Goal: Task Accomplishment & Management: Complete application form

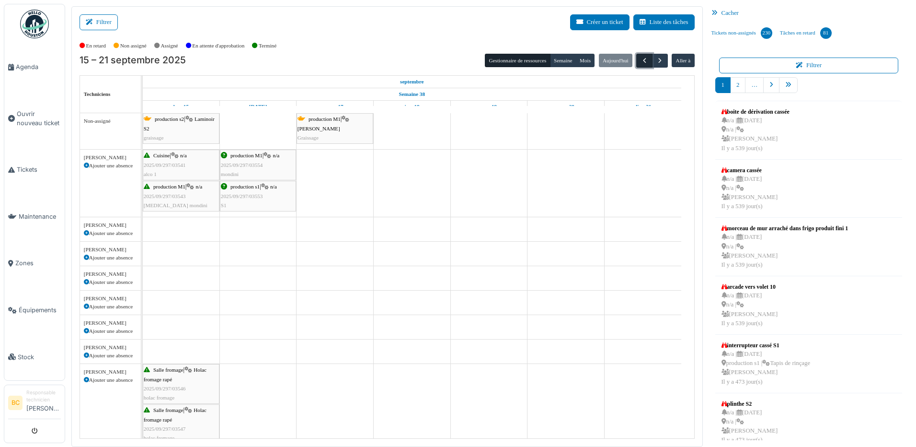
click at [641, 61] on span "button" at bounding box center [645, 61] width 8 height 8
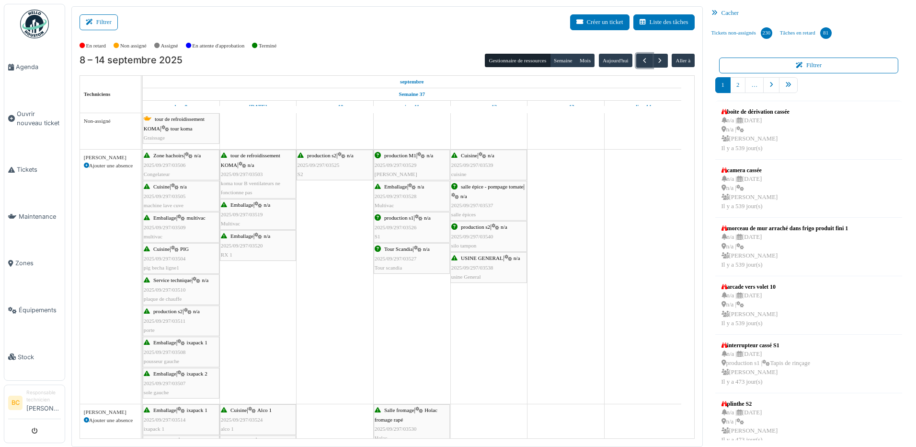
click at [336, 159] on div "production s2 | n/a 2025/09/297/03525 S2" at bounding box center [335, 165] width 75 height 28
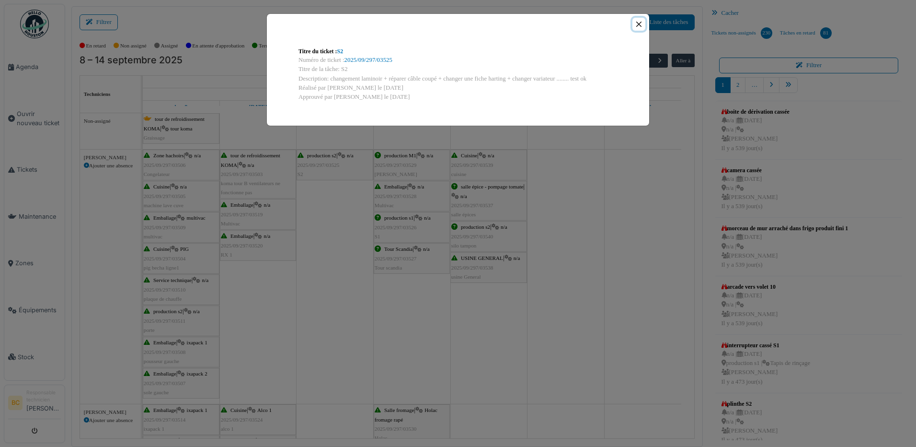
click at [638, 24] on button "Close" at bounding box center [639, 24] width 13 height 13
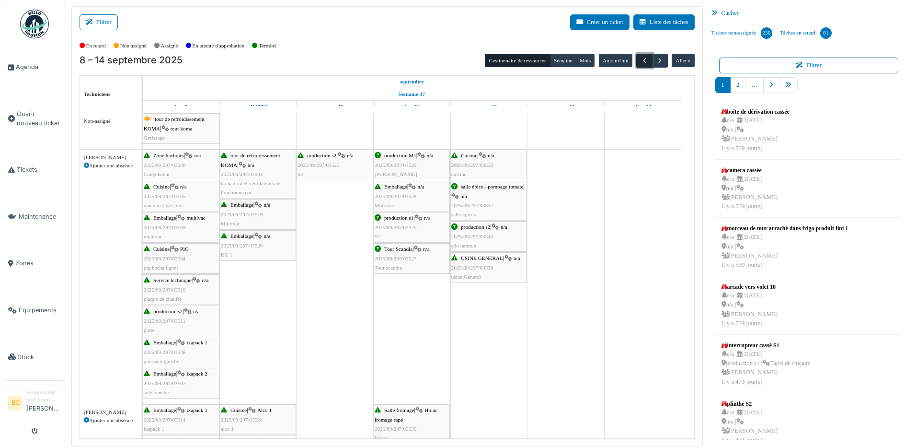
click at [641, 60] on span "button" at bounding box center [645, 61] width 8 height 8
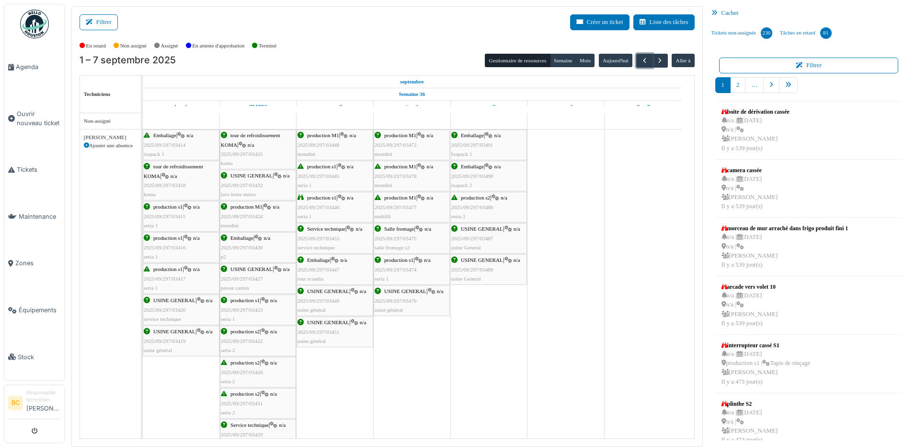
click at [460, 204] on span "2025/09/297/03486" at bounding box center [473, 207] width 42 height 6
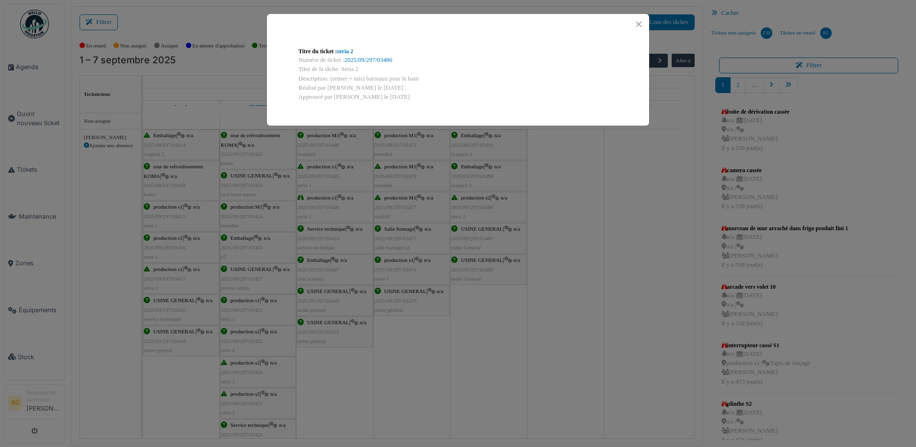
click at [460, 204] on div "Titre du ticket : seria 2 Numéro de ticket : 2025/09/297/03486 Titre de la tâch…" at bounding box center [458, 223] width 916 height 447
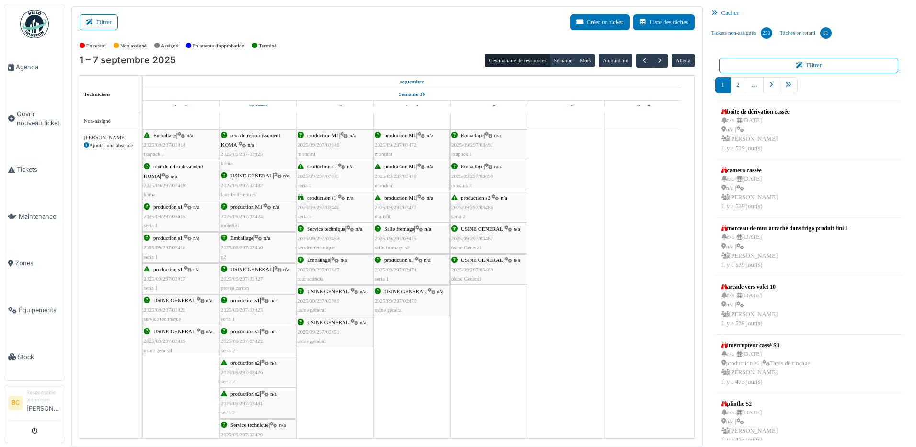
click at [247, 342] on span "2025/09/297/03422" at bounding box center [242, 341] width 42 height 6
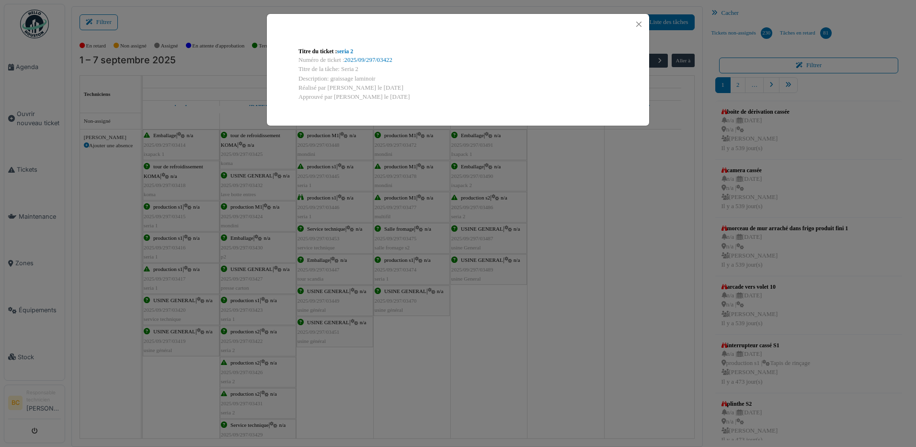
click at [249, 341] on div "Titre du ticket : seria 2 Numéro de ticket : 2025/09/297/03422 Titre de la tâch…" at bounding box center [458, 223] width 916 height 447
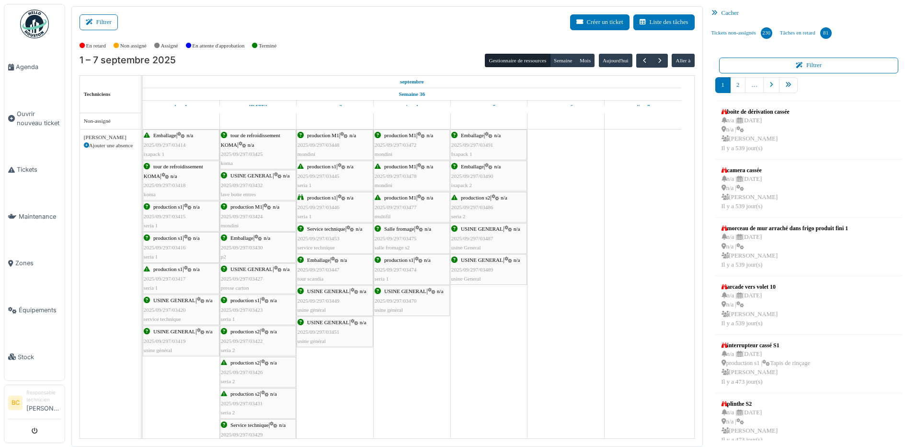
click at [249, 341] on span "2025/09/297/03422" at bounding box center [242, 341] width 42 height 6
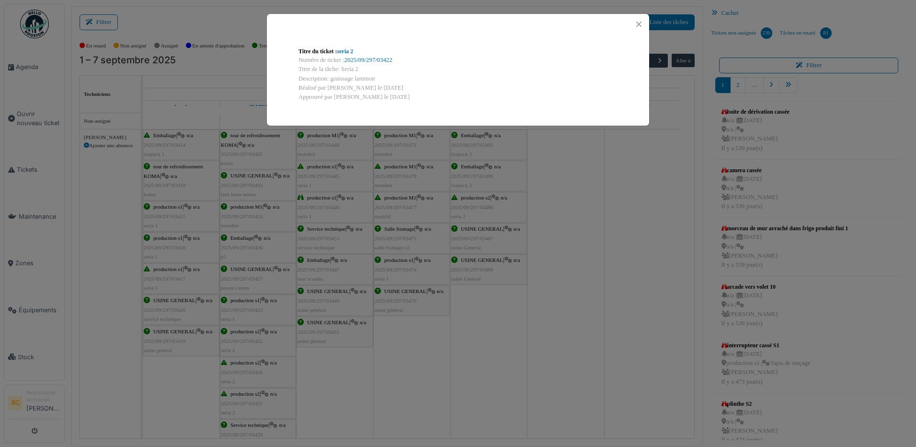
click at [249, 341] on div "Titre du ticket : seria 2 Numéro de ticket : 2025/09/297/03422 Titre de la tâch…" at bounding box center [458, 223] width 916 height 447
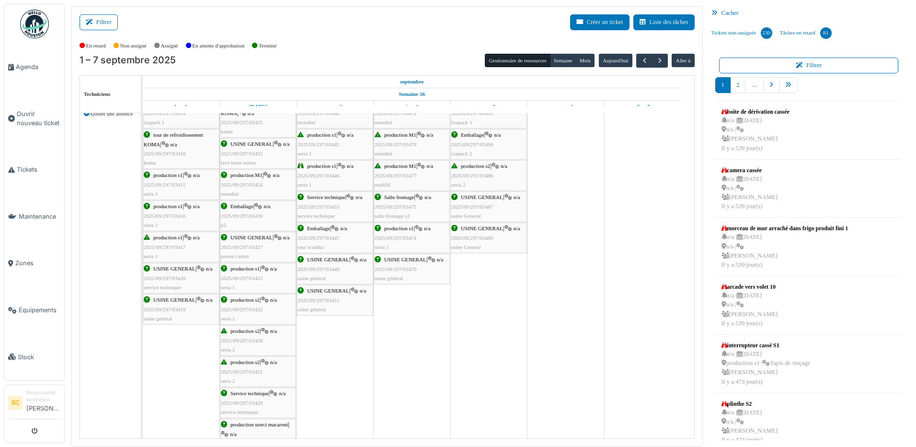
scroll to position [48, 0]
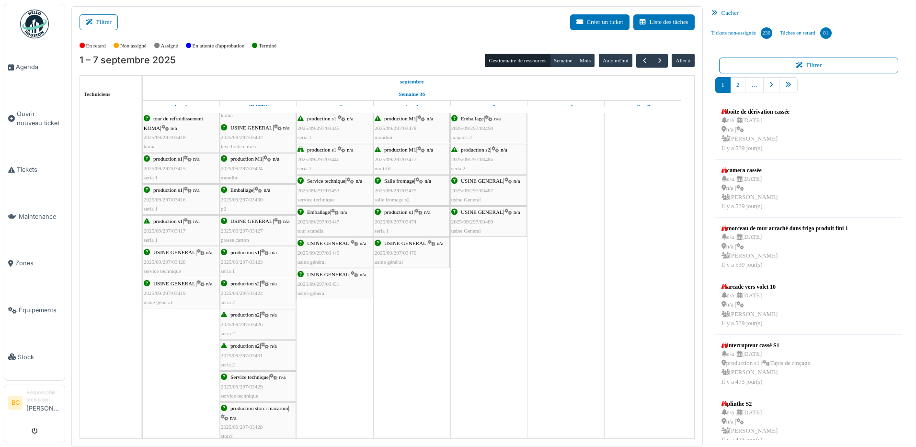
click at [250, 353] on span "2025/09/297/03431" at bounding box center [242, 355] width 42 height 6
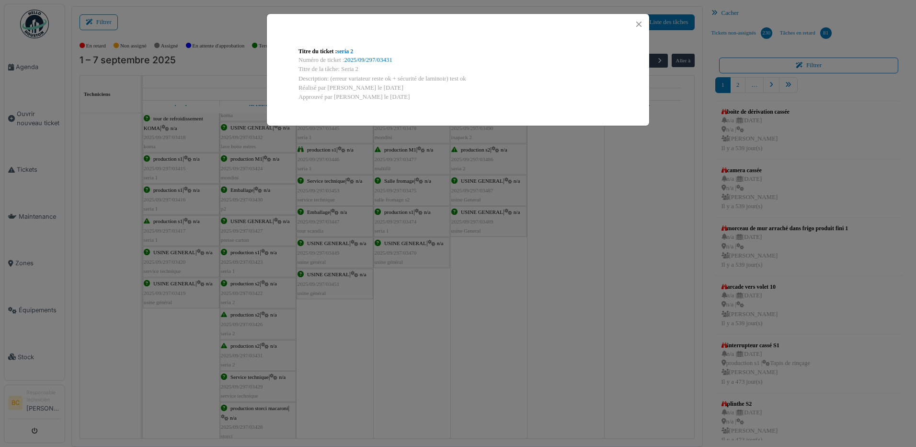
click at [250, 353] on div "Titre du ticket : seria 2 Numéro de ticket : 2025/09/297/03431 Titre de la tâch…" at bounding box center [458, 223] width 916 height 447
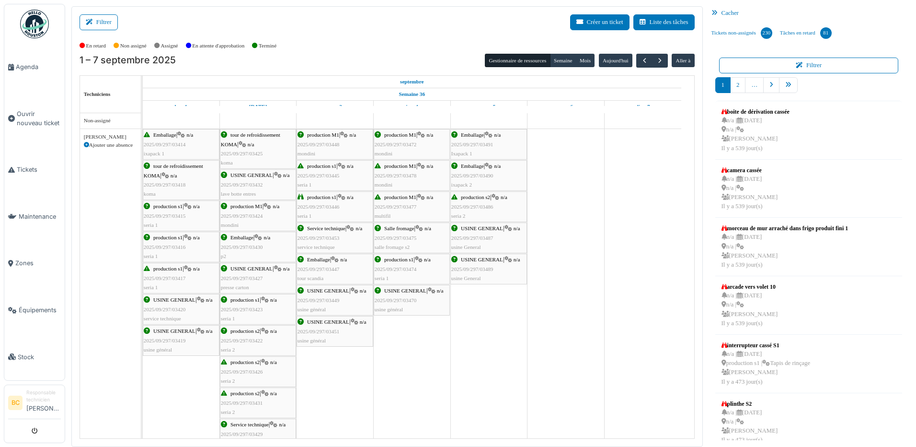
scroll to position [0, 0]
click at [641, 61] on span "button" at bounding box center [645, 61] width 8 height 8
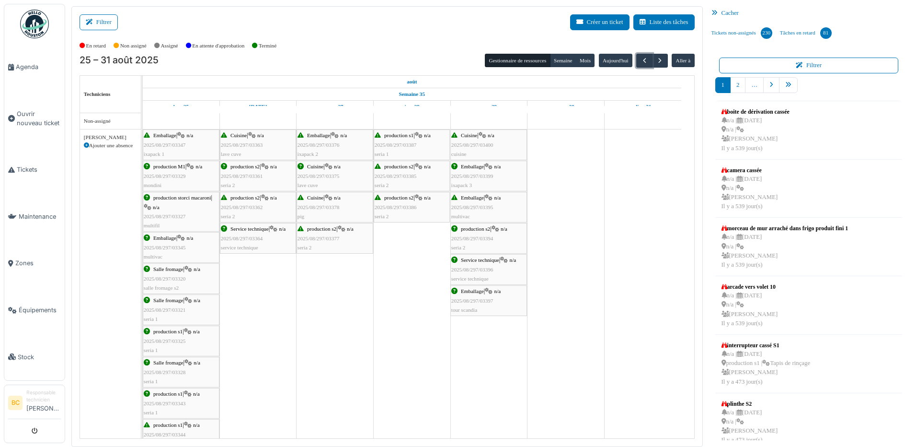
click at [475, 230] on span "production s2" at bounding box center [475, 229] width 29 height 6
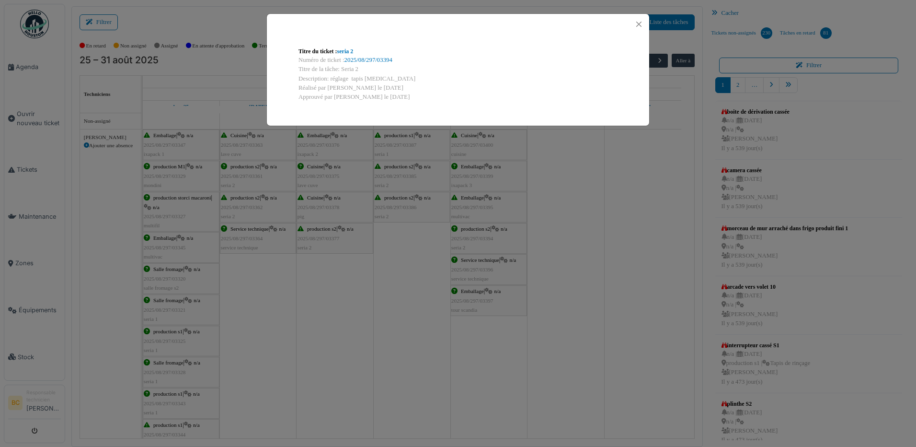
click at [475, 230] on div "Titre du ticket : seria 2 Numéro de ticket : 2025/08/297/03394 Titre de la tâch…" at bounding box center [458, 223] width 916 height 447
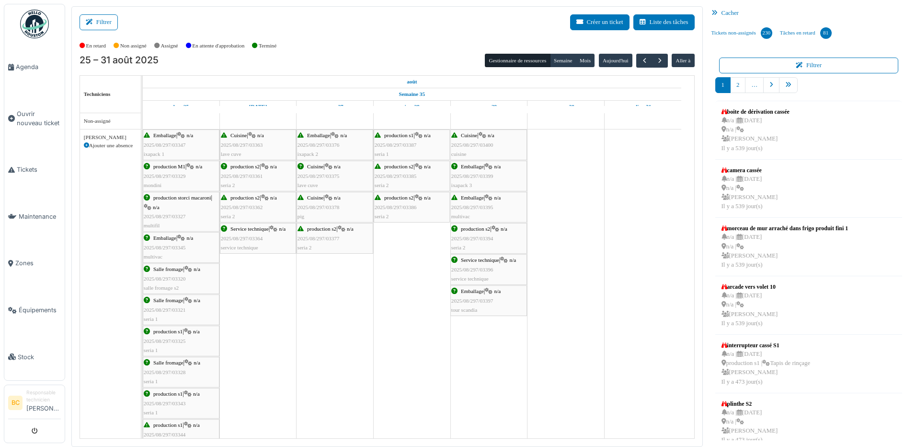
click at [400, 166] on span "production s2" at bounding box center [398, 166] width 29 height 6
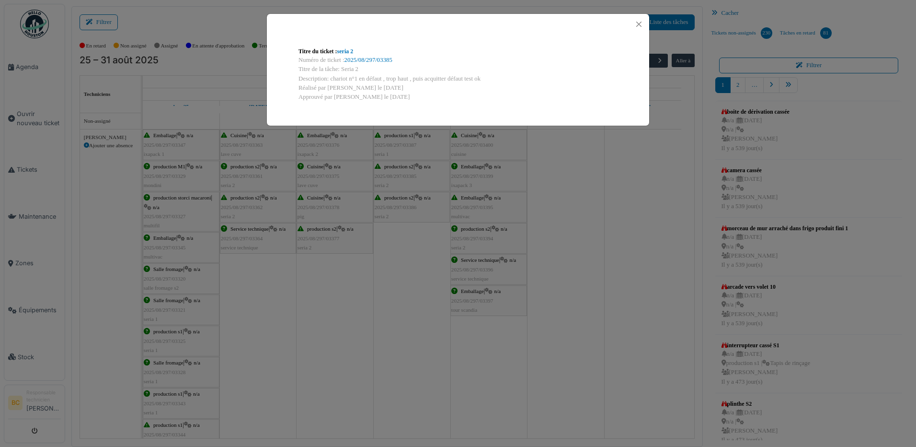
drag, startPoint x: 330, startPoint y: 78, endPoint x: 481, endPoint y: 78, distance: 151.5
click at [481, 78] on div "Description: chariot n°1 en défaut , trop haut , puis acquitter défaut test ok" at bounding box center [458, 78] width 319 height 9
copy div "chariot n°1 en défaut , trop haut , puis acquitter défaut test ok"
click at [414, 250] on div "Titre du ticket : seria 2 Numéro de ticket : 2025/08/297/03385 Titre de la tâch…" at bounding box center [458, 223] width 916 height 447
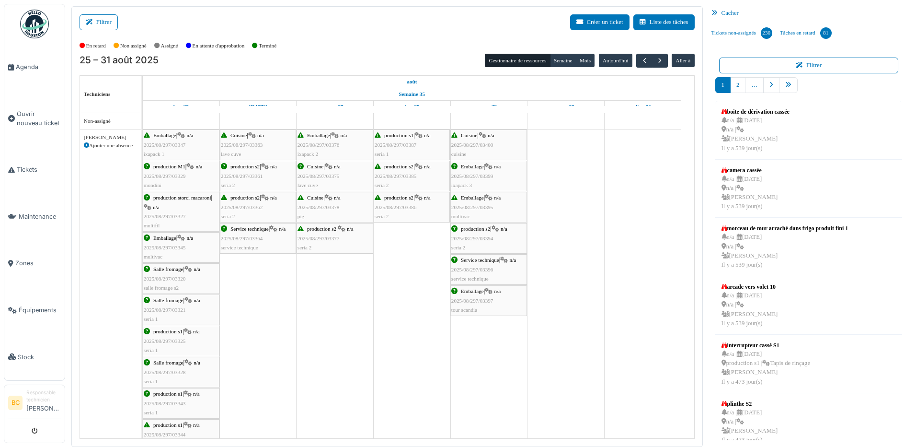
click at [404, 206] on span "2025/08/297/03386" at bounding box center [396, 207] width 42 height 6
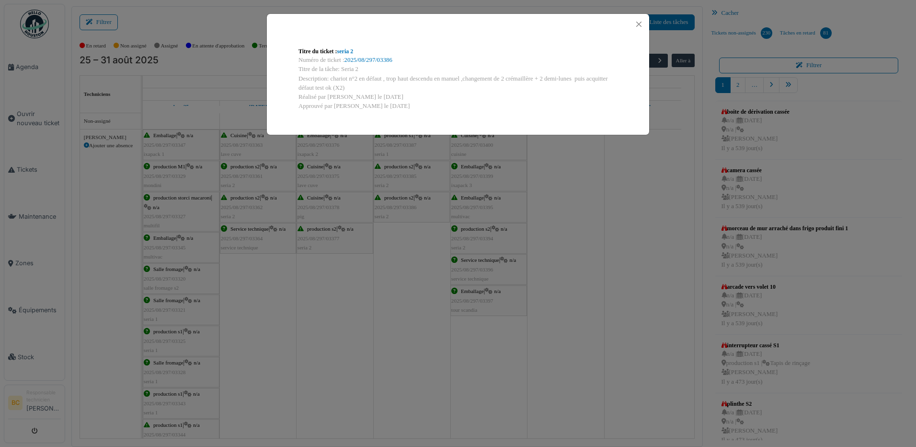
drag, startPoint x: 329, startPoint y: 78, endPoint x: 598, endPoint y: 86, distance: 269.0
click at [598, 86] on div "Description: chariot n°2 en défaut , trop haut descendu en manuel ,changement d…" at bounding box center [458, 83] width 319 height 18
drag, startPoint x: 598, startPoint y: 86, endPoint x: 549, endPoint y: 79, distance: 49.5
copy div "chariot n°2 en défaut , trop haut descendu en manuel ,changement de 2 crémaillè…"
drag, startPoint x: 348, startPoint y: 300, endPoint x: 337, endPoint y: 291, distance: 14.7
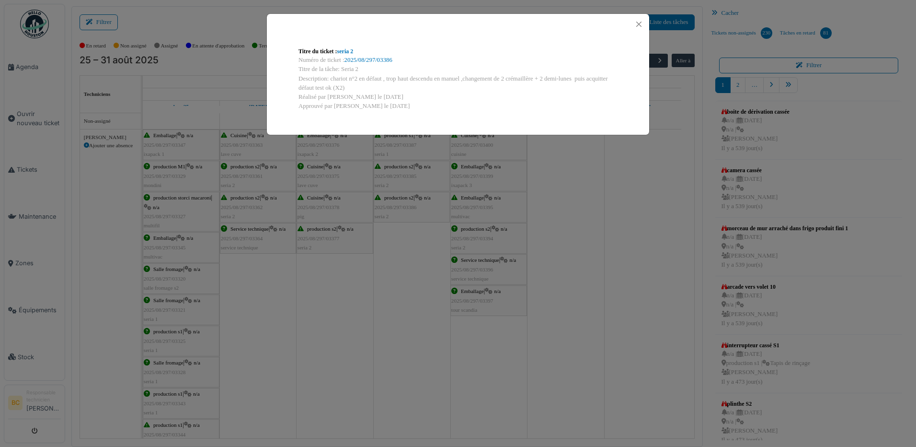
click at [349, 300] on div "Titre du ticket : seria 2 Numéro de ticket : 2025/08/297/03386 Titre de la tâch…" at bounding box center [458, 223] width 916 height 447
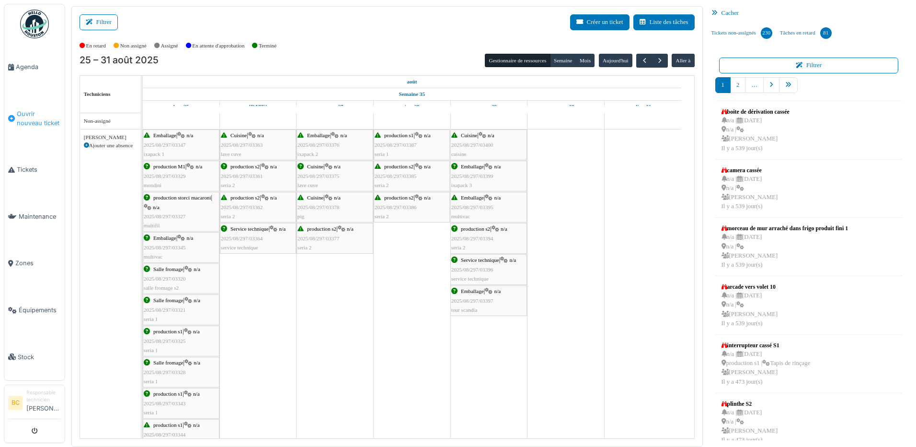
click at [35, 115] on span "Ouvrir nouveau ticket" at bounding box center [39, 118] width 44 height 18
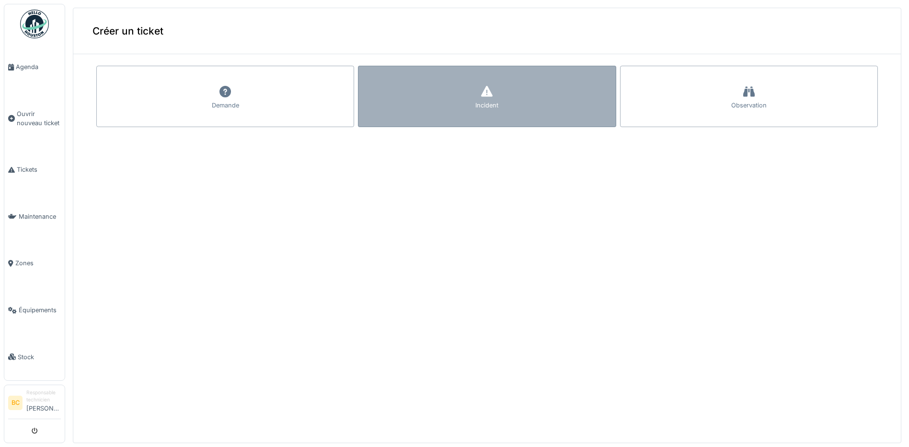
click at [432, 100] on div "Incident" at bounding box center [487, 96] width 258 height 61
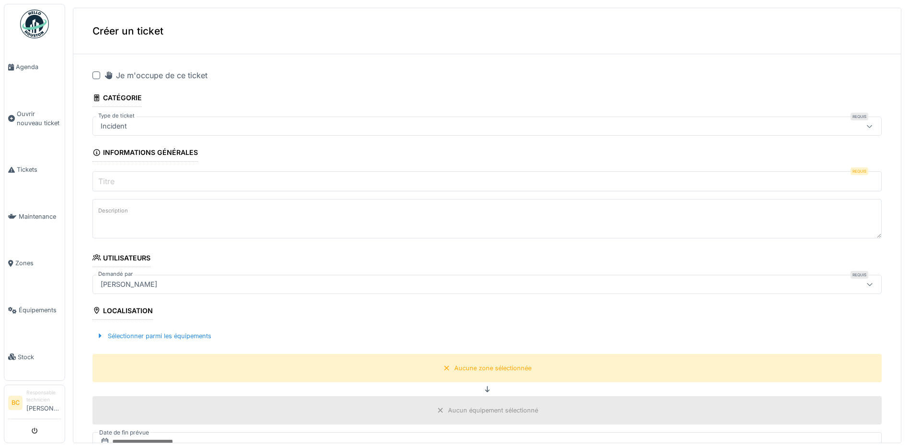
click at [117, 183] on input "Titre" at bounding box center [487, 181] width 789 height 20
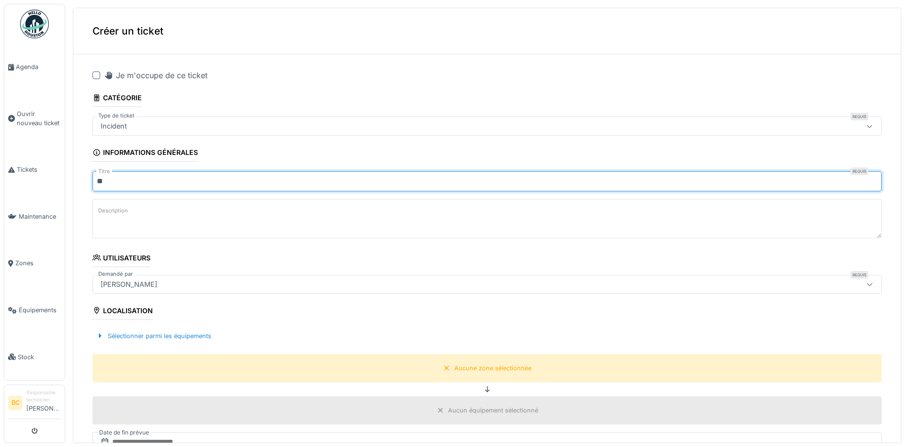
type input "**"
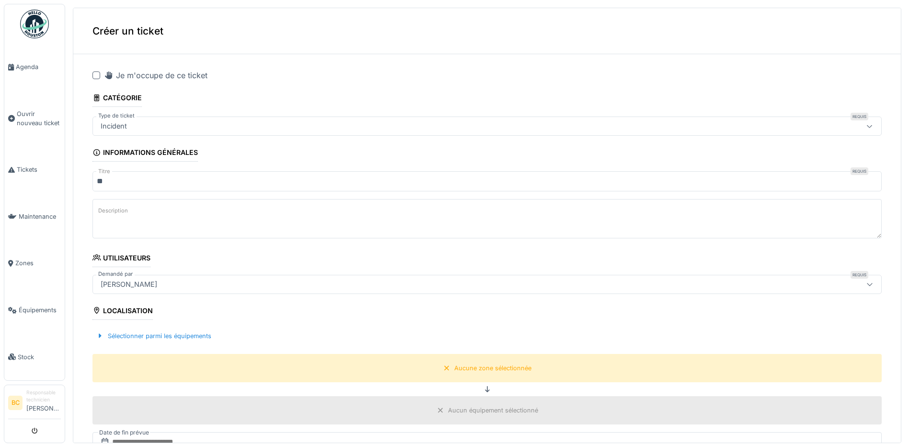
click at [182, 210] on textarea "Description" at bounding box center [487, 218] width 789 height 39
paste textarea "**********"
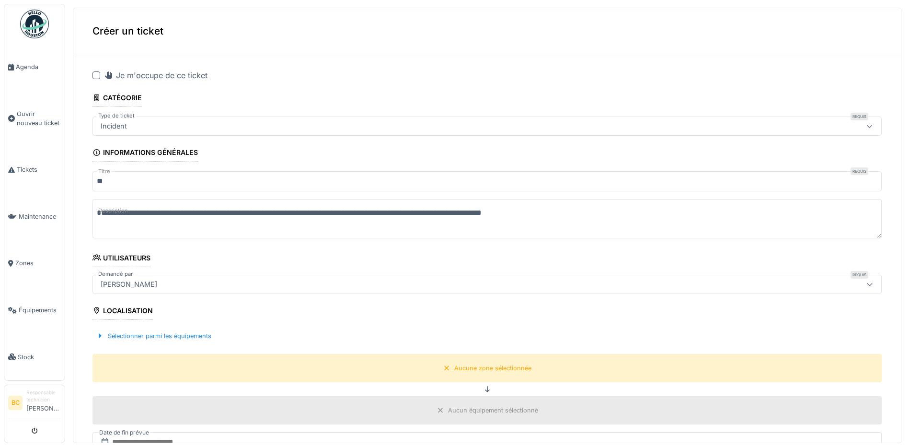
click at [138, 210] on textarea "**********" at bounding box center [487, 218] width 789 height 39
click at [403, 211] on textarea "**********" at bounding box center [487, 218] width 789 height 39
click at [357, 213] on textarea "**********" at bounding box center [487, 218] width 789 height 39
click at [417, 211] on textarea "**********" at bounding box center [487, 218] width 789 height 39
drag, startPoint x: 405, startPoint y: 213, endPoint x: 94, endPoint y: 209, distance: 310.1
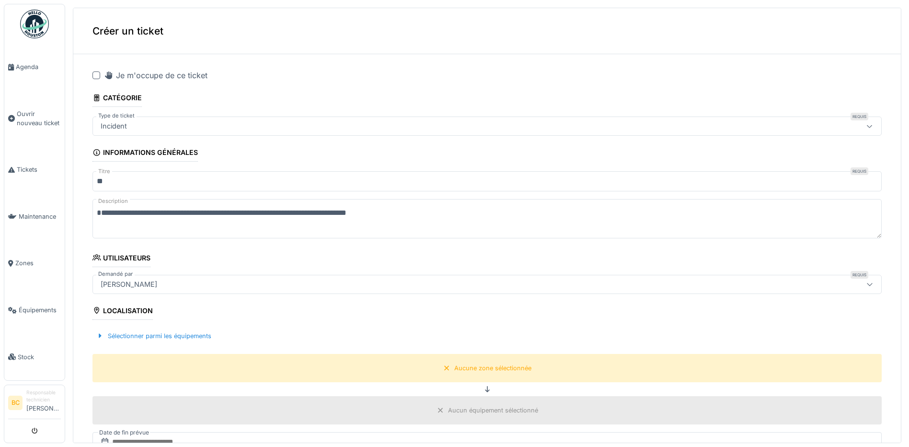
click at [94, 209] on textarea "**********" at bounding box center [487, 218] width 789 height 39
click at [207, 229] on textarea "**********" at bounding box center [487, 218] width 789 height 39
type textarea "**********"
click at [455, 367] on div "Aucune zone sélectionnée" at bounding box center [492, 367] width 77 height 9
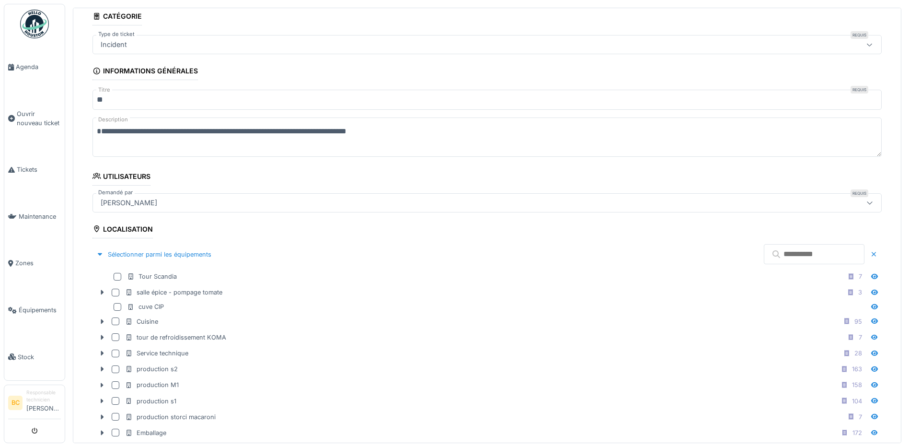
scroll to position [144, 0]
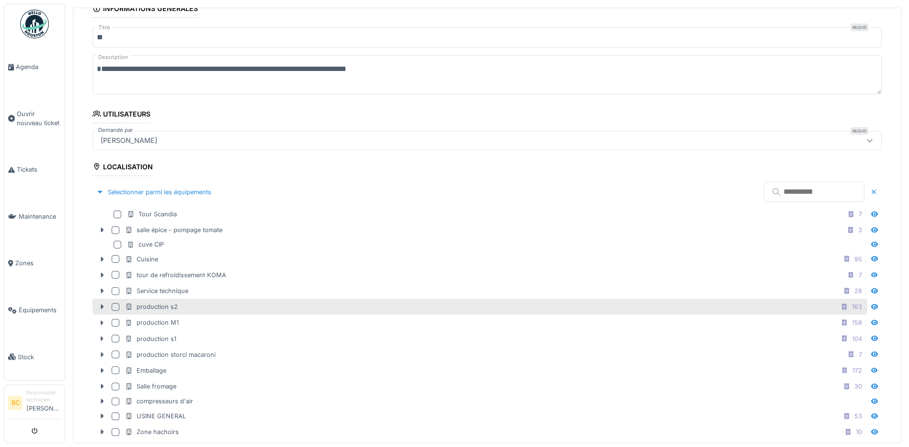
click at [156, 308] on div "production s2" at bounding box center [151, 306] width 53 height 9
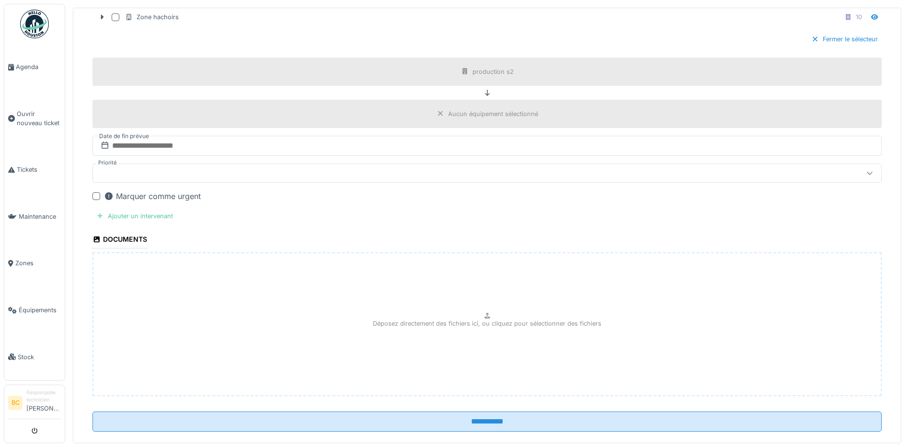
scroll to position [574, 0]
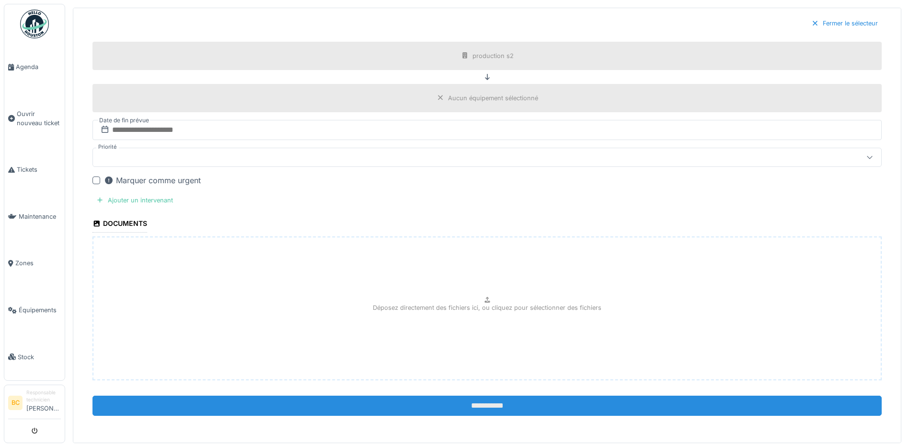
click at [443, 405] on input "**********" at bounding box center [487, 405] width 789 height 20
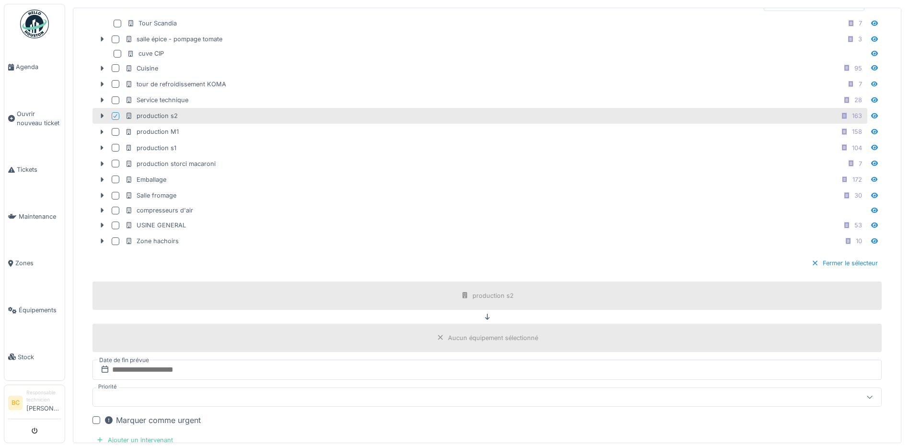
scroll to position [0, 0]
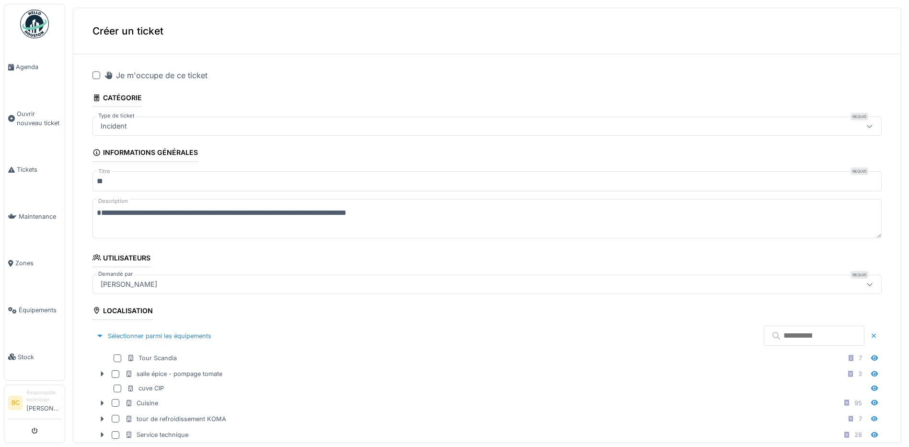
drag, startPoint x: 94, startPoint y: 72, endPoint x: 144, endPoint y: 124, distance: 71.5
click at [94, 72] on div at bounding box center [97, 75] width 8 height 8
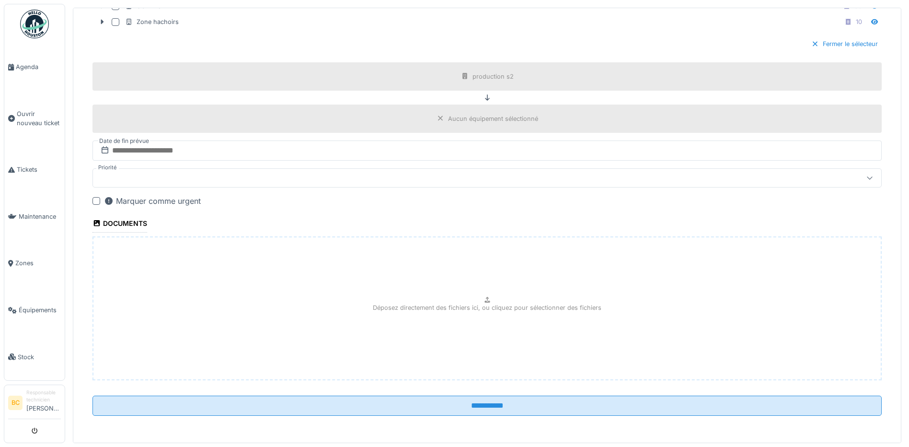
scroll to position [3, 0]
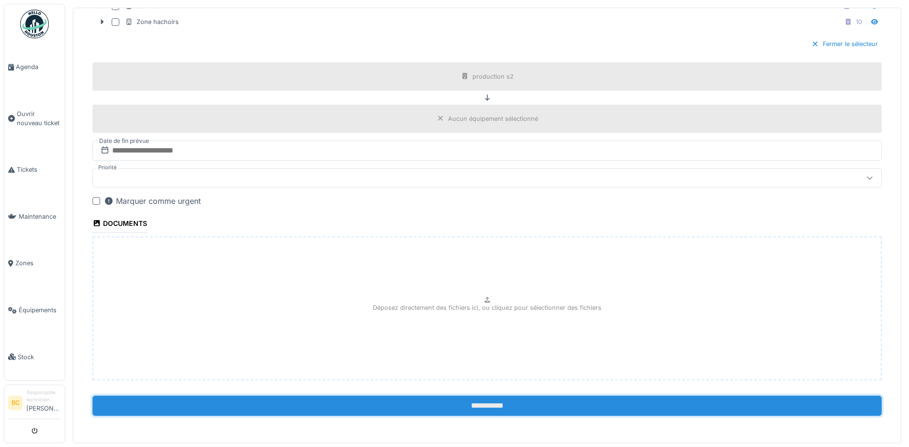
click at [454, 397] on input "**********" at bounding box center [487, 405] width 789 height 20
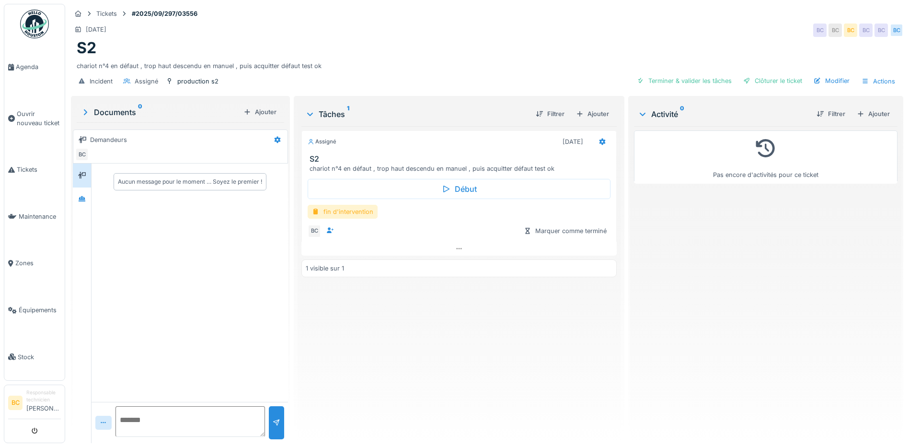
click at [359, 212] on div "fin d'intervention" at bounding box center [343, 212] width 70 height 14
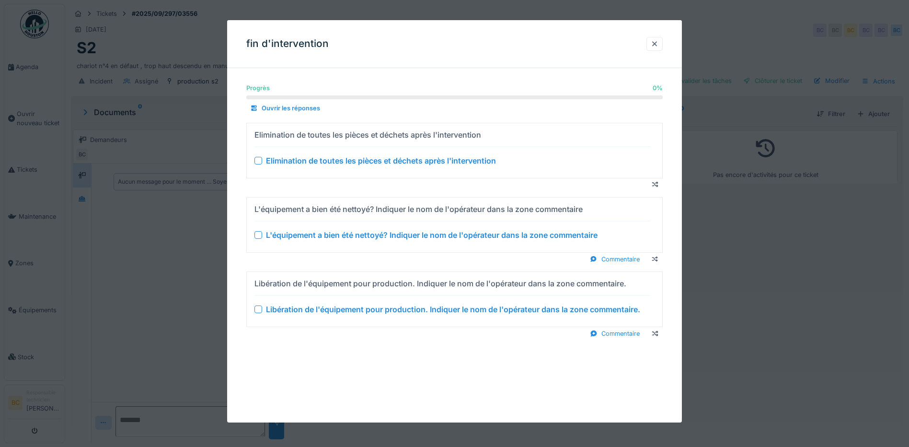
click at [348, 159] on div "Elimination de toutes les pièces et déchets après l'intervention" at bounding box center [381, 161] width 230 height 12
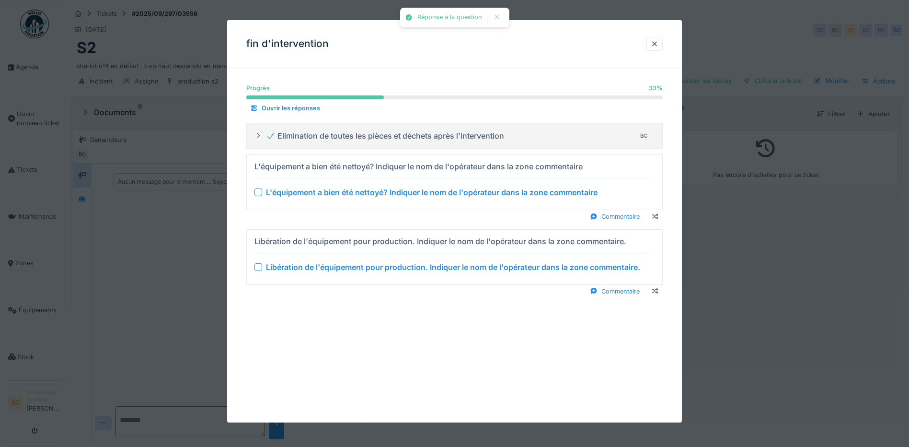
click at [356, 193] on div "L'équipement a bien été nettoyé? Indiquer le nom de l'opérateur dans la zone co…" at bounding box center [432, 192] width 332 height 12
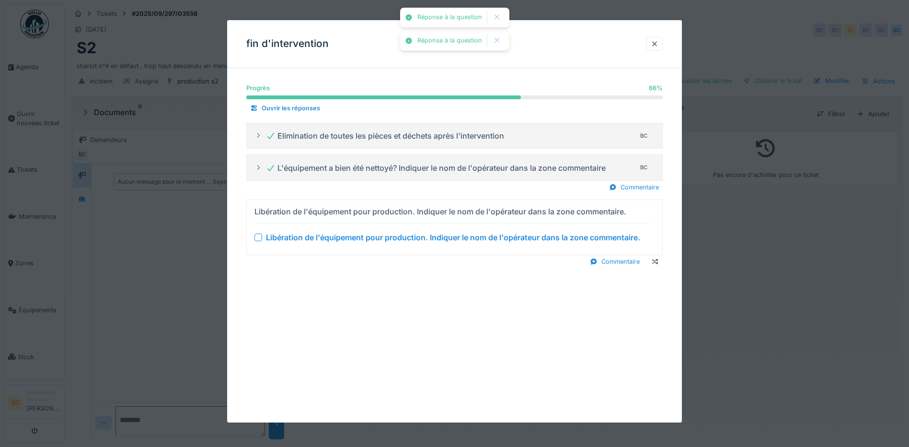
drag, startPoint x: 361, startPoint y: 234, endPoint x: 369, endPoint y: 240, distance: 8.9
click at [362, 235] on div "Libération de l'équipement pour production. Indiquer le nom de l'opérateur dans…" at bounding box center [453, 238] width 374 height 12
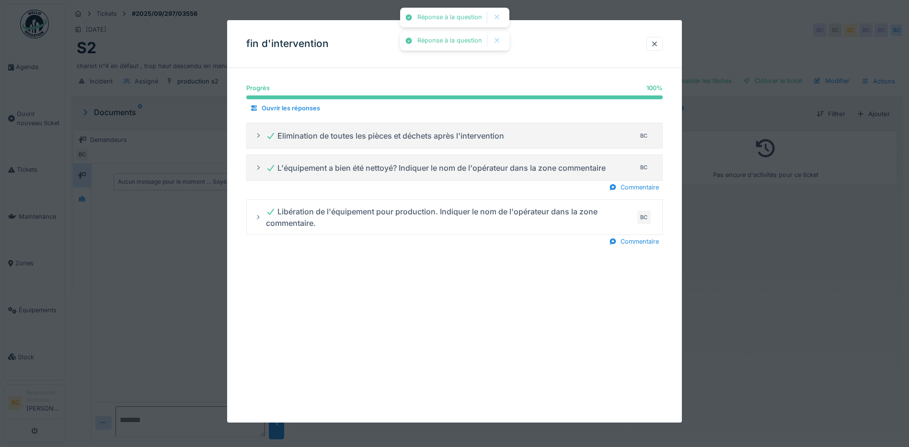
click at [737, 291] on div at bounding box center [454, 223] width 909 height 447
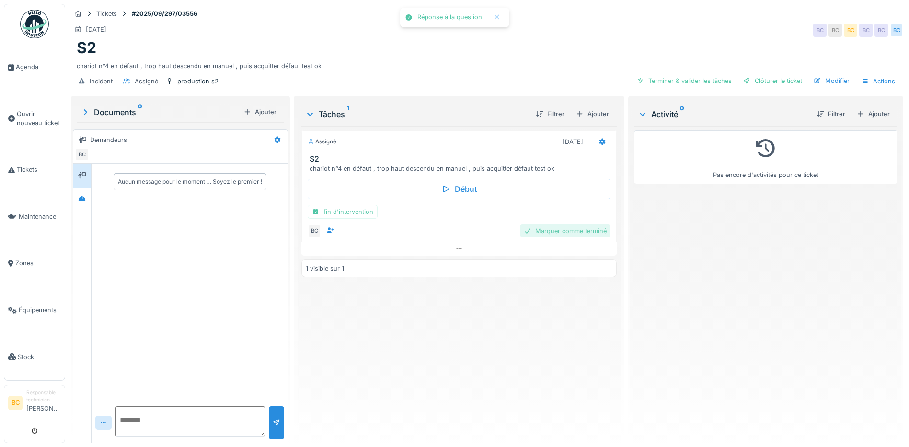
click at [575, 226] on div "Marquer comme terminé" at bounding box center [565, 230] width 91 height 13
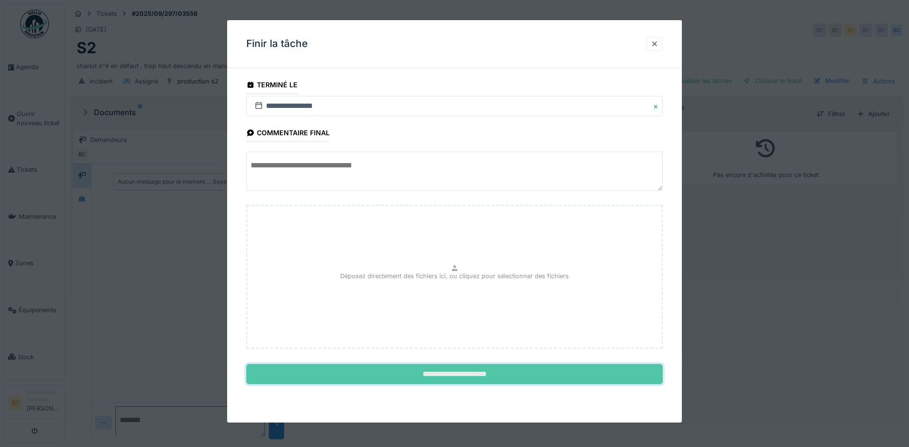
click at [499, 369] on input "**********" at bounding box center [454, 374] width 417 height 20
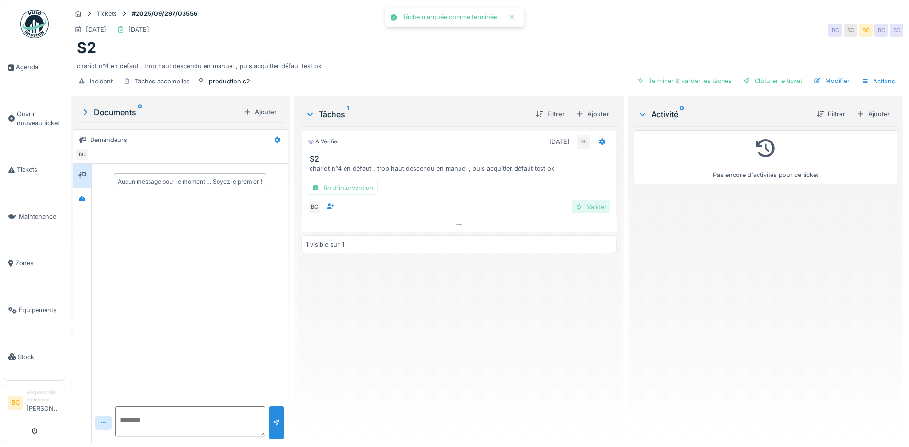
click at [581, 207] on div "Valider" at bounding box center [591, 206] width 39 height 13
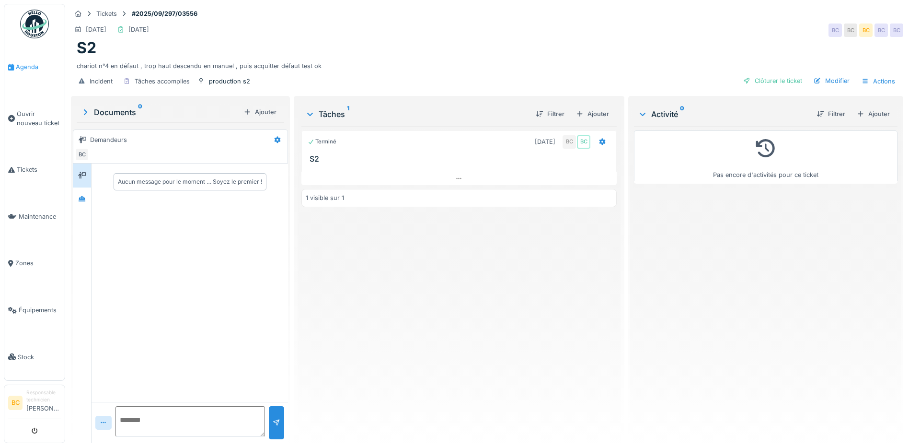
click at [30, 66] on span "Agenda" at bounding box center [38, 66] width 45 height 9
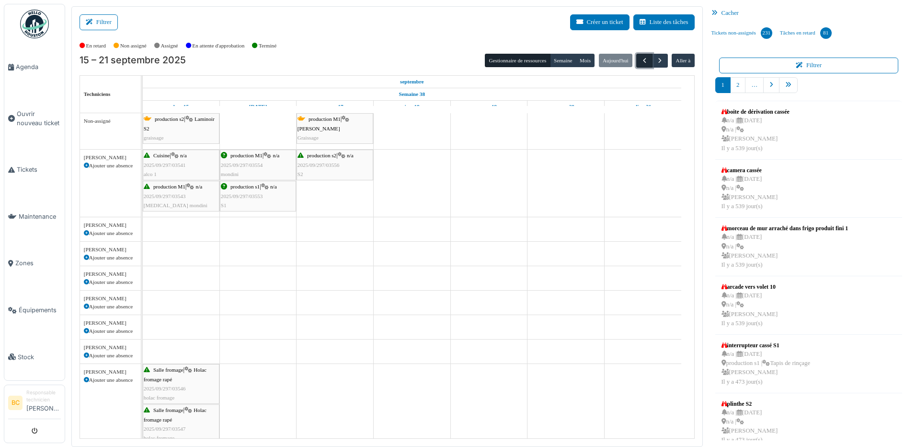
click at [641, 64] on span "button" at bounding box center [645, 61] width 8 height 8
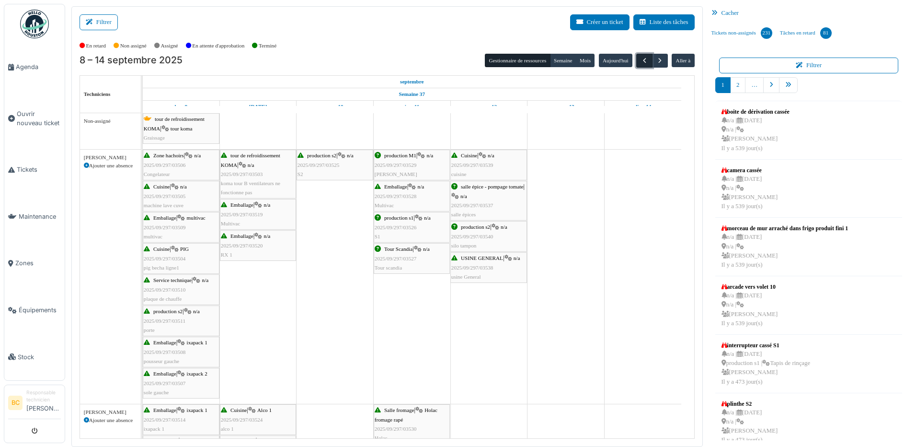
click at [641, 61] on span "button" at bounding box center [645, 61] width 8 height 8
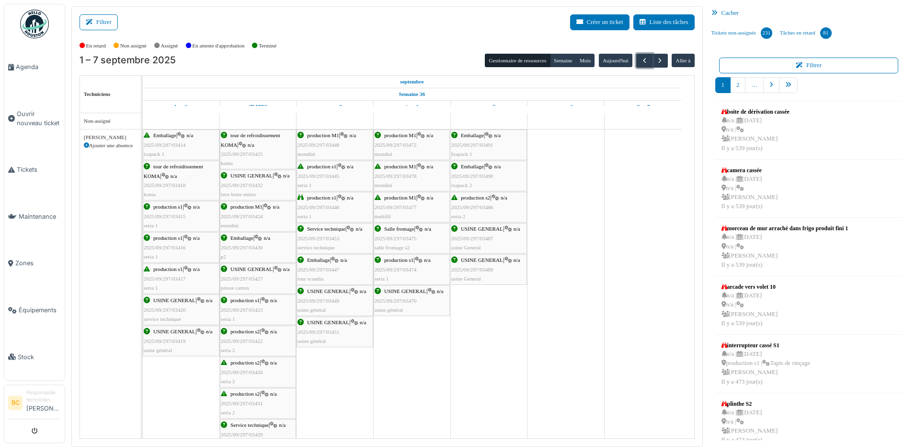
click at [469, 213] on div "production s2 | n/a 2025/09/297/03486 seria 2" at bounding box center [489, 207] width 75 height 28
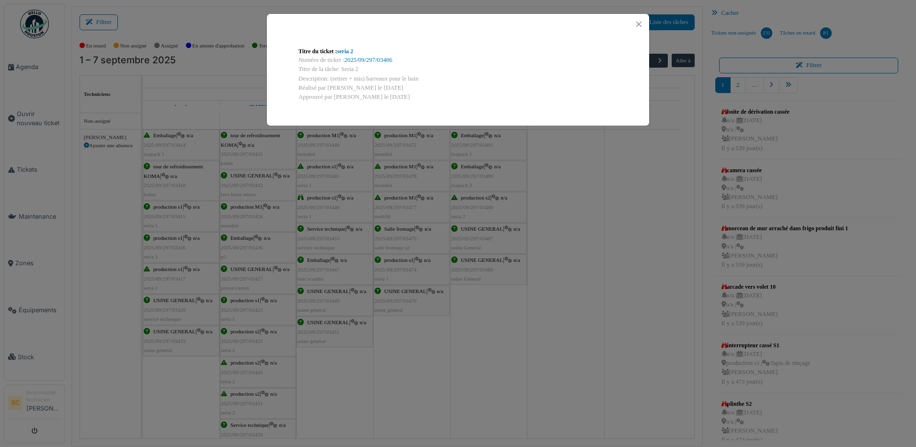
drag, startPoint x: 330, startPoint y: 78, endPoint x: 417, endPoint y: 75, distance: 87.7
click at [417, 75] on div "Description: (retirer + mis) barreaux pour le bain" at bounding box center [458, 78] width 319 height 9
copy div "(retirer + mis) barreaux pour le bain"
click at [35, 112] on div "Titre du ticket : seria 2 Numéro de ticket : 2025/09/297/03486 Titre de la tâch…" at bounding box center [458, 223] width 916 height 447
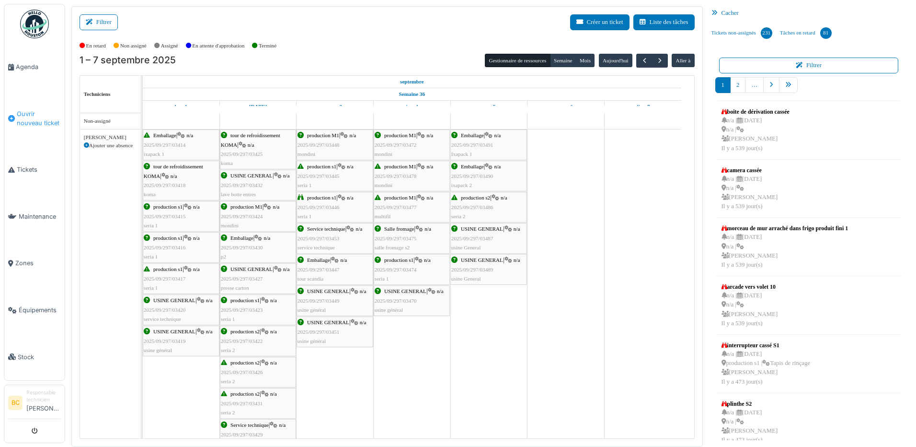
click at [35, 112] on span "Ouvrir nouveau ticket" at bounding box center [39, 118] width 44 height 18
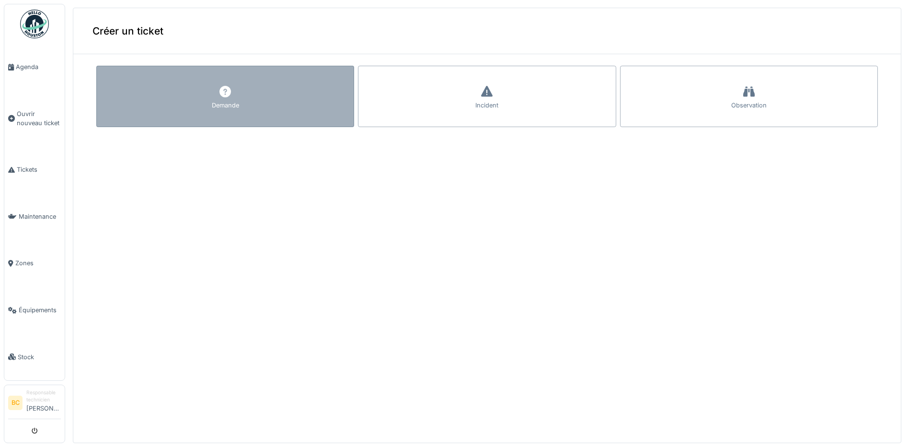
click at [247, 105] on div "Demande" at bounding box center [225, 96] width 258 height 61
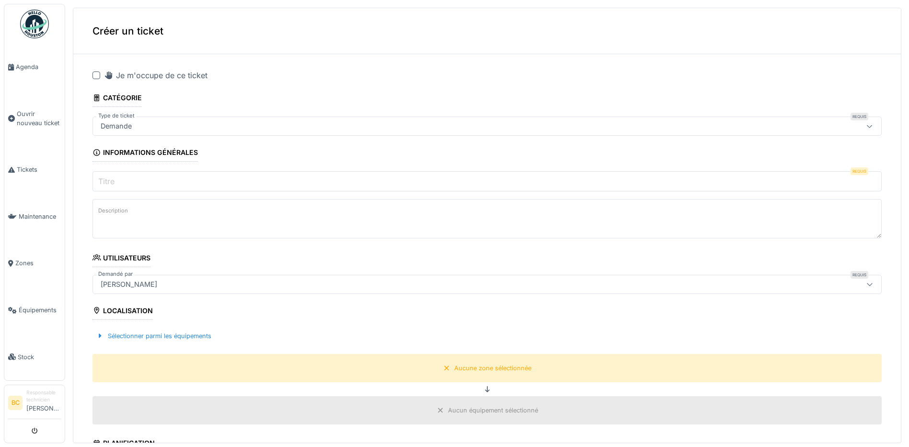
click at [98, 75] on div at bounding box center [97, 75] width 8 height 8
click at [128, 175] on input "Titre" at bounding box center [487, 181] width 789 height 20
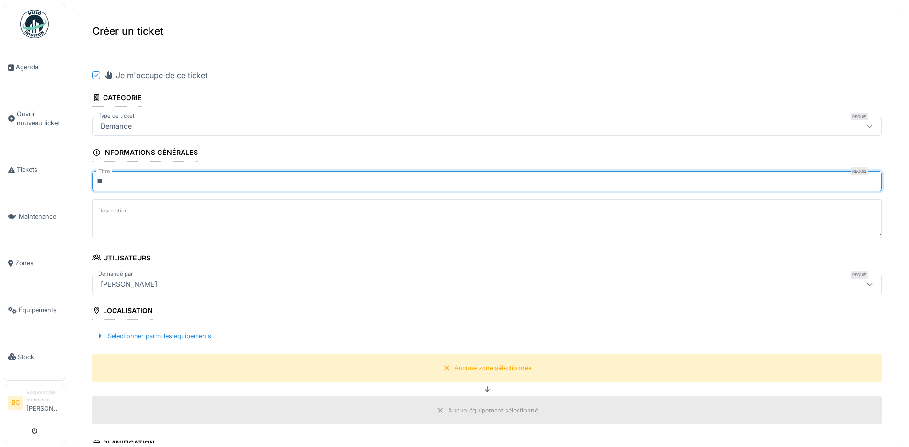
type input "**"
click at [139, 221] on textarea "Description" at bounding box center [487, 218] width 789 height 39
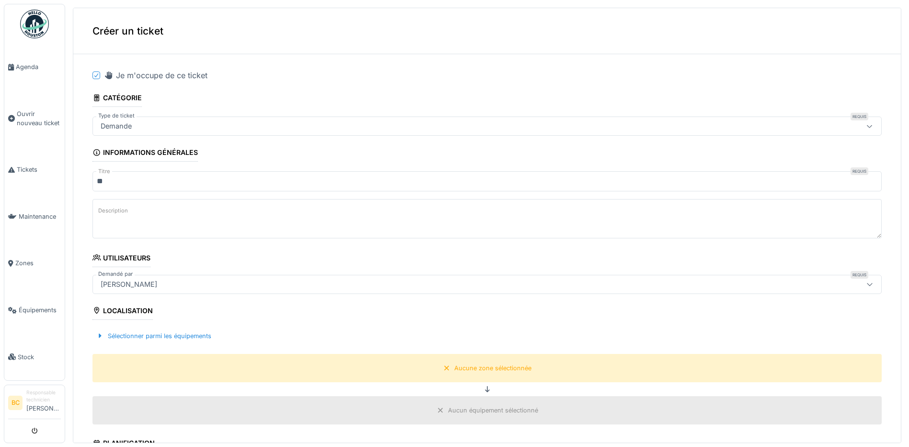
paste textarea "**********"
click at [148, 211] on textarea "**********" at bounding box center [487, 218] width 789 height 39
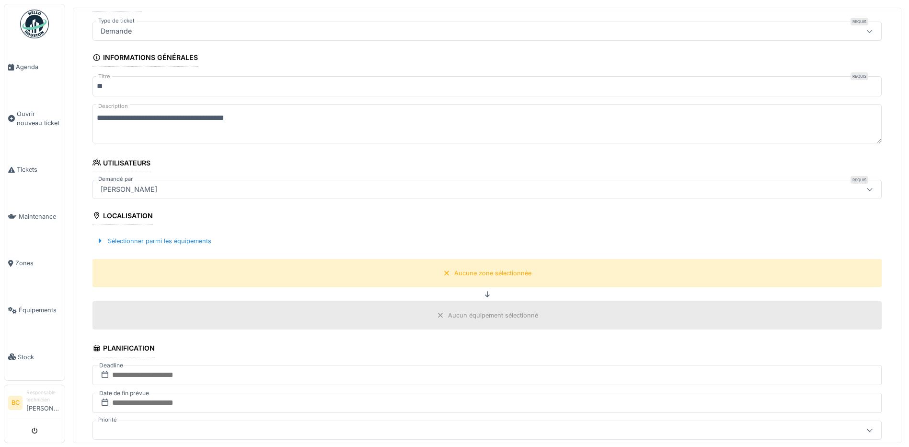
scroll to position [96, 0]
type textarea "**********"
click at [503, 271] on div "Aucune zone sélectionnée" at bounding box center [492, 271] width 77 height 9
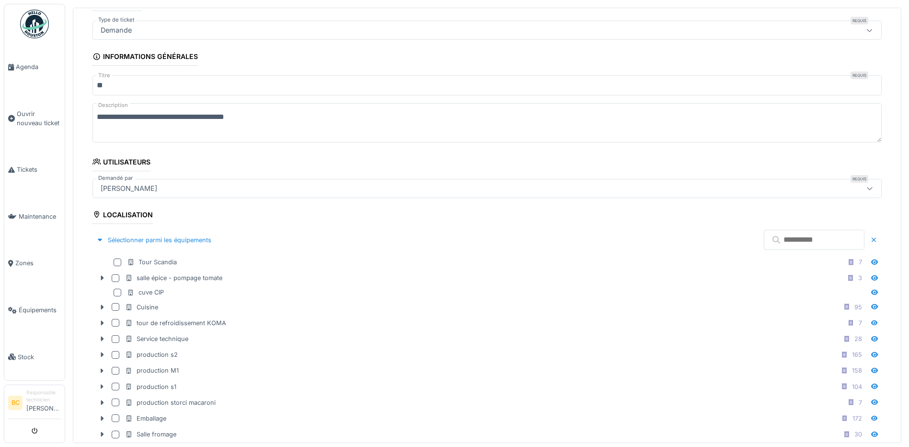
drag, startPoint x: 250, startPoint y: 119, endPoint x: 94, endPoint y: 120, distance: 156.3
click at [94, 120] on textarea "**********" at bounding box center [487, 122] width 789 height 39
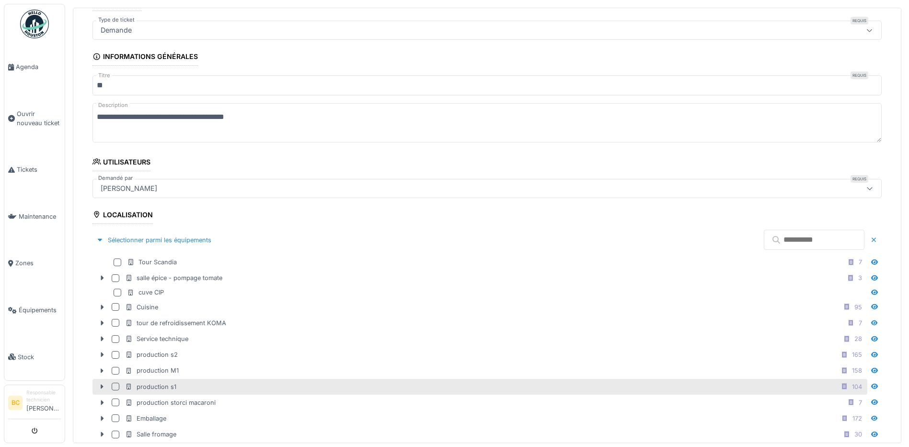
click at [255, 383] on div "production s1 104" at bounding box center [495, 387] width 741 height 12
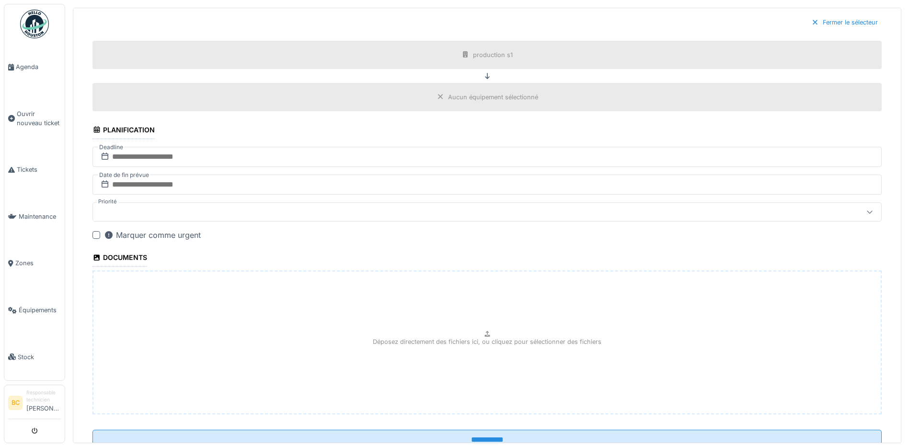
scroll to position [609, 0]
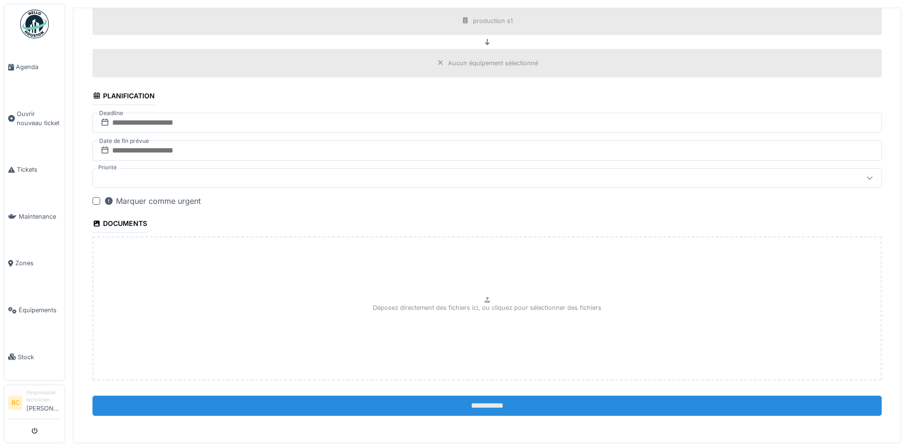
click at [479, 410] on input "**********" at bounding box center [487, 405] width 789 height 20
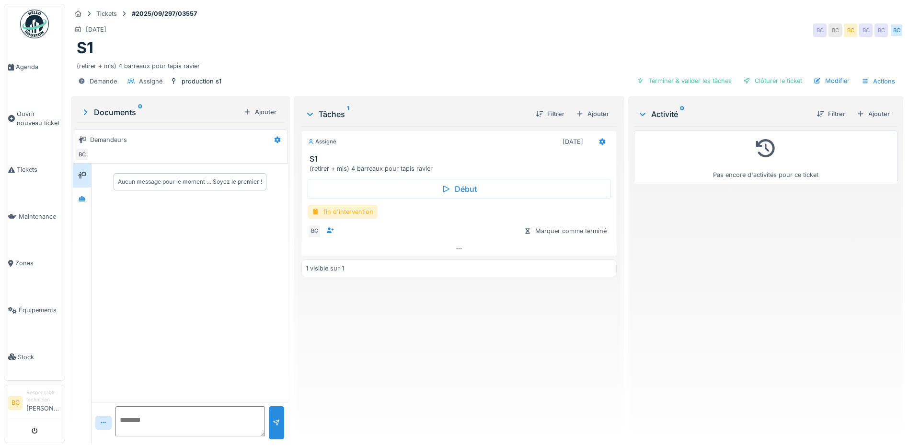
click at [347, 212] on div "fin d'intervention" at bounding box center [343, 212] width 70 height 14
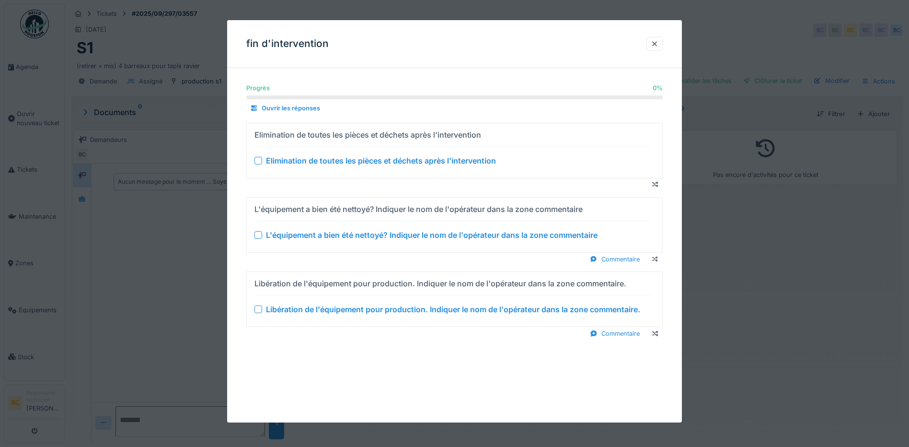
click at [340, 162] on div "Elimination de toutes les pièces et déchets après l'intervention" at bounding box center [381, 161] width 230 height 12
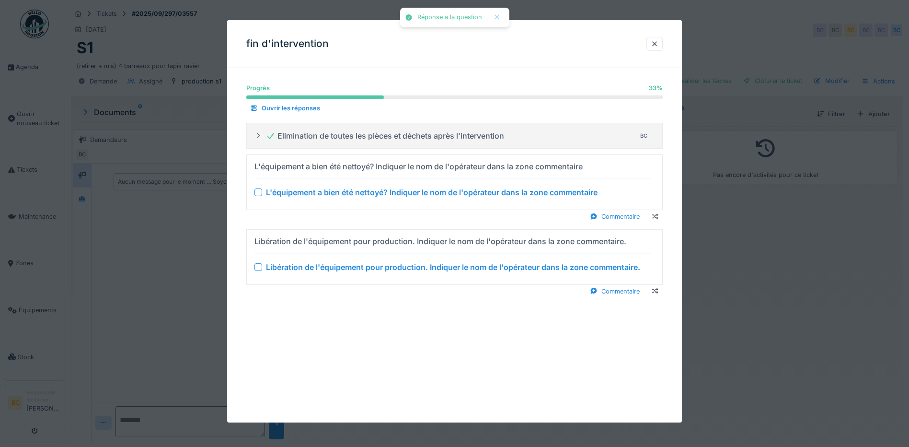
click at [354, 195] on div "L'équipement a bien été nettoyé? Indiquer le nom de l'opérateur dans la zone co…" at bounding box center [432, 192] width 332 height 12
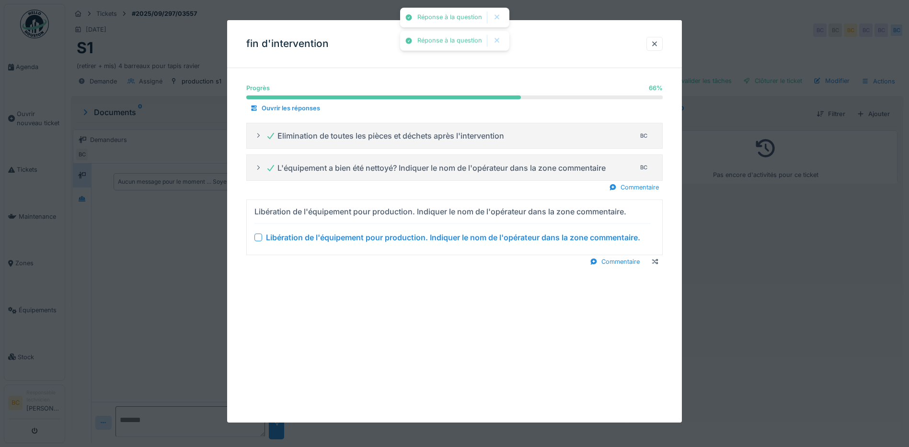
drag, startPoint x: 360, startPoint y: 234, endPoint x: 420, endPoint y: 249, distance: 61.3
click at [362, 234] on div "Libération de l'équipement pour production. Indiquer le nom de l'opérateur dans…" at bounding box center [453, 238] width 374 height 12
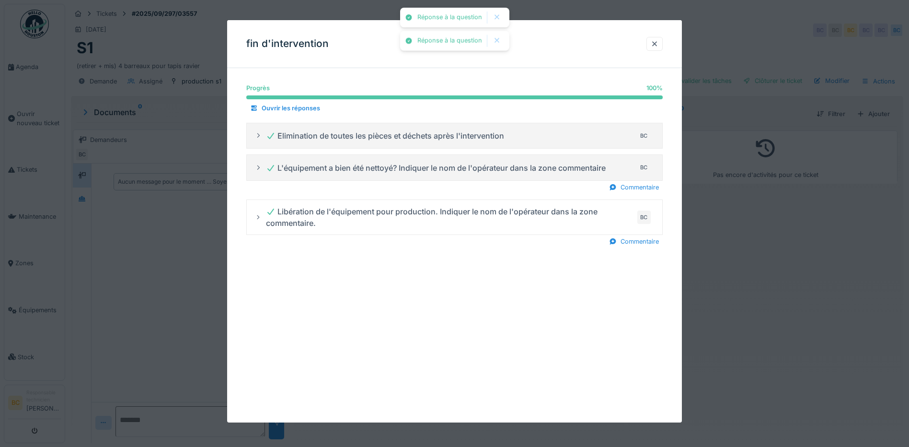
click at [767, 262] on div at bounding box center [454, 223] width 909 height 447
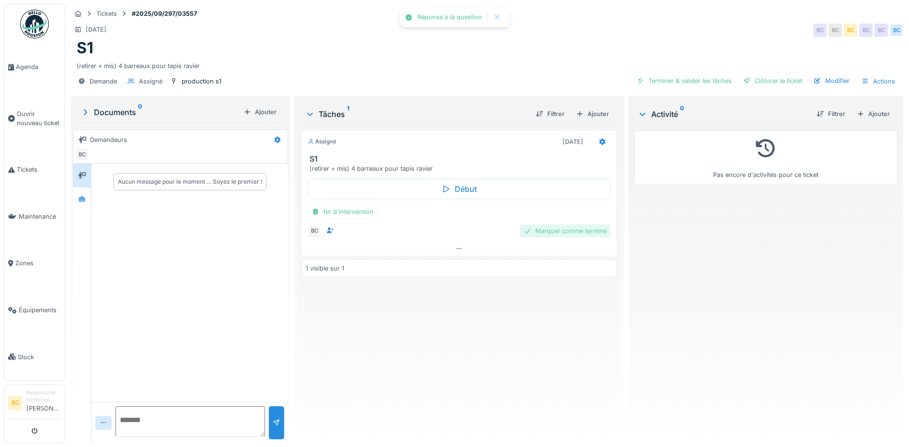
click at [537, 229] on div "Marquer comme terminé" at bounding box center [565, 230] width 91 height 13
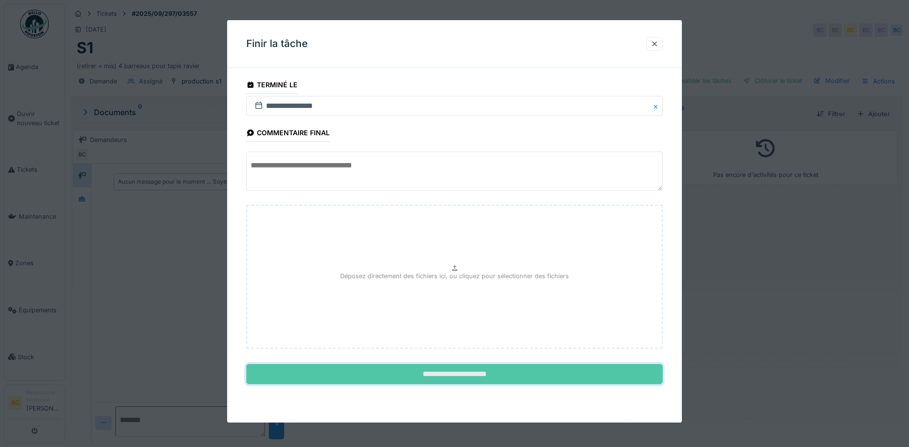
click at [485, 369] on input "**********" at bounding box center [454, 374] width 417 height 20
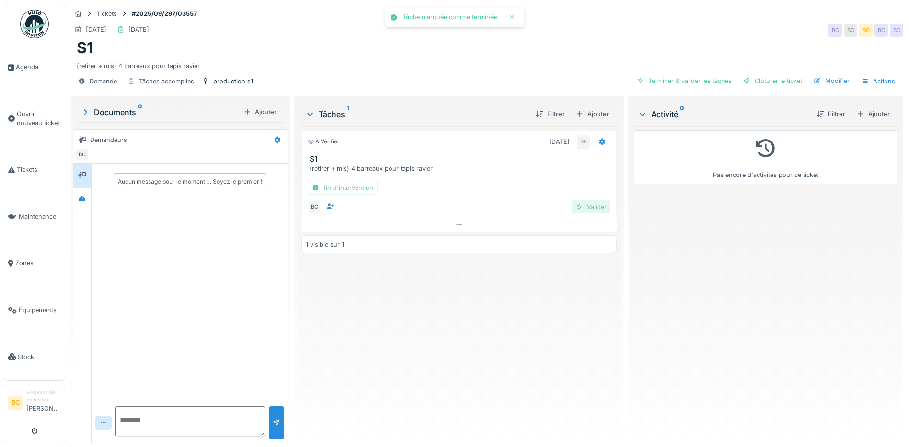
click at [589, 207] on div "Valider" at bounding box center [591, 206] width 39 height 13
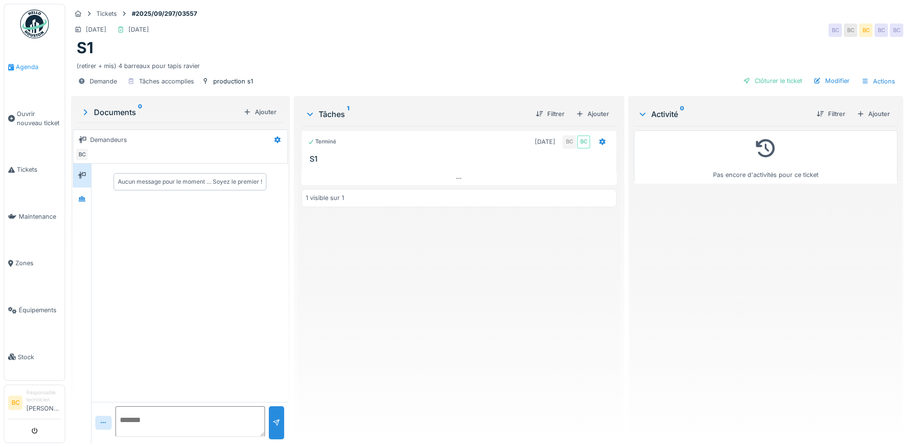
click at [28, 63] on span "Agenda" at bounding box center [38, 66] width 45 height 9
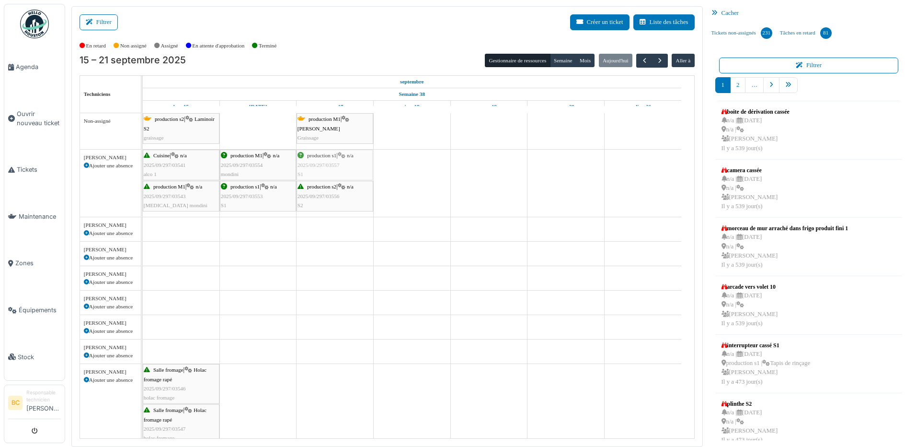
drag, startPoint x: 337, startPoint y: 171, endPoint x: 278, endPoint y: 167, distance: 59.6
click at [143, 167] on div "Cuisine | n/a 2025/09/297/03541 alco 1 production M1 | n/a 2025/09/297/03554 mo…" at bounding box center [143, 183] width 0 height 67
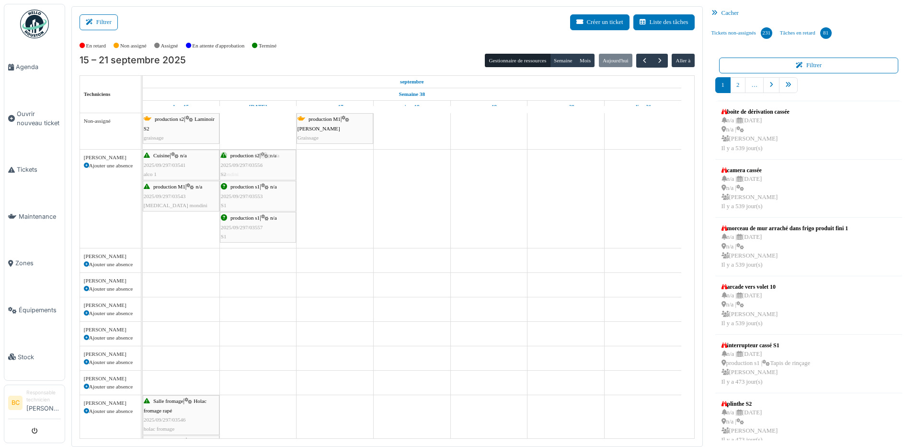
drag, startPoint x: 332, startPoint y: 175, endPoint x: 287, endPoint y: 172, distance: 44.7
click at [143, 169] on div "Cuisine | n/a 2025/09/297/03541 alco 1 production M1 | n/a 2025/09/297/03554 mo…" at bounding box center [143, 199] width 0 height 98
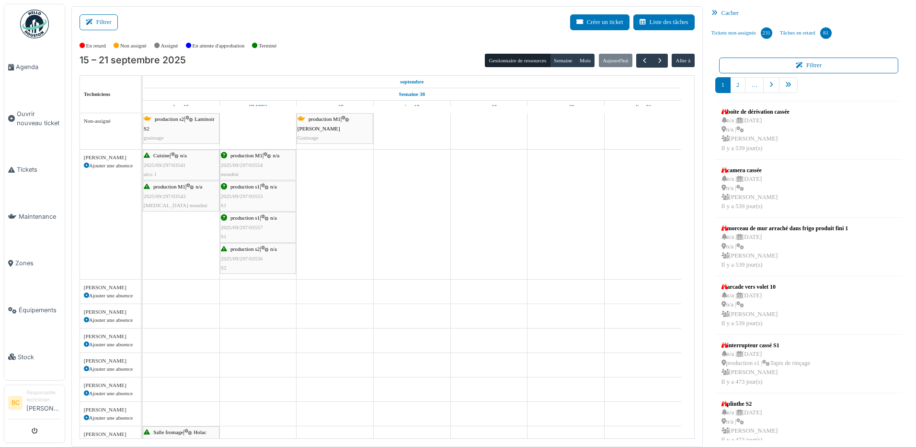
click at [238, 198] on span "2025/09/297/03553" at bounding box center [242, 196] width 42 height 6
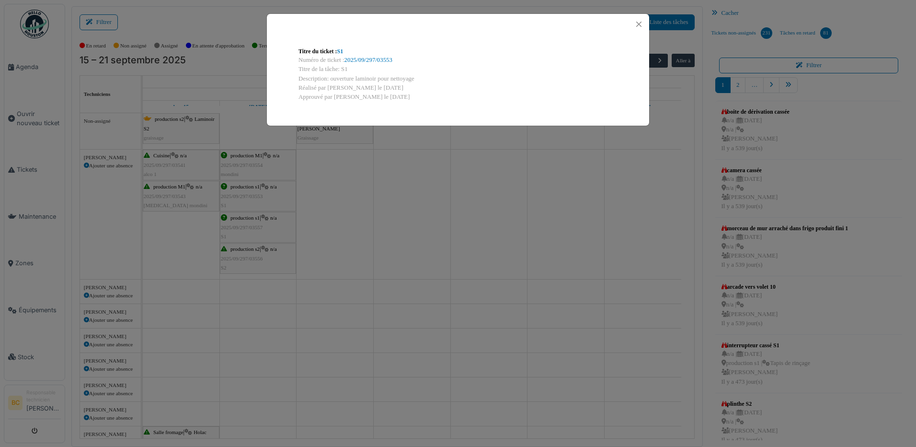
click at [468, 189] on div "Titre du ticket : S1 Numéro de ticket : 2025/09/297/03553 Titre de la tâche: S1…" at bounding box center [458, 223] width 916 height 447
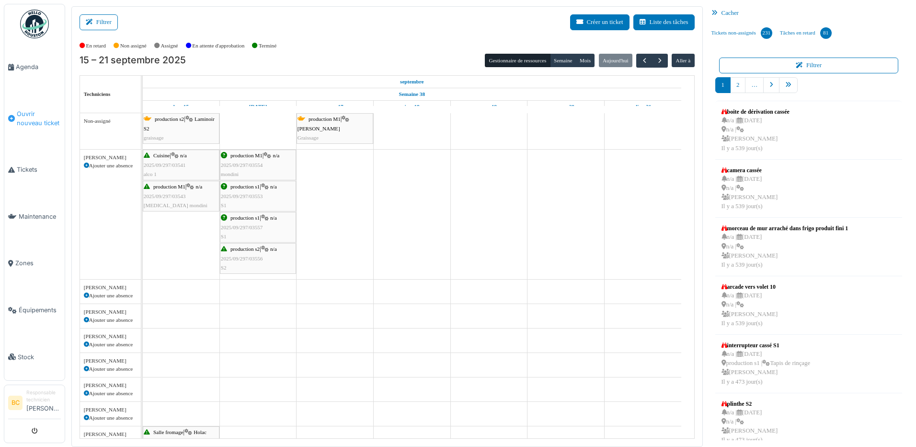
click at [23, 112] on span "Ouvrir nouveau ticket" at bounding box center [39, 118] width 44 height 18
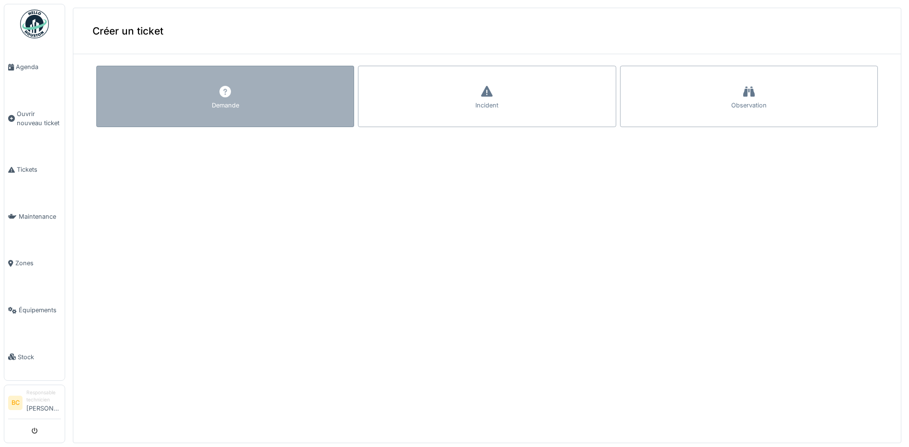
click at [172, 99] on div "Demande" at bounding box center [225, 96] width 258 height 61
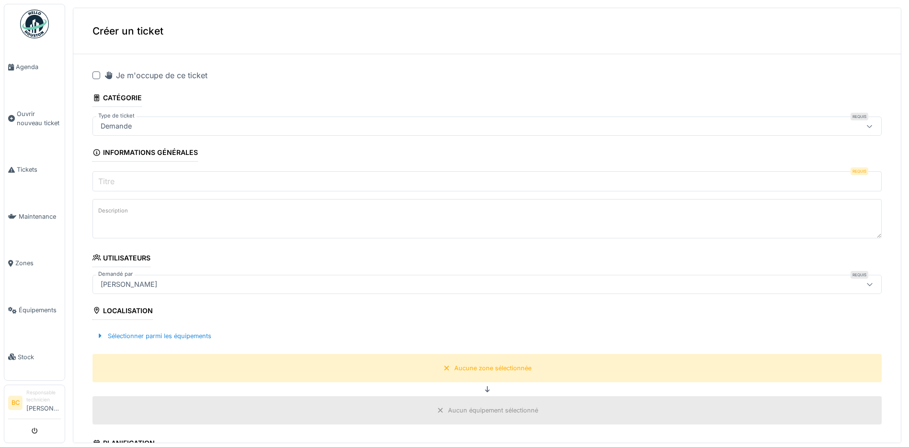
click at [97, 75] on div at bounding box center [97, 75] width 8 height 8
click at [108, 174] on input "Titre" at bounding box center [487, 181] width 789 height 20
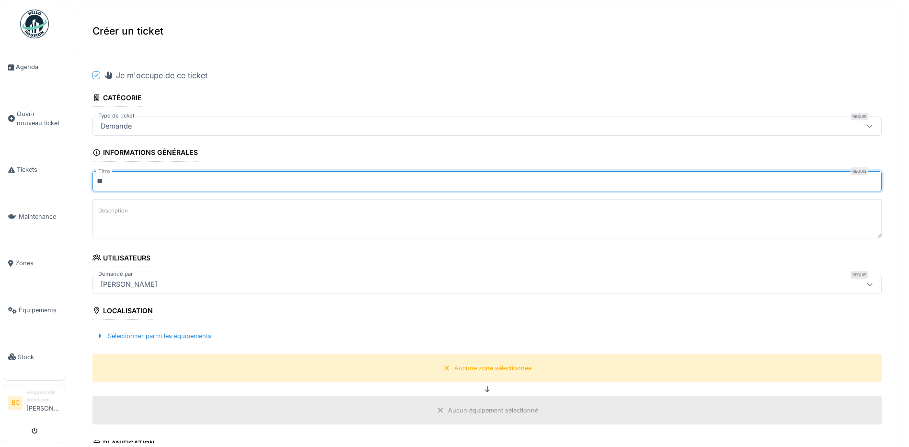
type input "**"
click at [129, 209] on label "Description" at bounding box center [113, 211] width 34 height 12
click at [129, 209] on textarea "Description" at bounding box center [487, 218] width 789 height 39
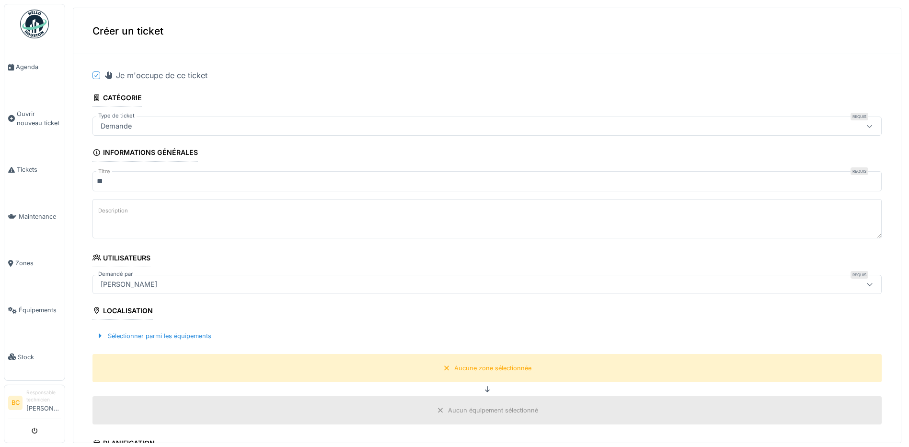
drag, startPoint x: 122, startPoint y: 205, endPoint x: 146, endPoint y: 203, distance: 24.0
click at [146, 203] on textarea "Description" at bounding box center [487, 218] width 789 height 39
paste textarea "**********"
type textarea "*"
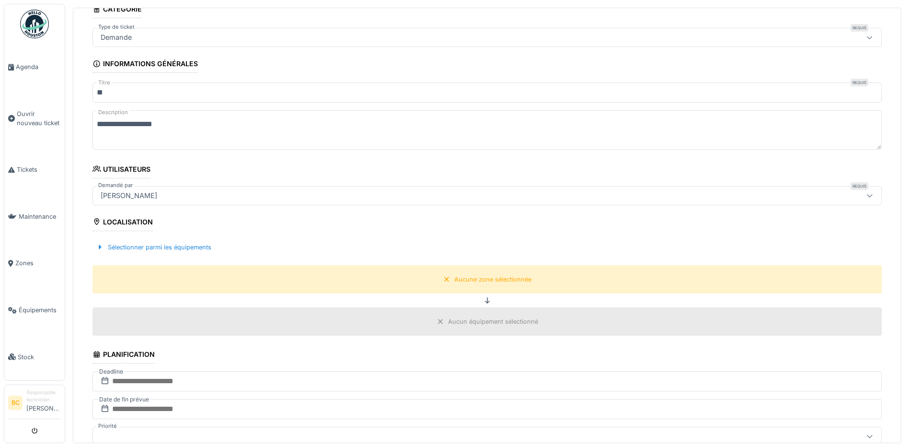
scroll to position [144, 0]
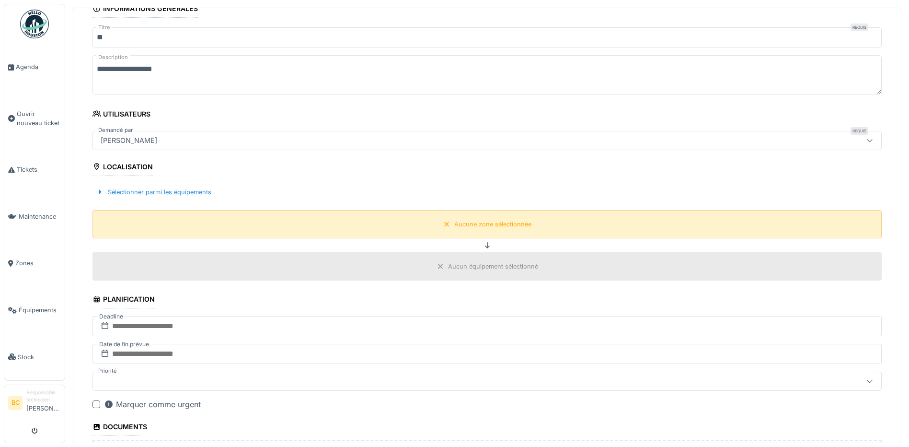
type textarea "**********"
click at [460, 222] on div "Aucune zone sélectionnée" at bounding box center [492, 224] width 77 height 9
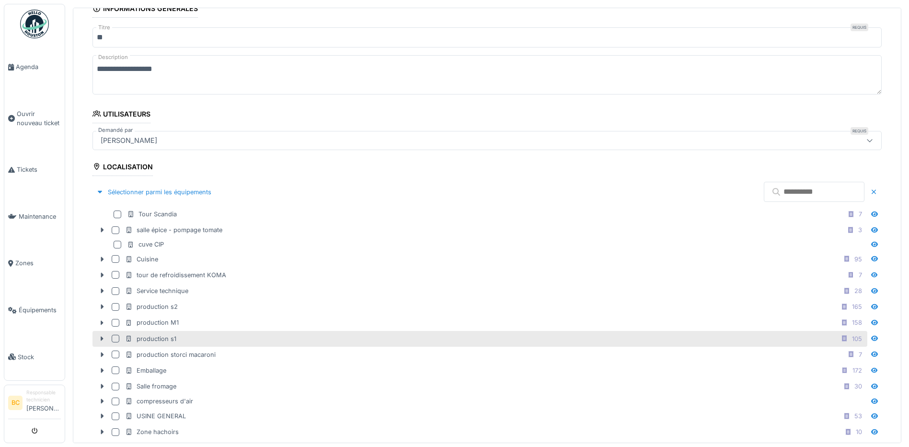
click at [194, 340] on div "production s1 105" at bounding box center [495, 339] width 741 height 12
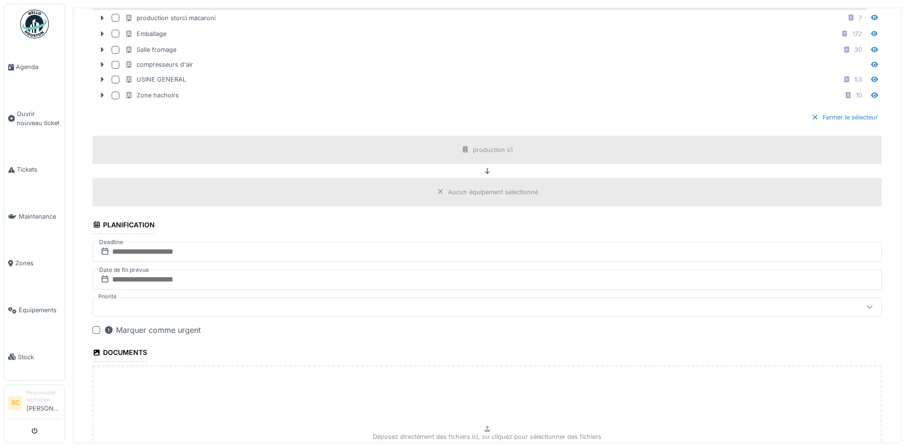
scroll to position [609, 0]
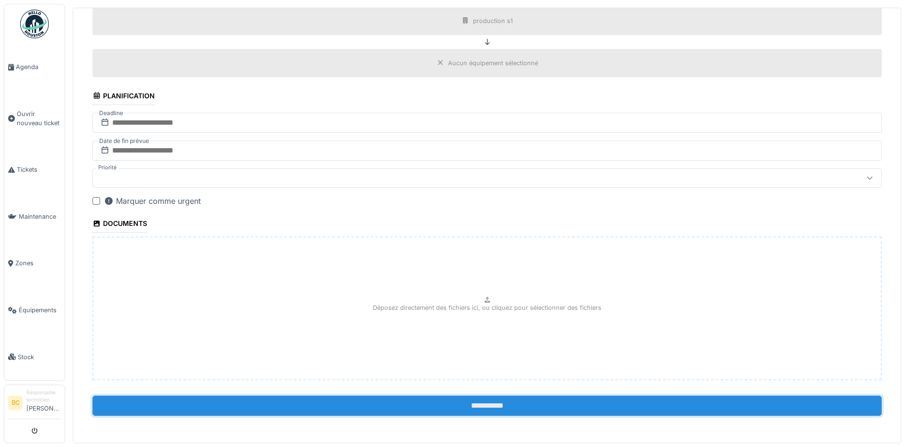
click at [467, 405] on input "**********" at bounding box center [487, 405] width 789 height 20
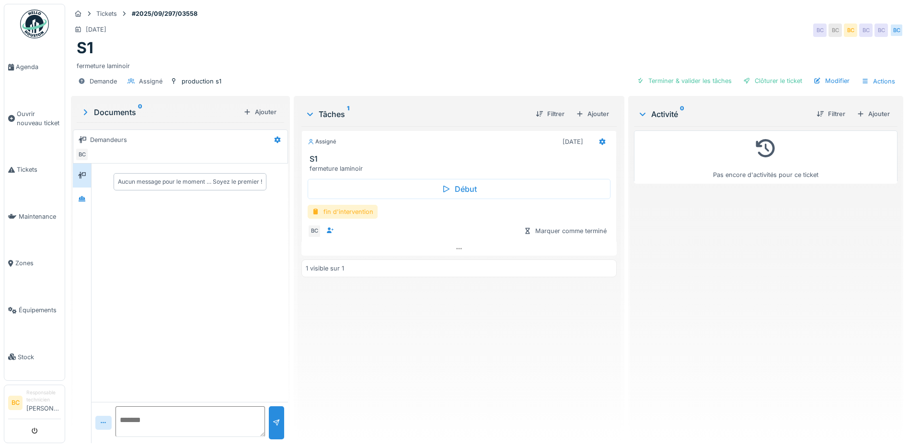
click at [363, 213] on div "fin d'intervention" at bounding box center [343, 212] width 70 height 14
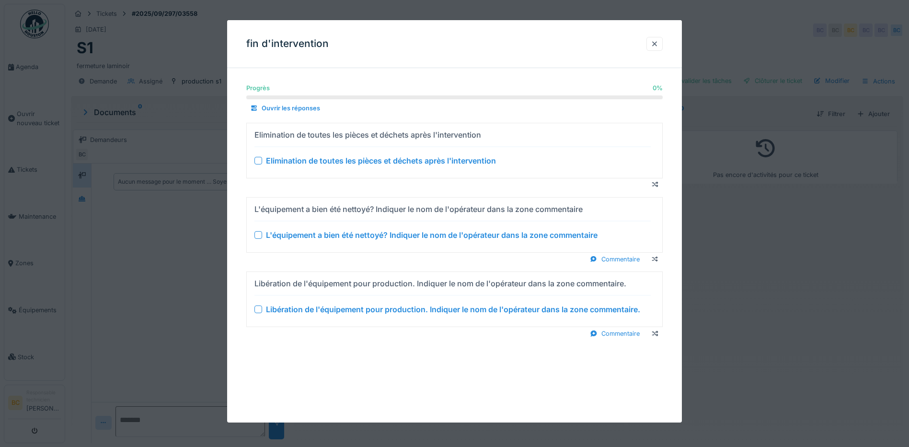
click at [359, 159] on div "Elimination de toutes les pièces et déchets après l'intervention" at bounding box center [381, 161] width 230 height 12
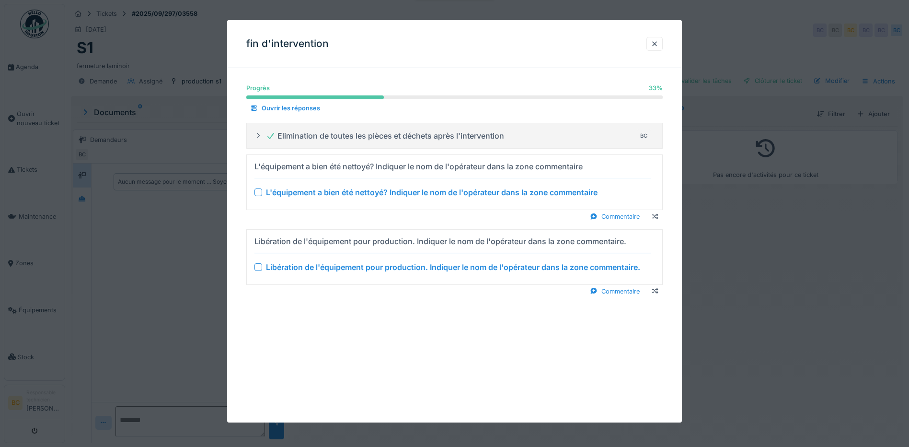
click at [372, 193] on div "L'équipement a bien été nettoyé? Indiquer le nom de l'opérateur dans la zone co…" at bounding box center [432, 192] width 332 height 12
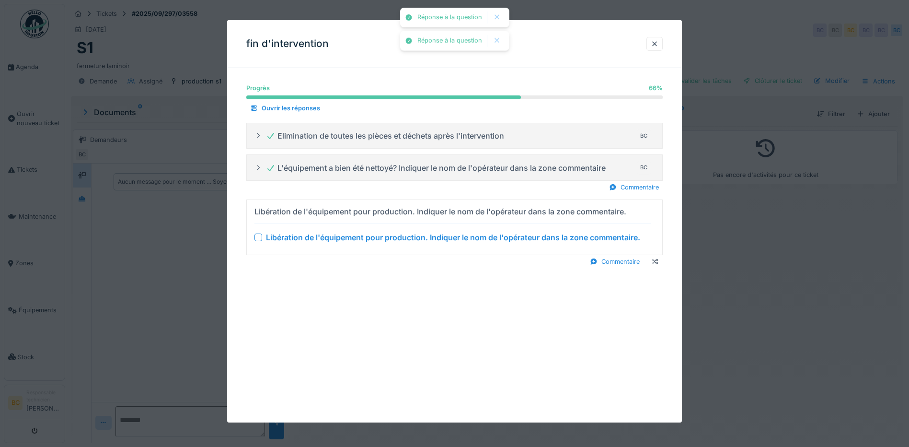
click at [386, 239] on div "Libération de l'équipement pour production. Indiquer le nom de l'opérateur dans…" at bounding box center [453, 238] width 374 height 12
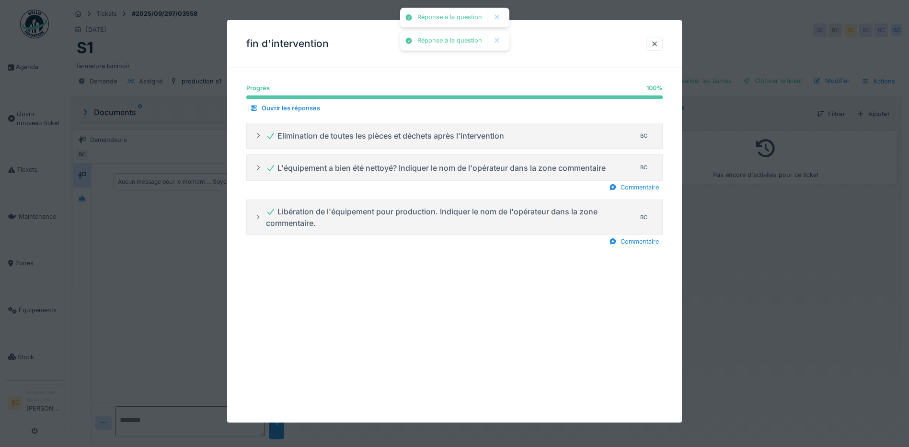
click at [700, 296] on div at bounding box center [454, 223] width 909 height 447
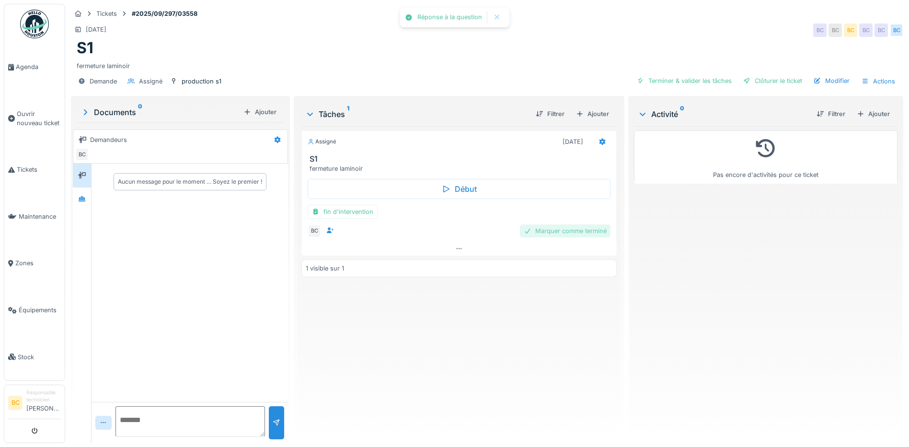
click at [546, 227] on div "Marquer comme terminé" at bounding box center [565, 230] width 91 height 13
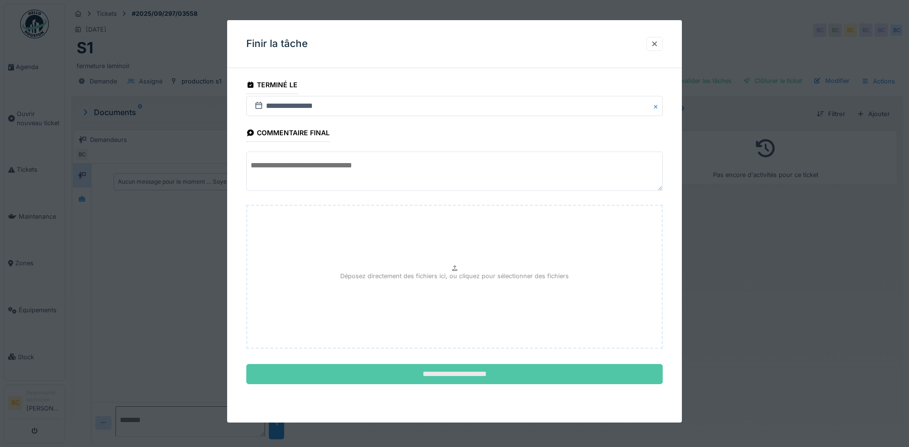
click at [468, 373] on input "**********" at bounding box center [454, 374] width 417 height 20
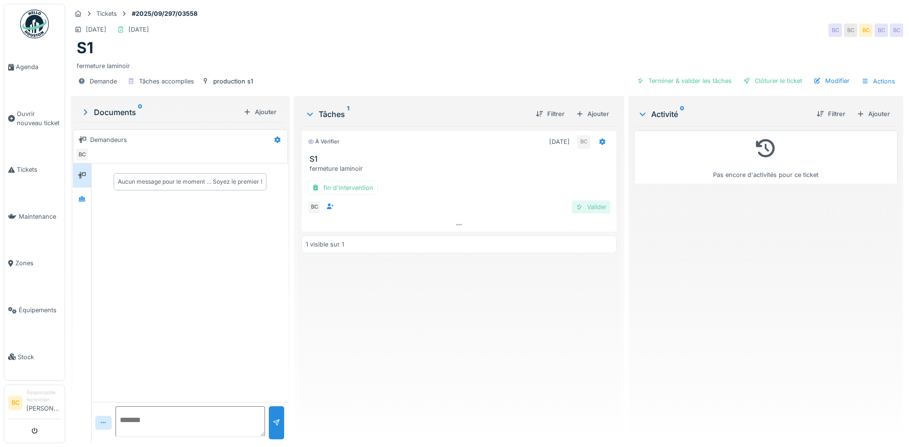
click at [591, 206] on div "Valider" at bounding box center [591, 206] width 39 height 13
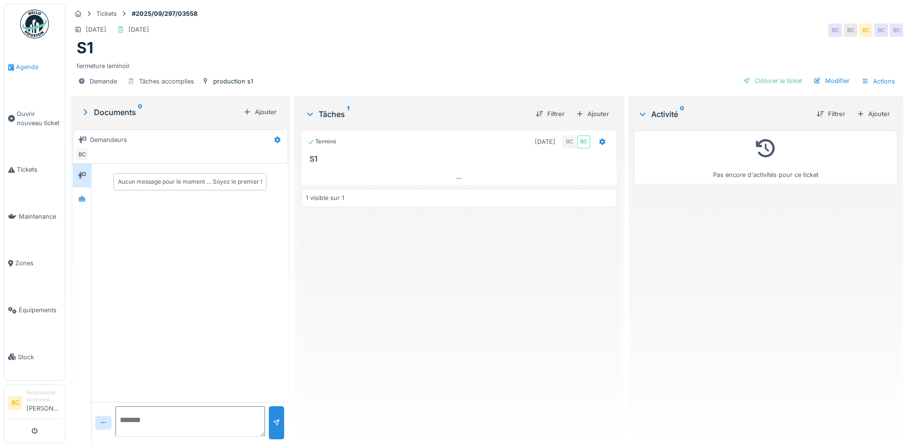
click at [29, 65] on span "Agenda" at bounding box center [38, 66] width 45 height 9
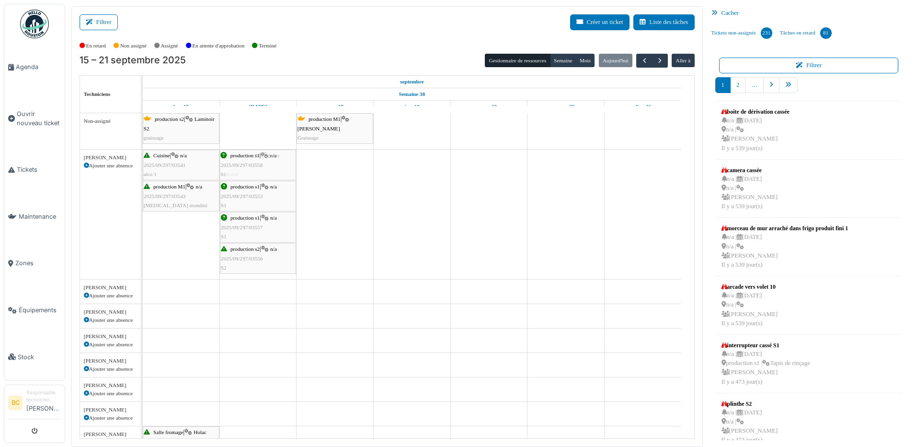
drag, startPoint x: 332, startPoint y: 172, endPoint x: 250, endPoint y: 166, distance: 82.6
click at [143, 166] on div "Cuisine | n/a 2025/09/297/03541 alco 1 production M1 | n/a 2025/09/297/03554 mo…" at bounding box center [143, 214] width 0 height 129
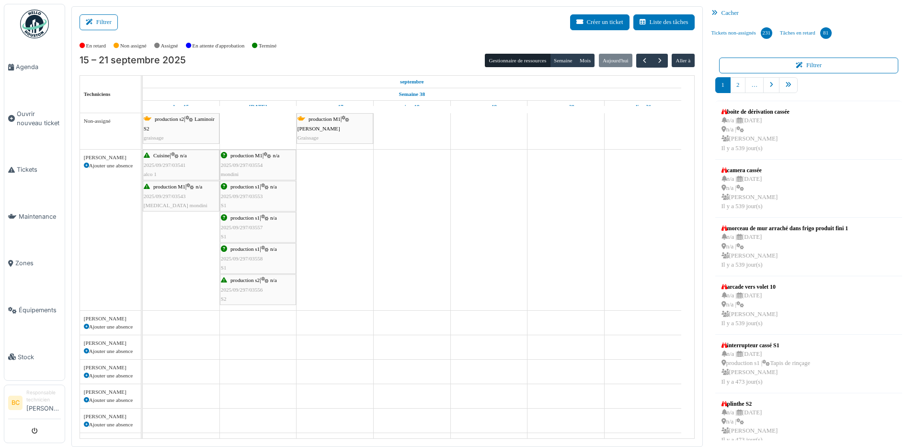
click at [247, 225] on span "2025/09/297/03557" at bounding box center [242, 227] width 42 height 6
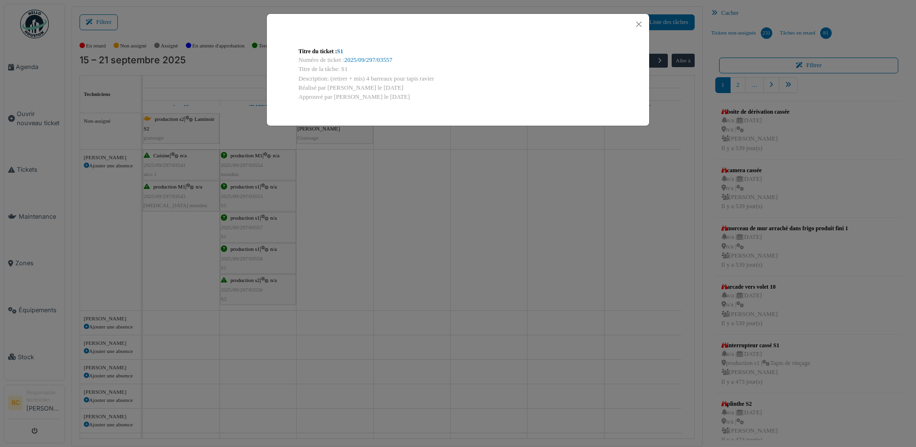
click at [244, 196] on div "Titre du ticket : S1 Numéro de ticket : 2025/09/297/03557 Titre de la tâche: S1…" at bounding box center [458, 223] width 916 height 447
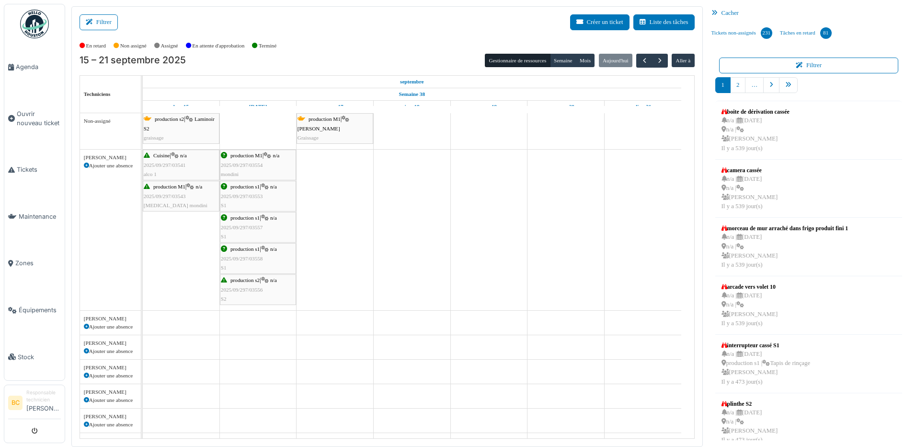
click at [244, 196] on span "2025/09/297/03553" at bounding box center [242, 196] width 42 height 6
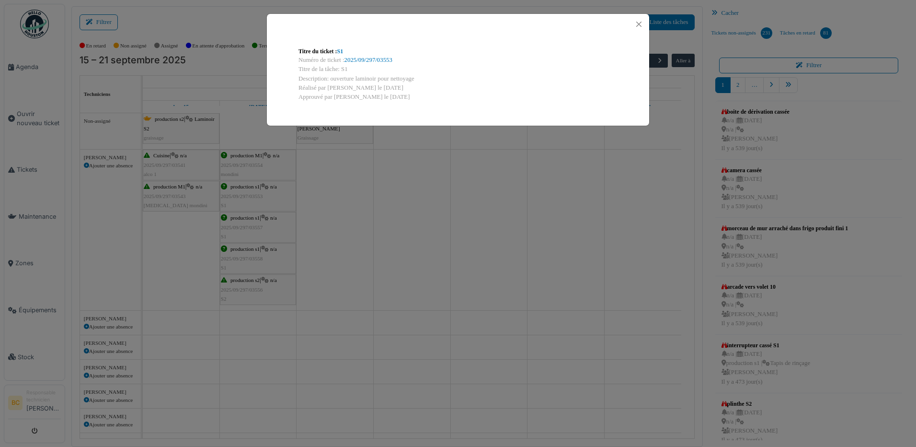
click at [242, 258] on div "Titre du ticket : S1 Numéro de ticket : 2025/09/297/03553 Titre de la tâche: S1…" at bounding box center [458, 223] width 916 height 447
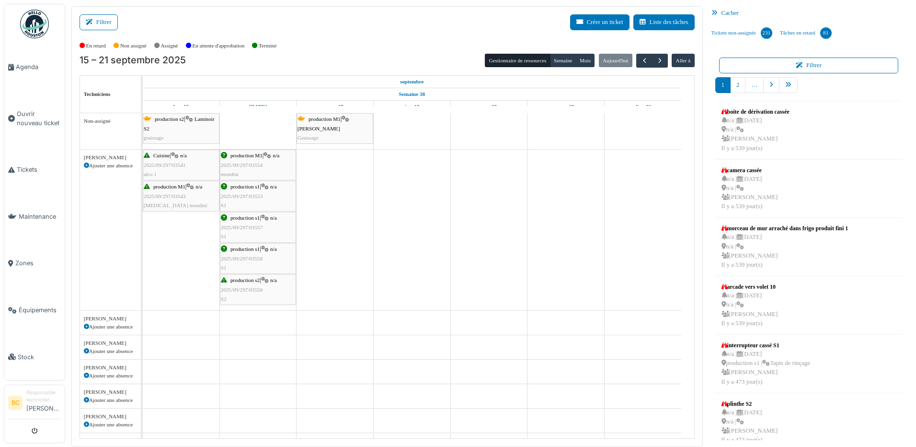
click at [242, 258] on span "2025/09/297/03558" at bounding box center [242, 258] width 42 height 6
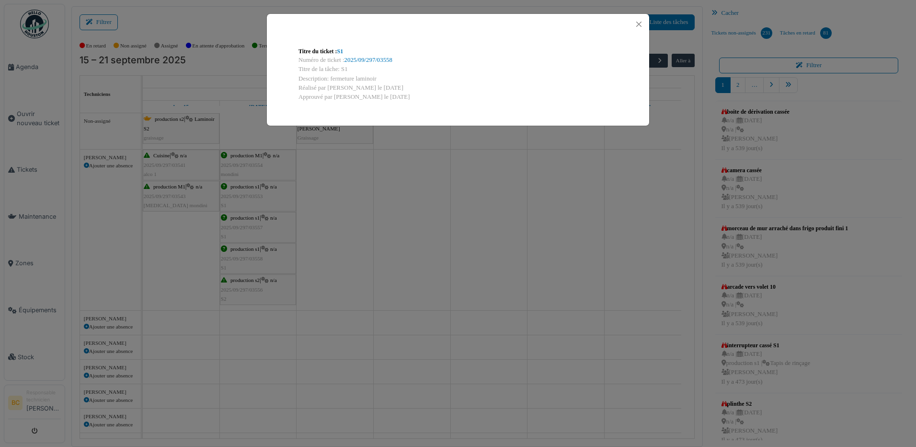
drag, startPoint x: 378, startPoint y: 77, endPoint x: 330, endPoint y: 81, distance: 48.6
click at [330, 81] on div "Description: fermeture laminoir" at bounding box center [458, 78] width 319 height 9
copy div "fermeture laminoir"
click at [357, 177] on div "Titre du ticket : S1 Numéro de ticket : 2025/09/297/03558 Titre de la tâche: S1…" at bounding box center [458, 223] width 916 height 447
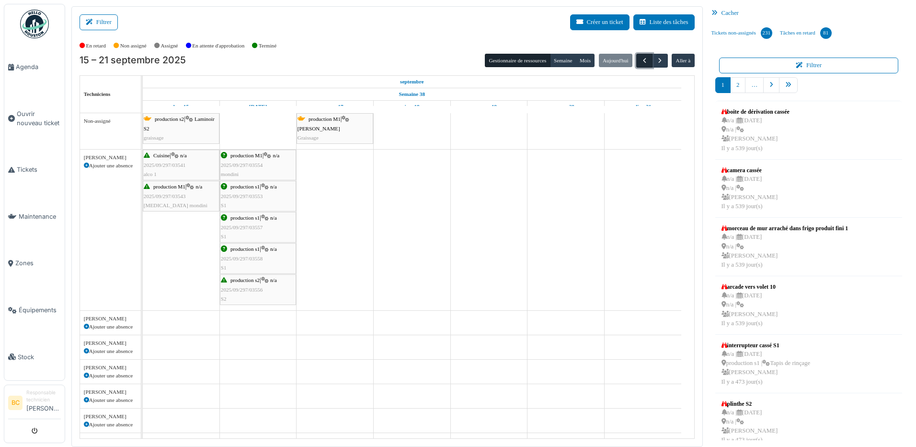
click at [641, 60] on span "button" at bounding box center [645, 61] width 8 height 8
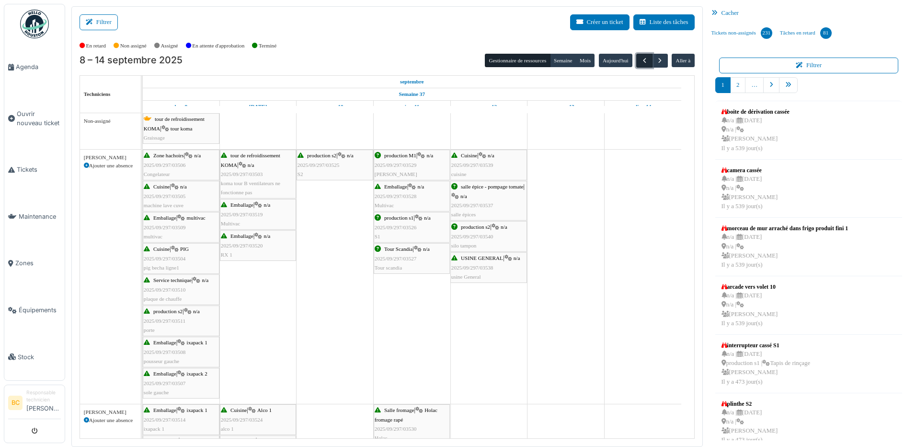
click at [642, 62] on span "button" at bounding box center [645, 61] width 8 height 8
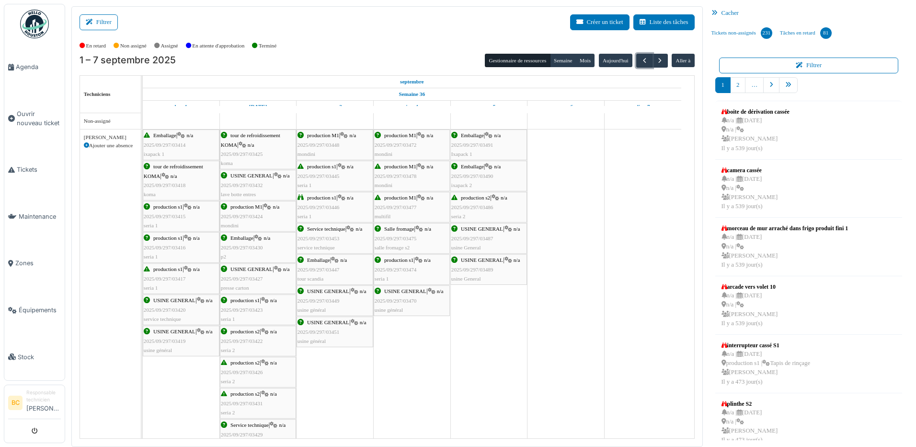
click at [478, 212] on div "production s2 | n/a 2025/09/297/03486 seria 2" at bounding box center [489, 207] width 75 height 28
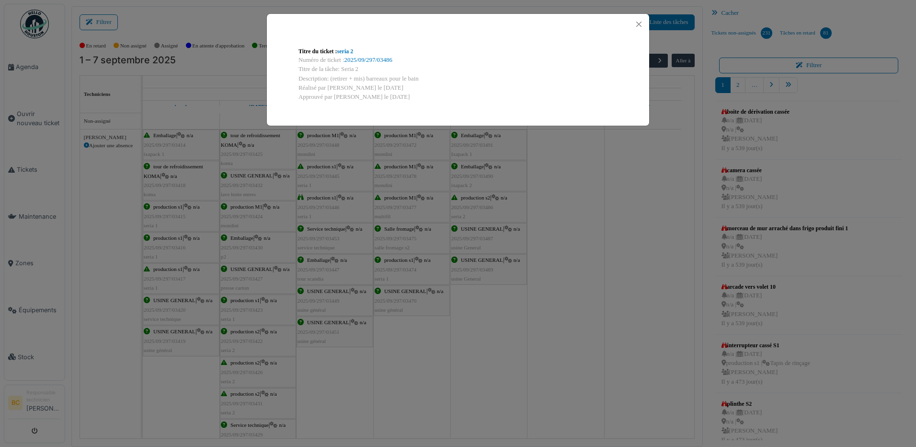
click at [478, 212] on div "Titre du ticket : seria 2 Numéro de ticket : 2025/09/297/03486 Titre de la tâch…" at bounding box center [458, 223] width 916 height 447
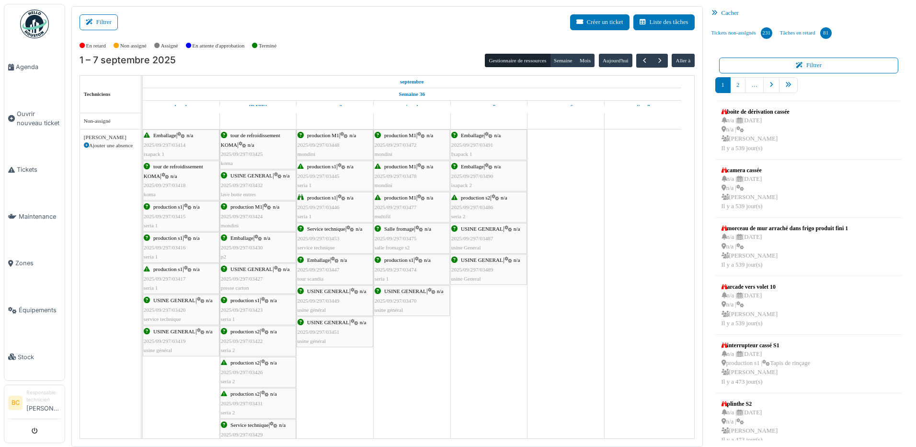
click at [388, 261] on span "production s1" at bounding box center [398, 260] width 29 height 6
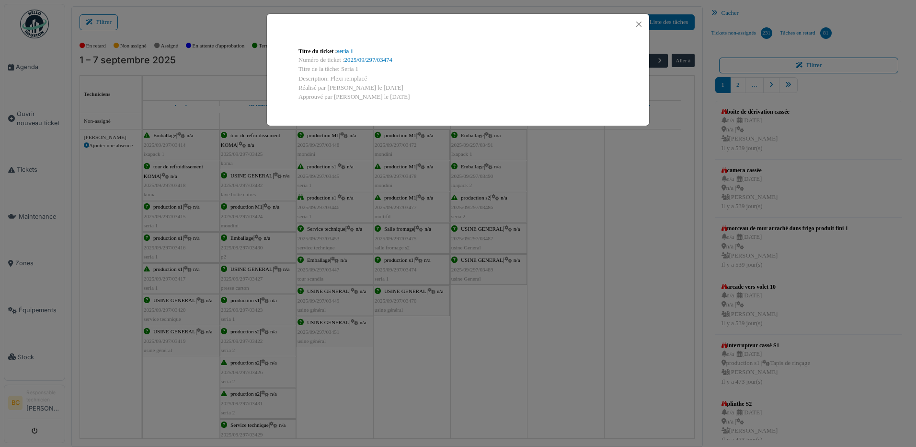
click at [388, 261] on div "Titre du ticket : seria 1 Numéro de ticket : 2025/09/297/03474 Titre de la tâch…" at bounding box center [458, 223] width 916 height 447
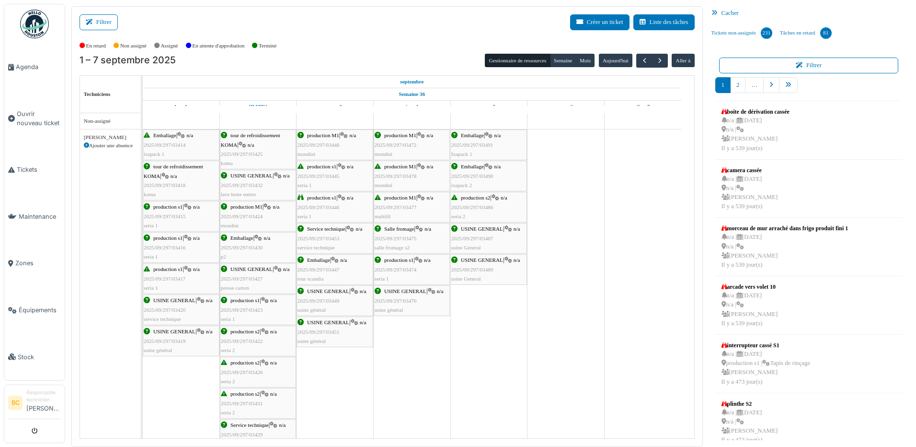
click at [326, 176] on span "2025/09/297/03445" at bounding box center [319, 176] width 42 height 6
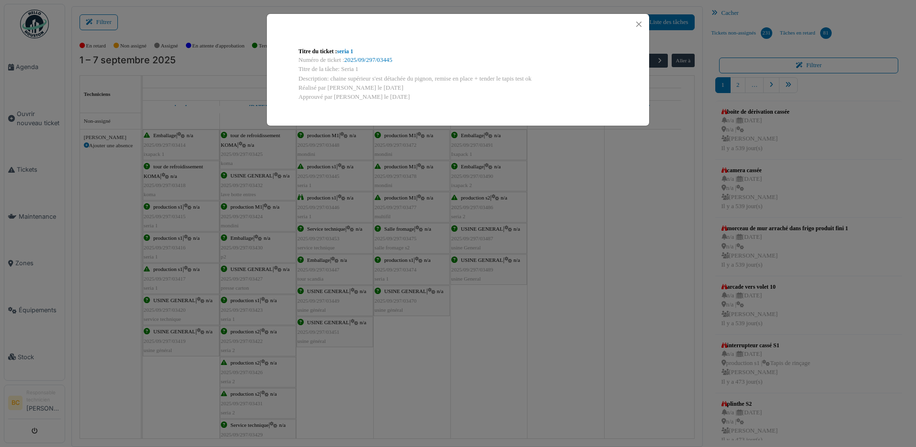
click at [326, 176] on div "Titre du ticket : seria 1 Numéro de ticket : 2025/09/297/03445 Titre de la tâch…" at bounding box center [458, 223] width 916 height 447
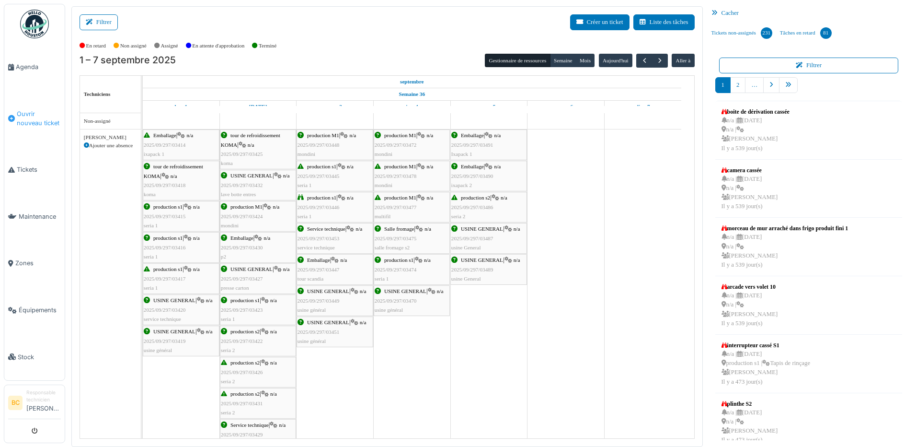
click at [35, 116] on span "Ouvrir nouveau ticket" at bounding box center [39, 118] width 44 height 18
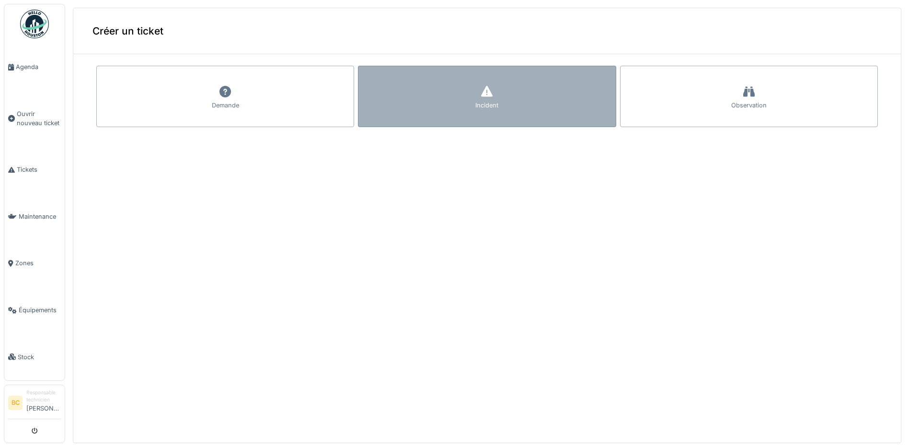
click at [384, 99] on div "Incident" at bounding box center [487, 96] width 258 height 61
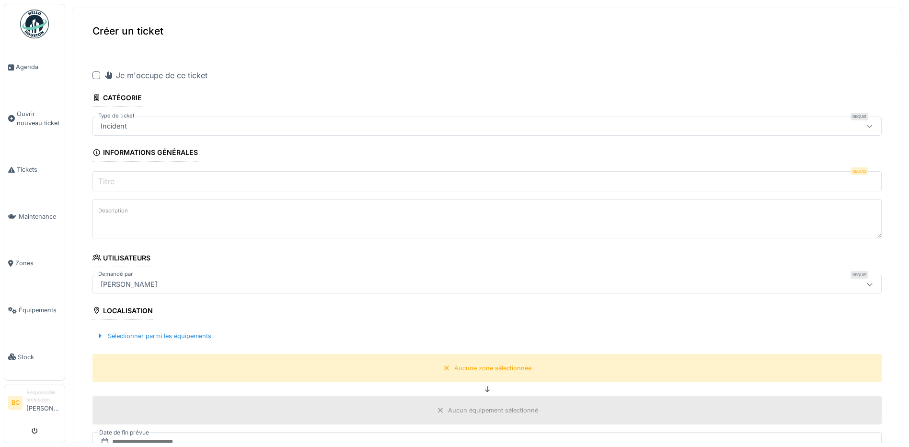
click at [97, 74] on div at bounding box center [97, 75] width 8 height 8
click at [118, 179] on input "Titre" at bounding box center [487, 181] width 789 height 20
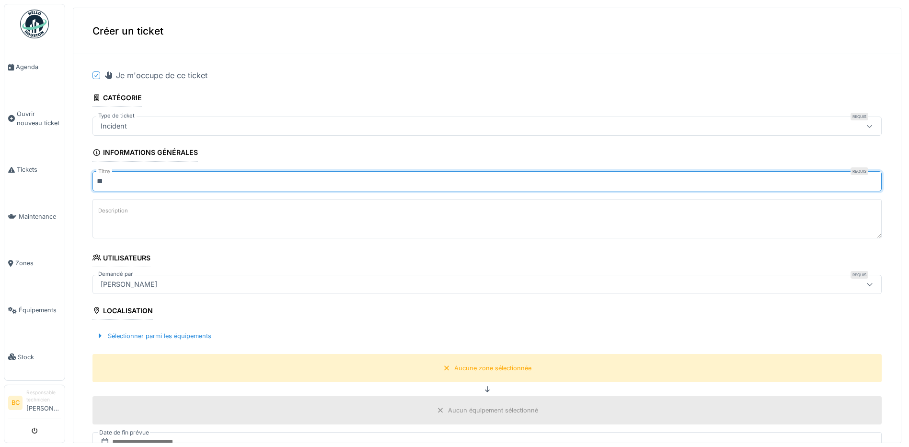
type input "**"
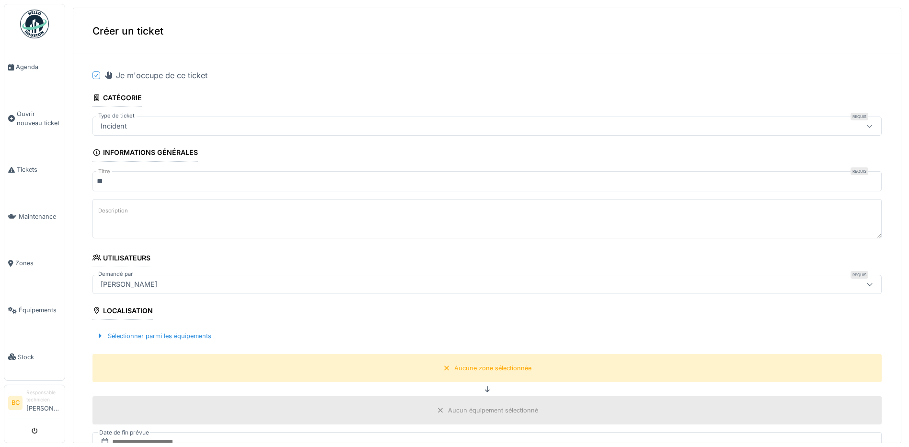
click at [109, 212] on label "Description" at bounding box center [113, 211] width 34 height 12
click at [109, 212] on textarea "Description" at bounding box center [487, 218] width 789 height 39
click at [109, 213] on label "Description" at bounding box center [113, 211] width 34 height 12
click at [109, 213] on textarea "Description" at bounding box center [487, 218] width 789 height 39
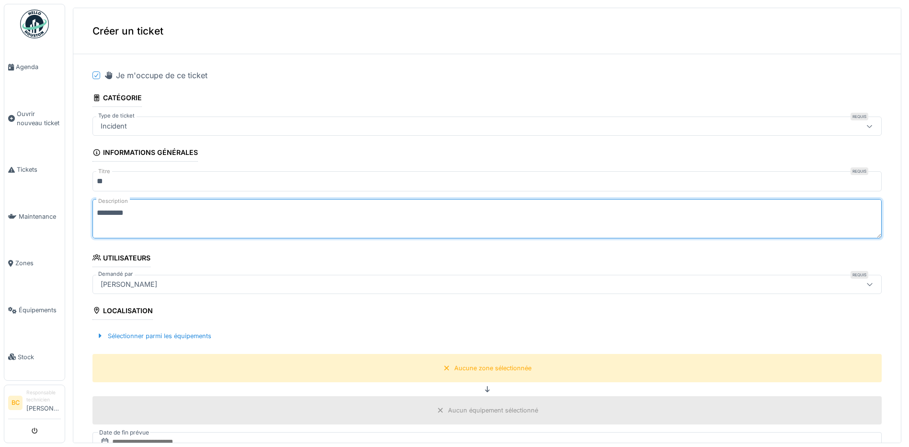
click at [104, 212] on textarea "*********" at bounding box center [487, 218] width 789 height 39
click at [140, 208] on textarea "**********" at bounding box center [487, 218] width 789 height 39
click at [135, 214] on textarea "**********" at bounding box center [487, 218] width 789 height 39
click at [140, 212] on textarea "**********" at bounding box center [487, 218] width 789 height 39
click at [303, 215] on textarea "**********" at bounding box center [487, 218] width 789 height 39
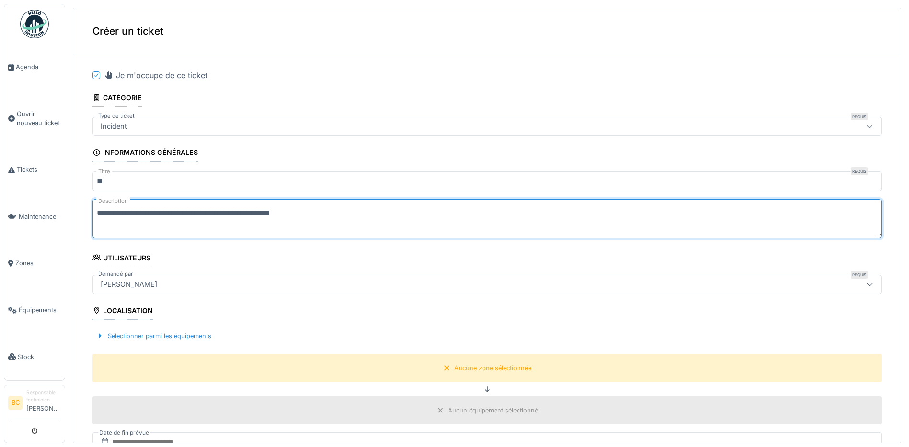
drag, startPoint x: 315, startPoint y: 215, endPoint x: 96, endPoint y: 213, distance: 219.5
click at [93, 210] on textarea "**********" at bounding box center [487, 218] width 789 height 39
type textarea "**********"
click at [349, 262] on fieldset "**********" at bounding box center [487, 388] width 789 height 653
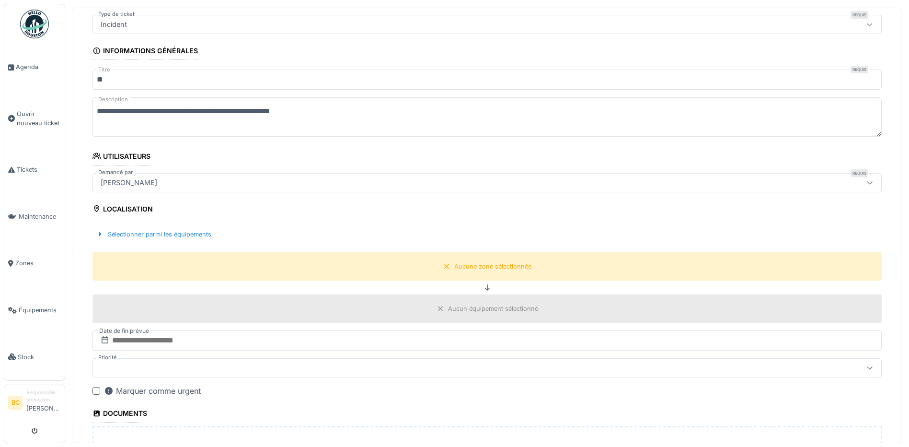
scroll to position [192, 0]
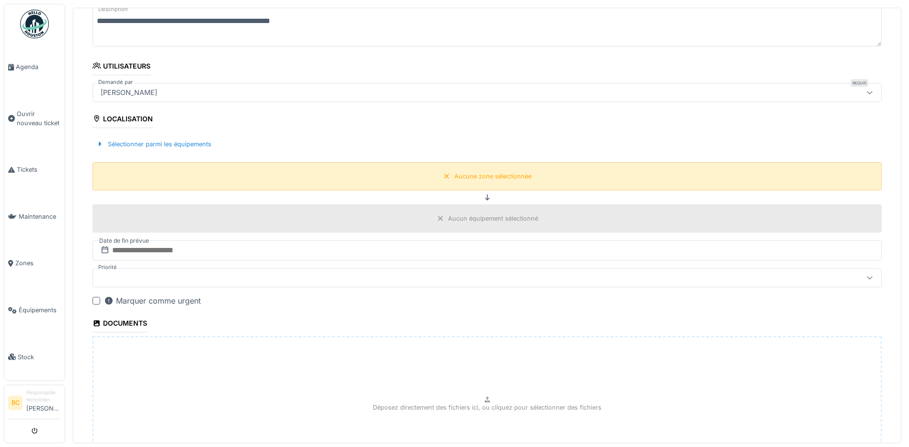
click at [455, 176] on div "Aucune zone sélectionnée" at bounding box center [492, 176] width 77 height 9
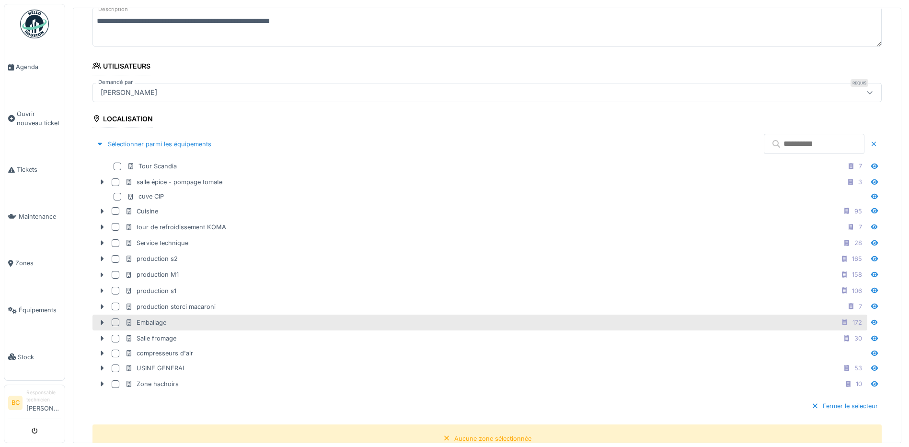
click at [198, 320] on div "Emballage 172" at bounding box center [495, 322] width 741 height 12
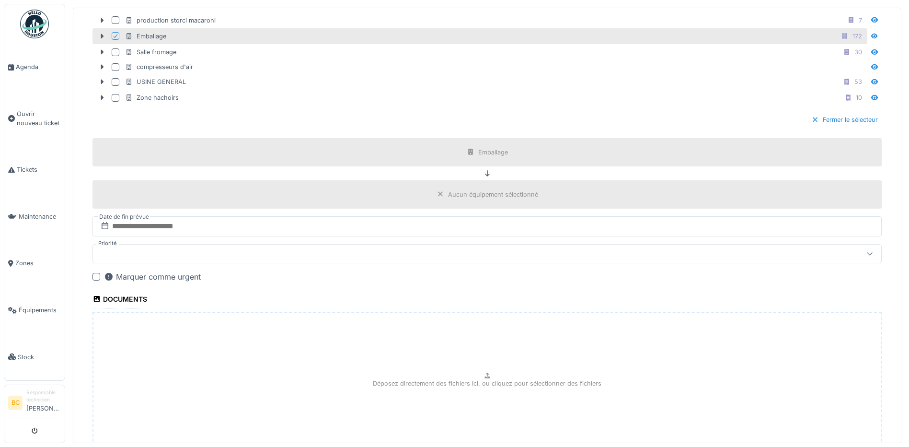
scroll to position [554, 0]
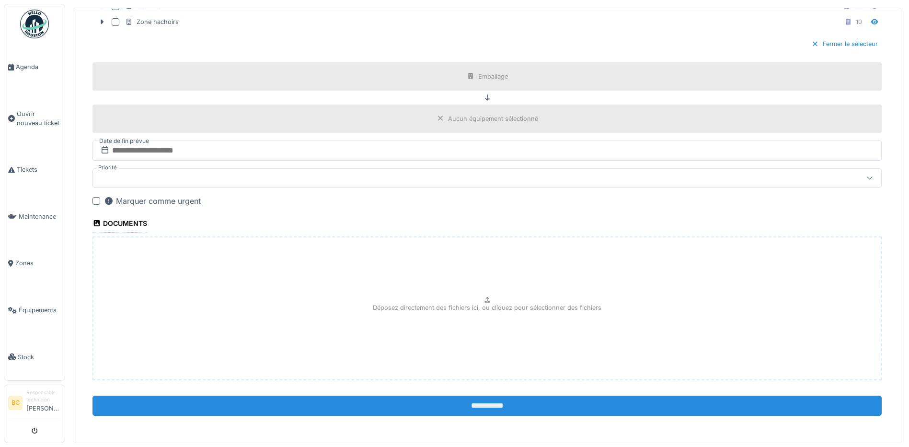
click at [456, 408] on input "**********" at bounding box center [487, 405] width 789 height 20
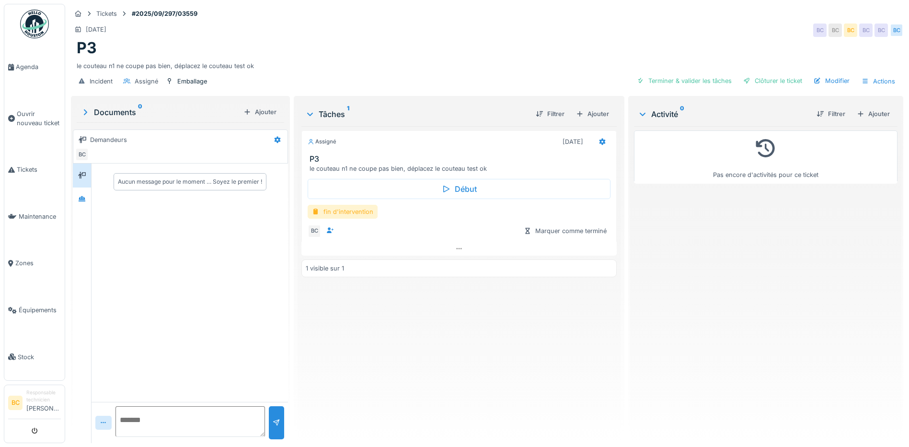
click at [349, 212] on div "fin d'intervention" at bounding box center [343, 212] width 70 height 14
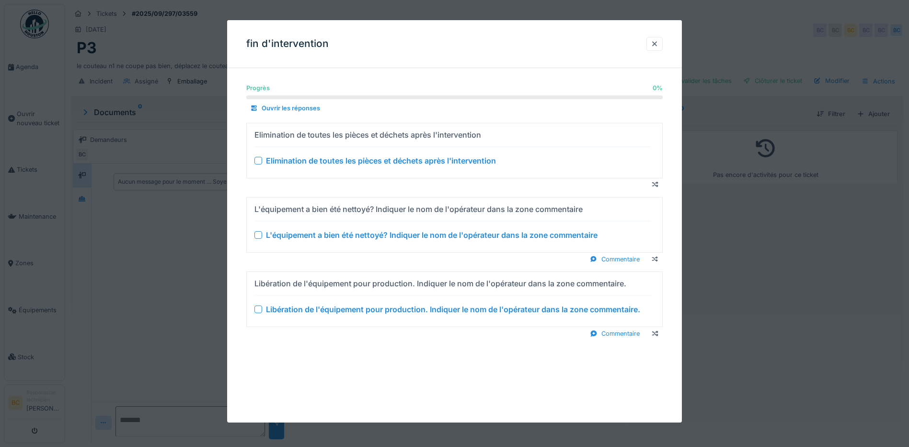
click at [361, 163] on div "Elimination de toutes les pièces et déchets après l'intervention" at bounding box center [381, 161] width 230 height 12
click at [377, 231] on div "L'équipement a bien été nettoyé? Indiquer le nom de l'opérateur dans la zone co…" at bounding box center [432, 235] width 332 height 12
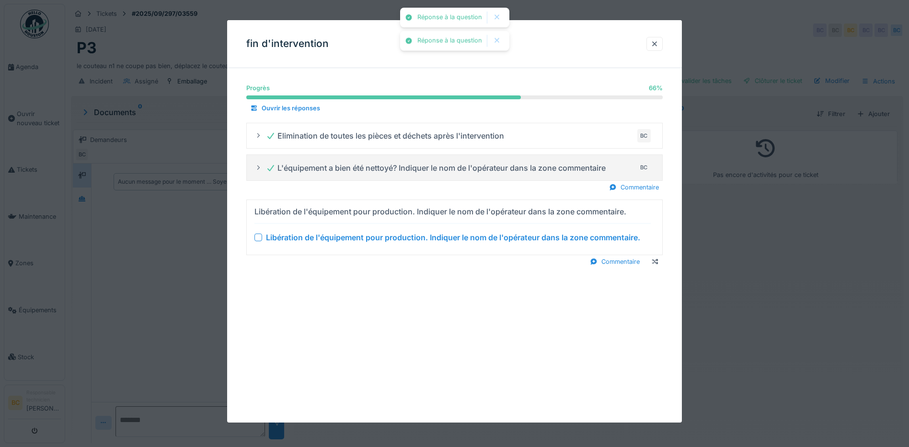
click at [371, 239] on div "Libération de l'équipement pour production. Indiquer le nom de l'opérateur dans…" at bounding box center [453, 238] width 374 height 12
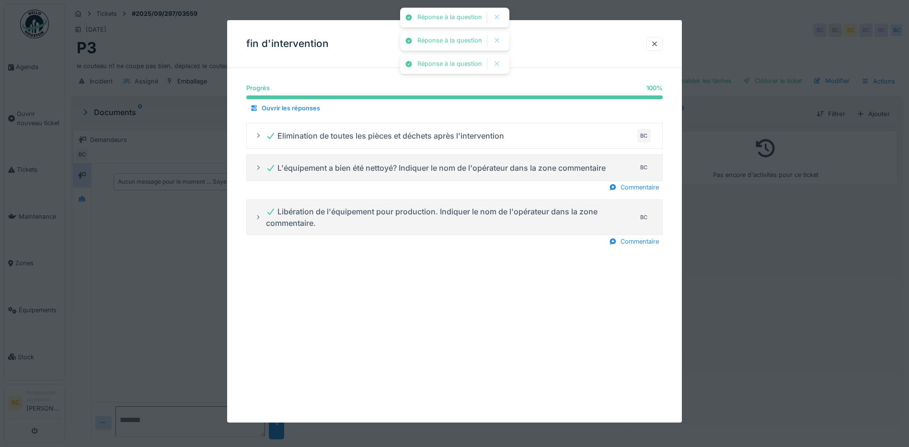
click at [765, 287] on div at bounding box center [454, 223] width 909 height 447
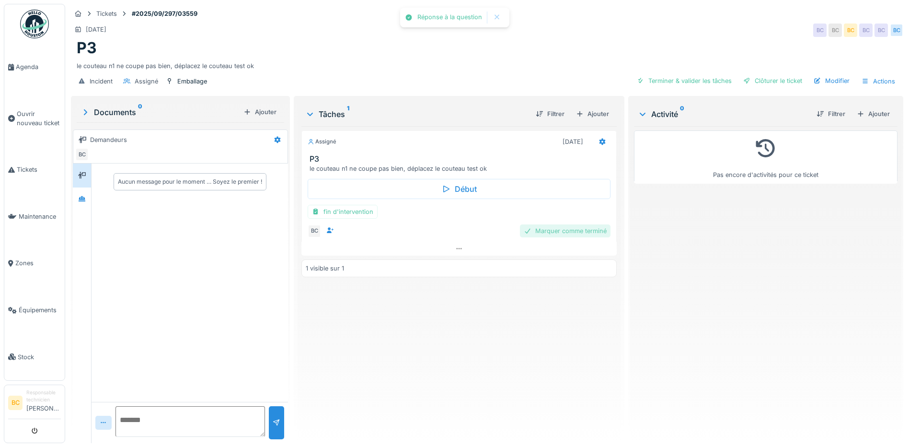
click at [571, 228] on div "Marquer comme terminé" at bounding box center [565, 230] width 91 height 13
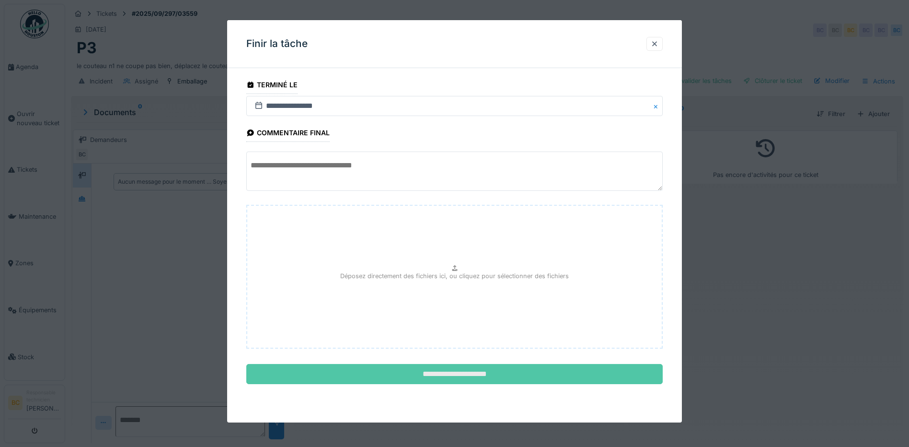
click at [492, 372] on input "**********" at bounding box center [454, 374] width 417 height 20
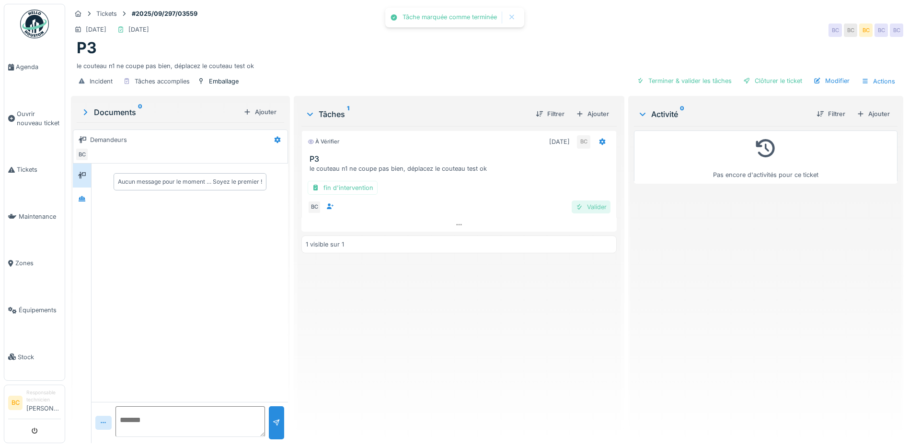
click at [580, 204] on div "Valider" at bounding box center [591, 206] width 39 height 13
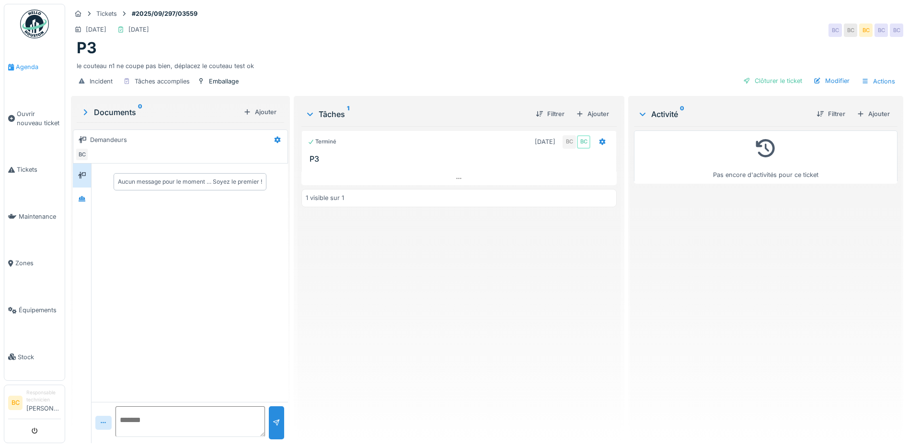
click at [27, 66] on span "Agenda" at bounding box center [38, 66] width 45 height 9
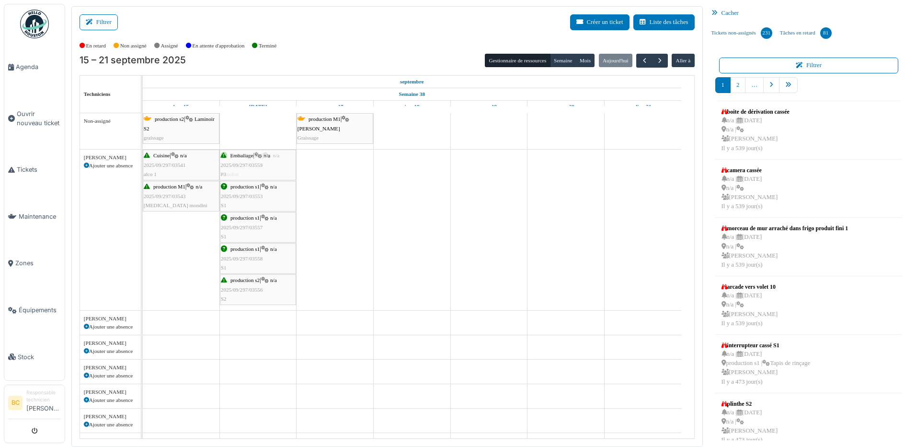
drag, startPoint x: 325, startPoint y: 170, endPoint x: 257, endPoint y: 169, distance: 67.6
click at [143, 166] on div "Cuisine | n/a 2025/09/297/03541 alco 1 production M1 | n/a 2025/09/297/03554 mo…" at bounding box center [143, 230] width 0 height 161
click at [29, 112] on span "Ouvrir nouveau ticket" at bounding box center [39, 118] width 44 height 18
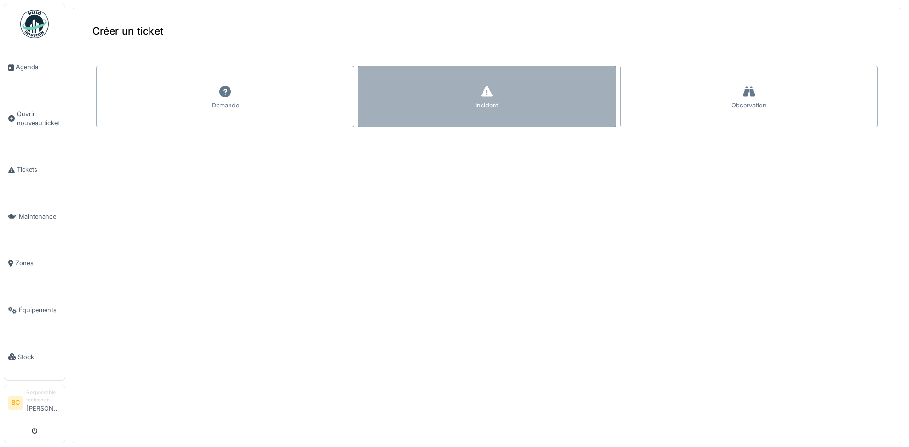
click at [422, 108] on div "Incident" at bounding box center [487, 96] width 258 height 61
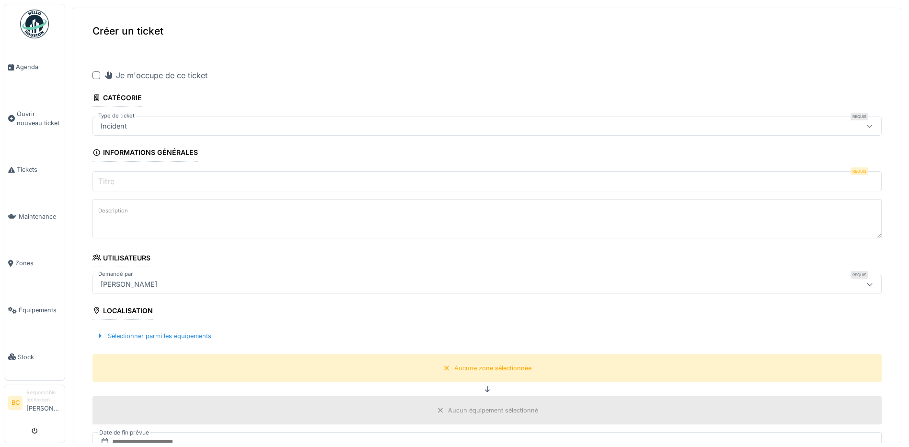
click at [106, 181] on label "Titre" at bounding box center [106, 181] width 20 height 12
click at [106, 181] on input "Titre" at bounding box center [487, 181] width 789 height 20
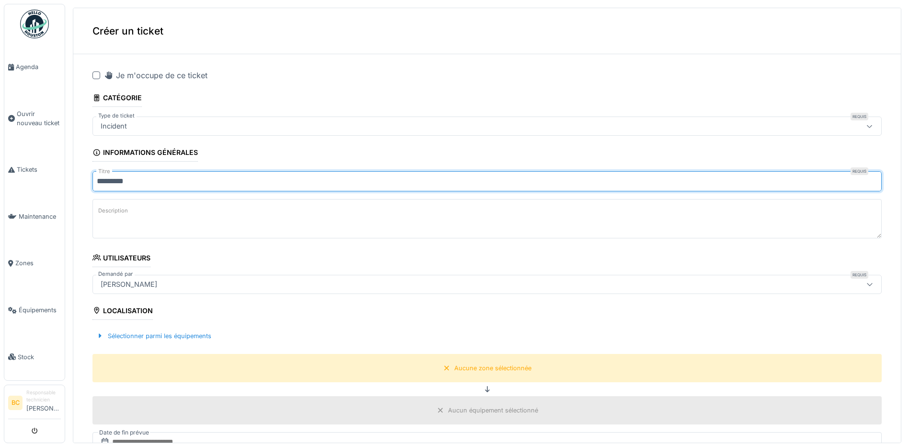
type input "*********"
click at [133, 214] on textarea "Description" at bounding box center [487, 218] width 789 height 39
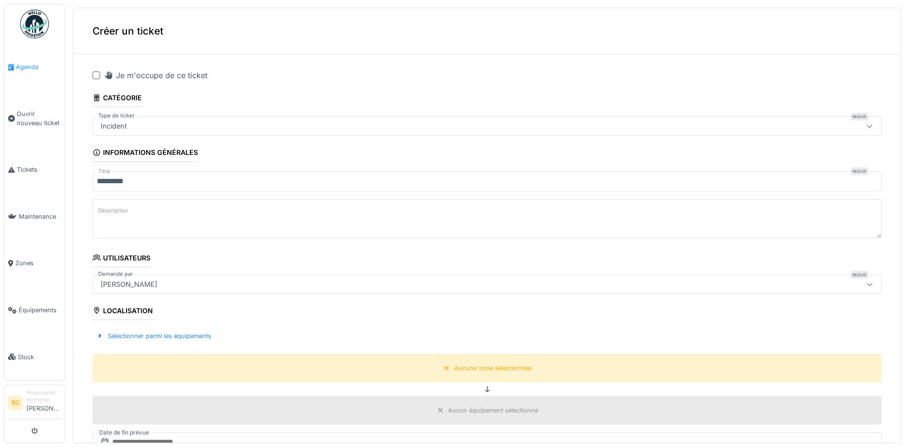
click at [25, 66] on span "Agenda" at bounding box center [38, 66] width 45 height 9
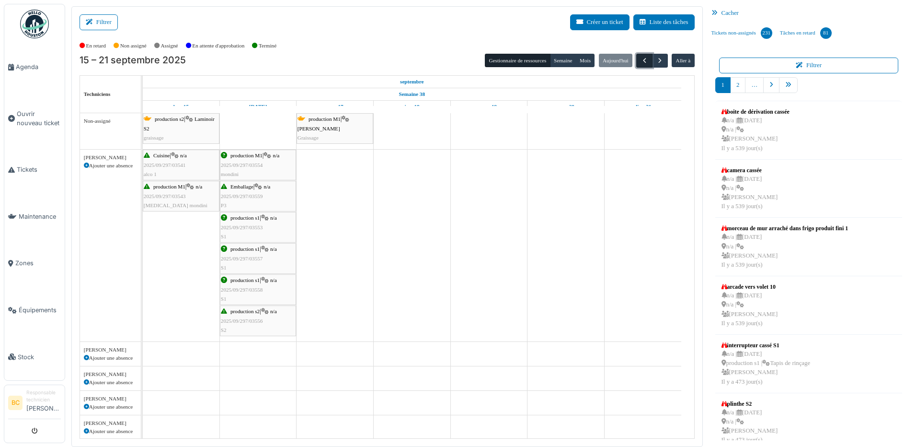
click at [641, 58] on span "button" at bounding box center [645, 61] width 8 height 8
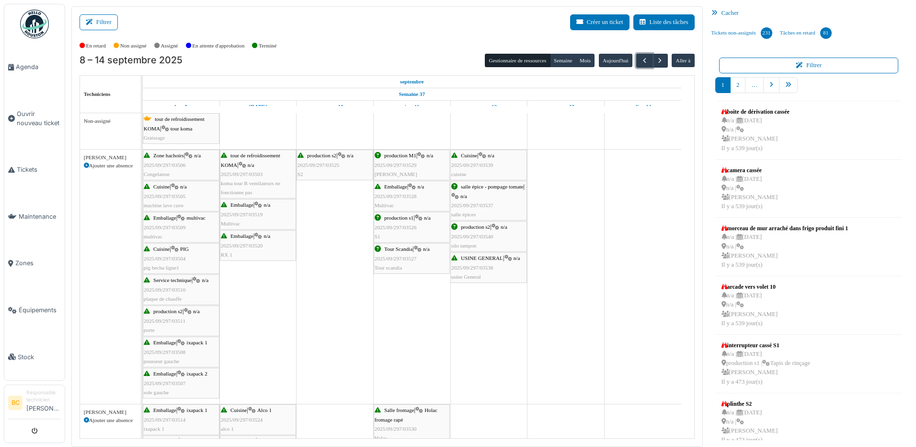
click at [399, 262] on div "Tour Scandia | n/a 2025/09/297/03527 Tour scandia" at bounding box center [412, 258] width 74 height 28
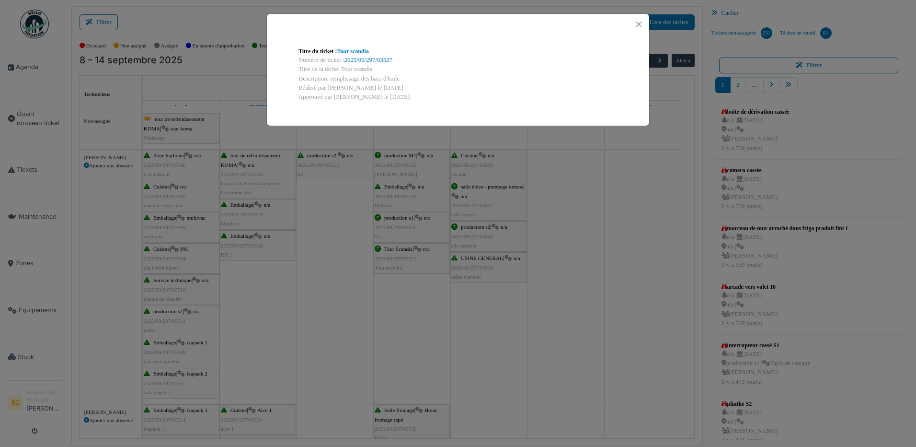
drag, startPoint x: 340, startPoint y: 68, endPoint x: 403, endPoint y: 80, distance: 64.0
click at [403, 80] on div "Titre du ticket : Tour scandia Numéro de ticket : 2025/09/297/03527 Titre de la…" at bounding box center [458, 74] width 335 height 70
copy div "Tour scandia Description: remplissage des bacs d'huile"
click at [34, 112] on div "Titre du ticket : Tour scandia Numéro de ticket : 2025/09/297/03527 Titre de la…" at bounding box center [458, 223] width 916 height 447
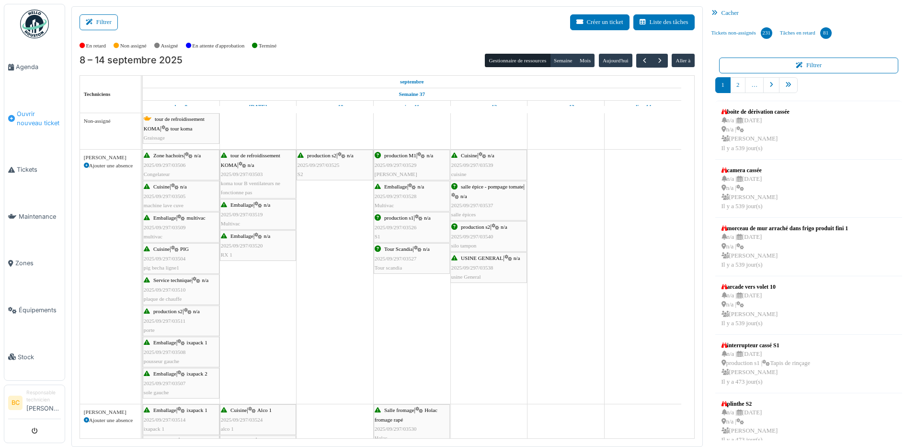
click at [34, 112] on span "Ouvrir nouveau ticket" at bounding box center [39, 118] width 44 height 18
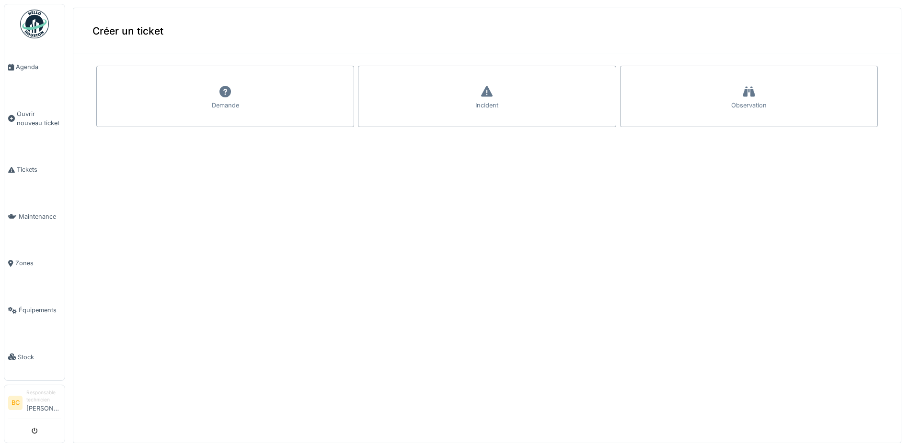
click at [209, 91] on div "Annuler Créer un ticket Demande Incident Observation" at bounding box center [487, 221] width 844 height 443
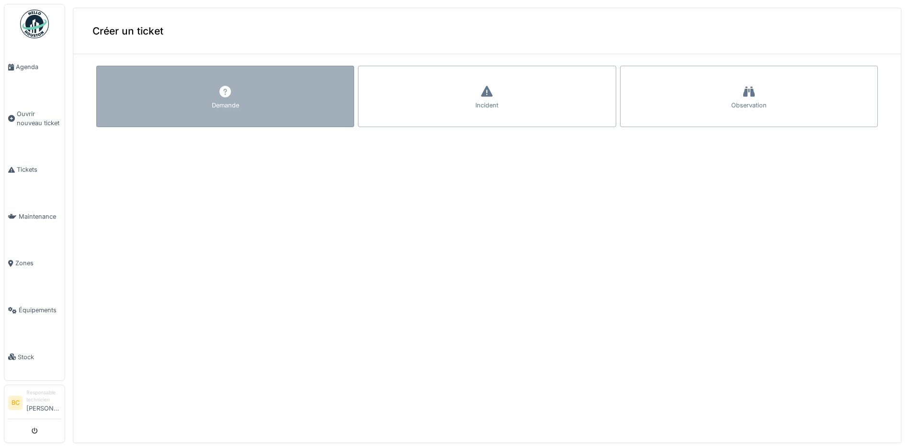
click at [139, 98] on div "Demande" at bounding box center [225, 96] width 258 height 61
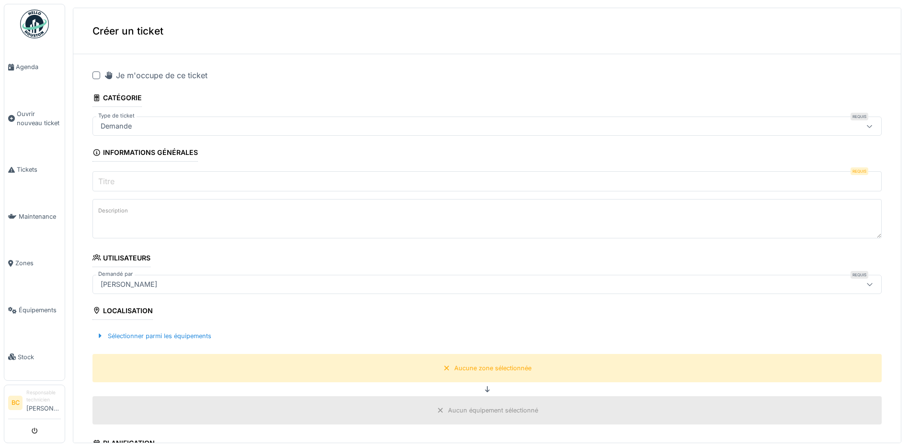
click at [98, 75] on div at bounding box center [97, 75] width 8 height 8
click at [126, 176] on input "Titre" at bounding box center [487, 181] width 789 height 20
click at [132, 213] on textarea "Description" at bounding box center [487, 218] width 789 height 39
paste textarea "**********"
drag, startPoint x: 151, startPoint y: 211, endPoint x: 96, endPoint y: 210, distance: 55.6
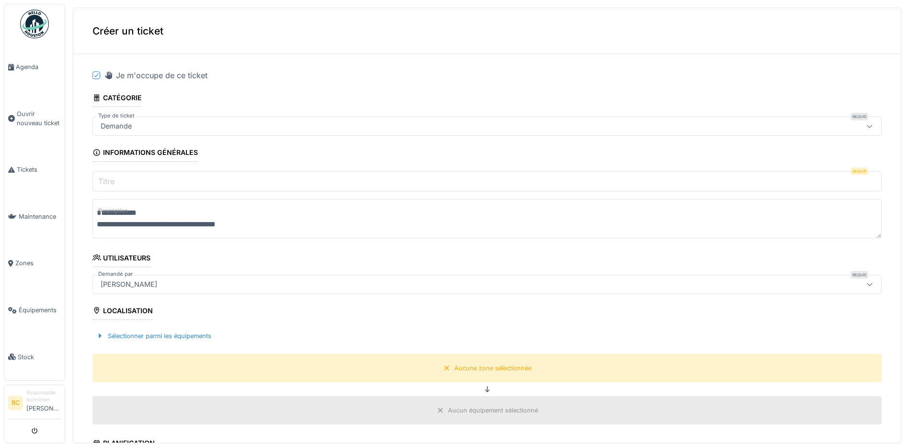
click at [96, 210] on textarea "**********" at bounding box center [487, 218] width 789 height 39
click at [141, 224] on textarea "**********" at bounding box center [487, 218] width 789 height 39
click at [142, 224] on textarea "**********" at bounding box center [487, 218] width 789 height 39
type textarea "**********"
click at [138, 182] on input "Titre" at bounding box center [487, 181] width 789 height 20
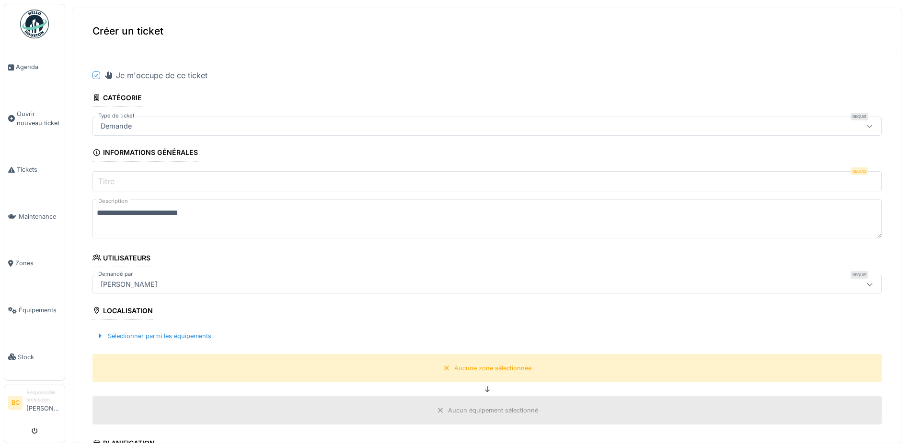
paste input "**********"
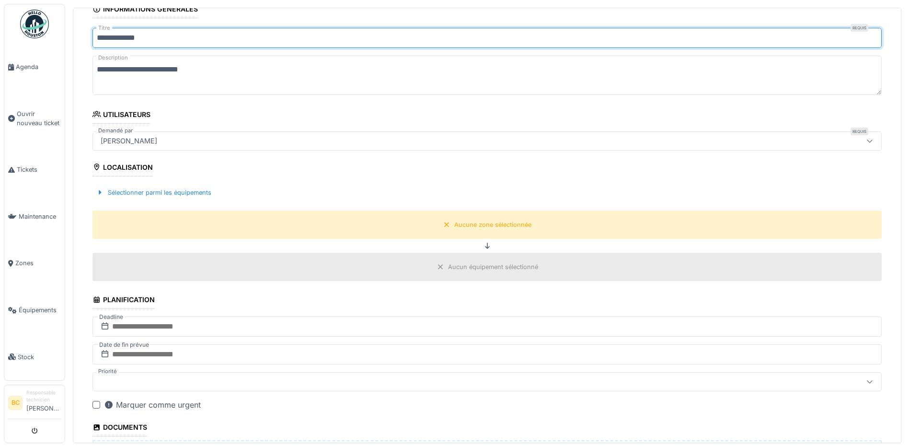
scroll to position [144, 0]
type input "**********"
click at [487, 225] on div "Aucune zone sélectionnée" at bounding box center [492, 224] width 77 height 9
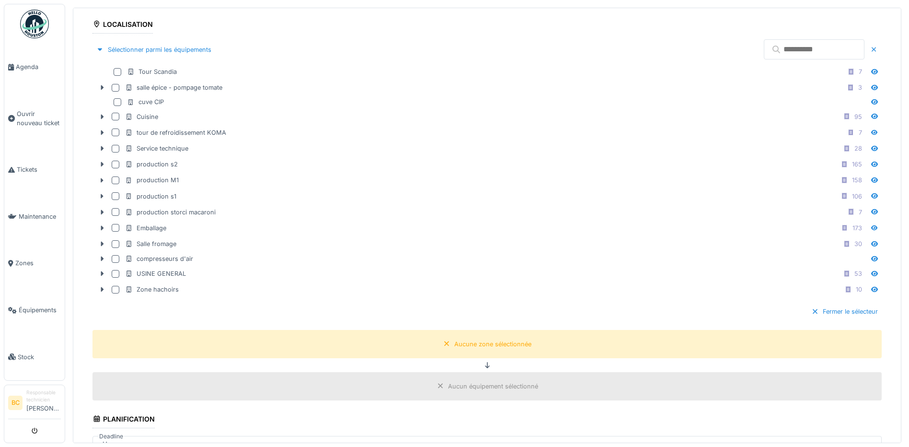
scroll to position [288, 0]
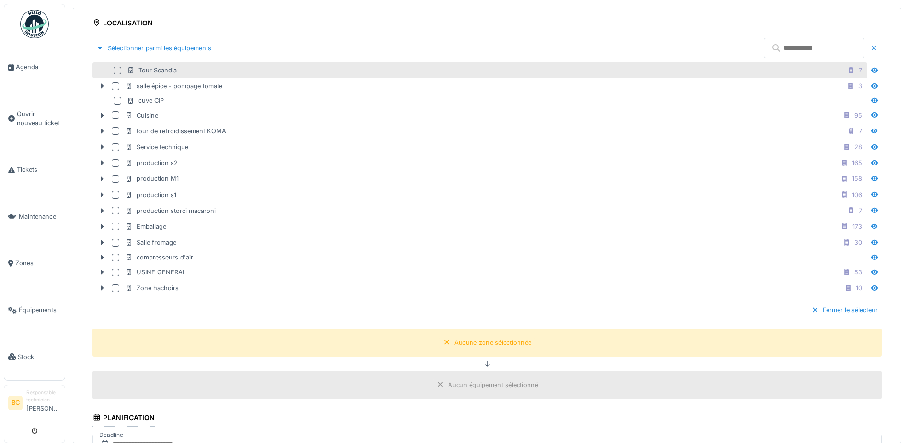
click at [167, 71] on div "Tour Scandia" at bounding box center [152, 70] width 50 height 9
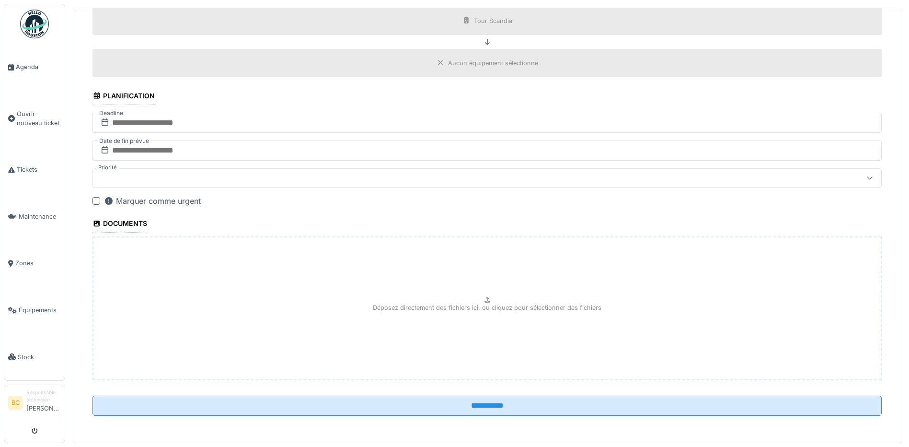
scroll to position [3, 0]
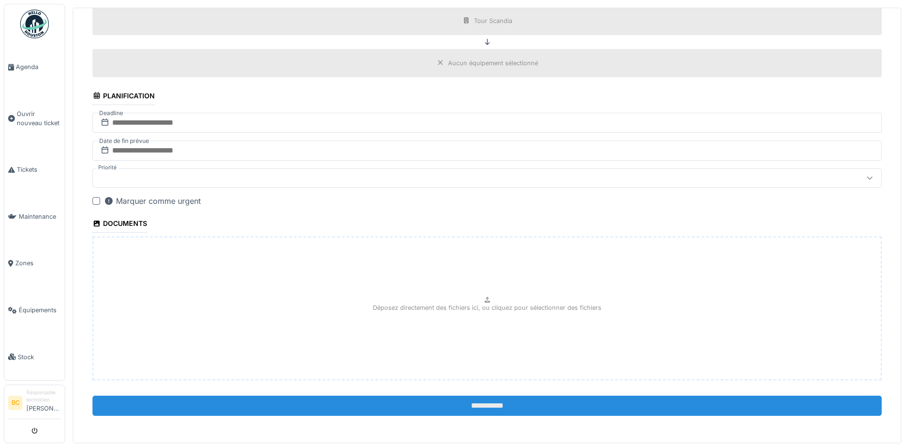
click at [483, 402] on input "**********" at bounding box center [487, 405] width 789 height 20
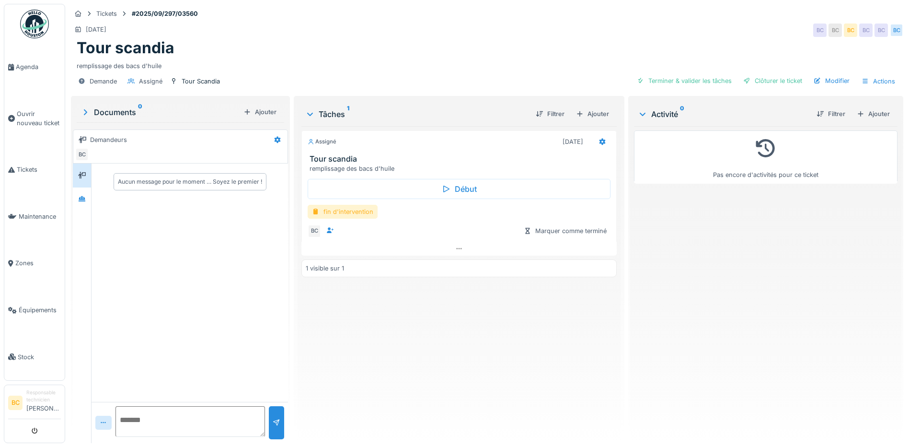
click at [342, 210] on div "fin d'intervention" at bounding box center [343, 212] width 70 height 14
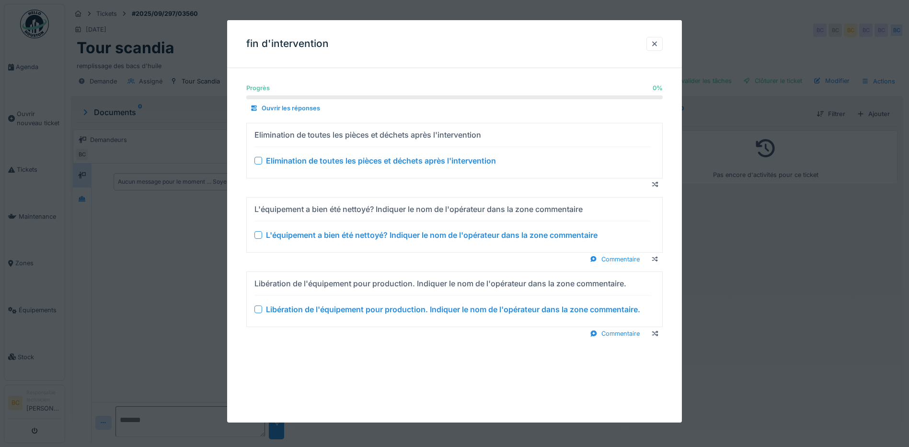
click at [366, 159] on div "Elimination de toutes les pièces et déchets après l'intervention" at bounding box center [381, 161] width 230 height 12
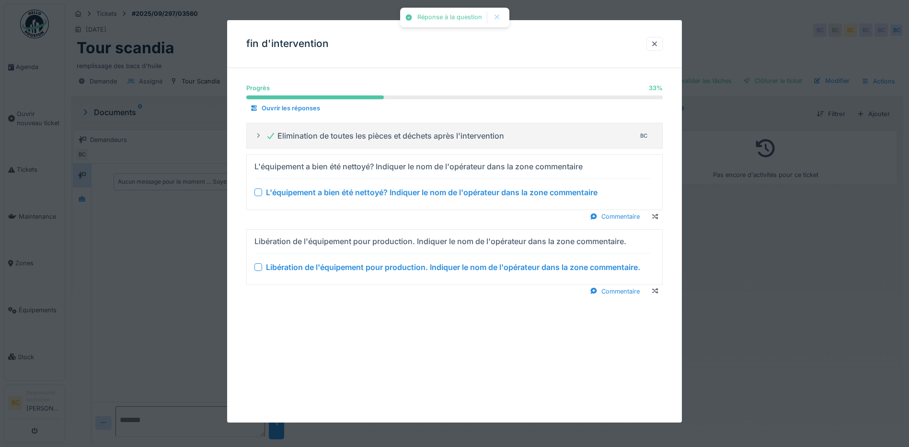
click at [371, 192] on div "L'équipement a bien été nettoyé? Indiquer le nom de l'opérateur dans la zone co…" at bounding box center [432, 192] width 332 height 12
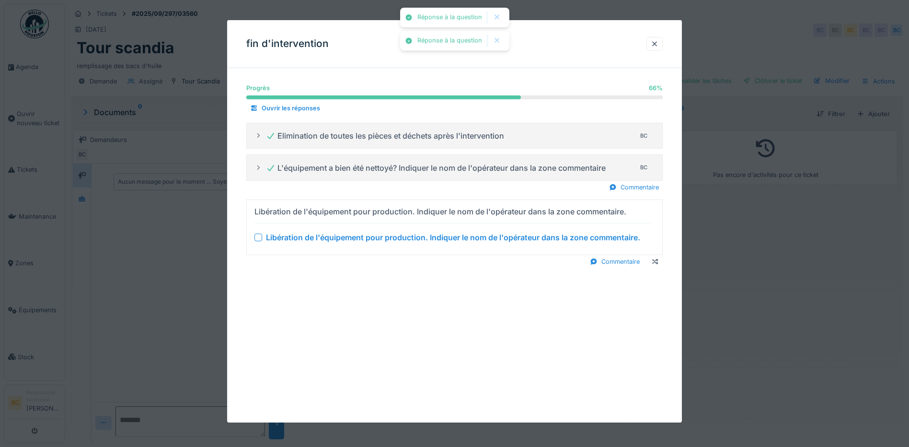
click at [381, 237] on div "Libération de l'équipement pour production. Indiquer le nom de l'opérateur dans…" at bounding box center [453, 238] width 374 height 12
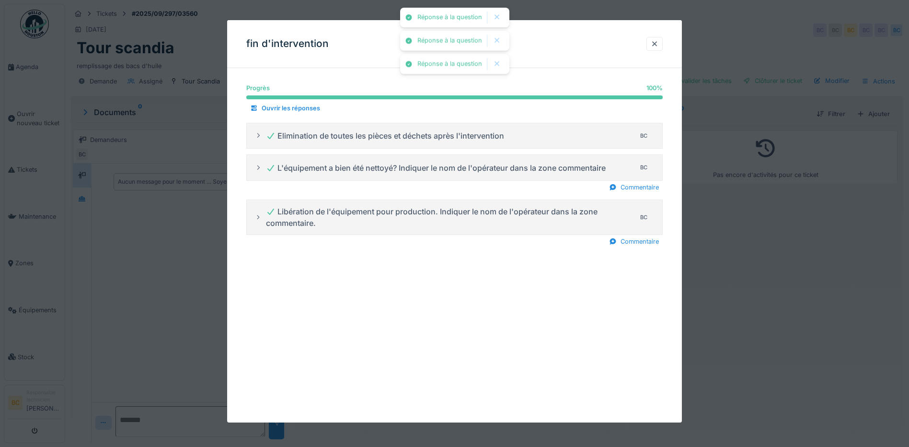
click at [784, 272] on div at bounding box center [454, 223] width 909 height 447
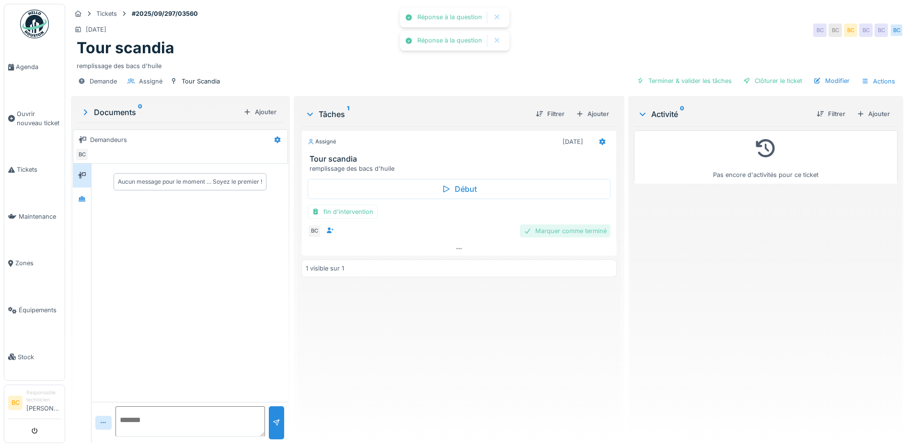
click at [554, 233] on div "Marquer comme terminé" at bounding box center [565, 230] width 91 height 13
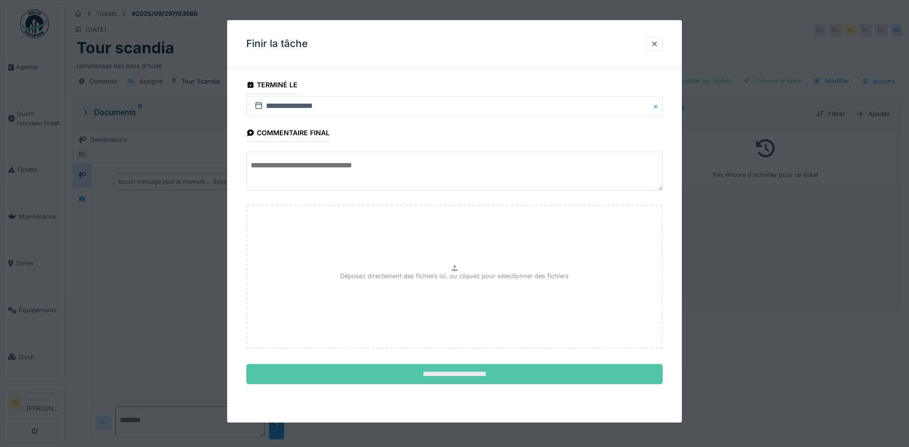
click at [461, 374] on input "**********" at bounding box center [454, 374] width 417 height 20
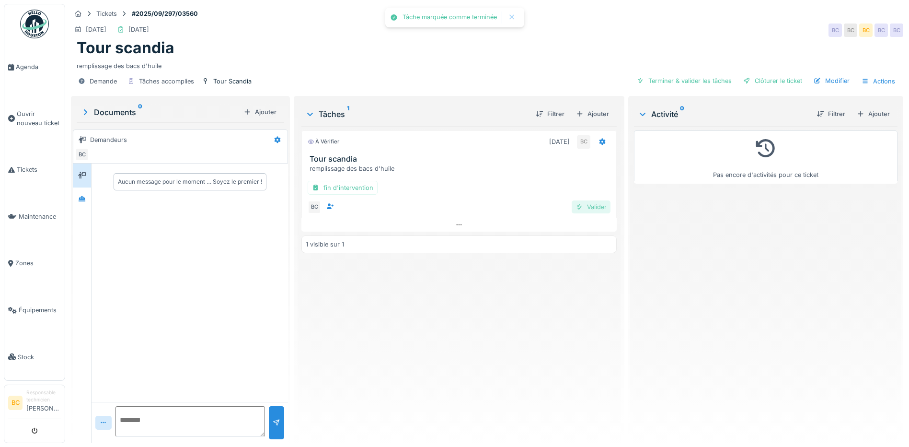
click at [584, 206] on div "Valider" at bounding box center [591, 206] width 39 height 13
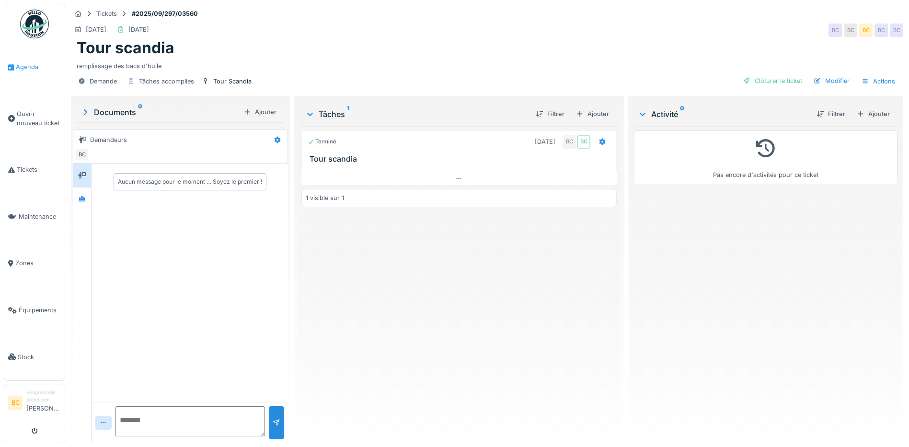
click at [32, 67] on span "Agenda" at bounding box center [38, 66] width 45 height 9
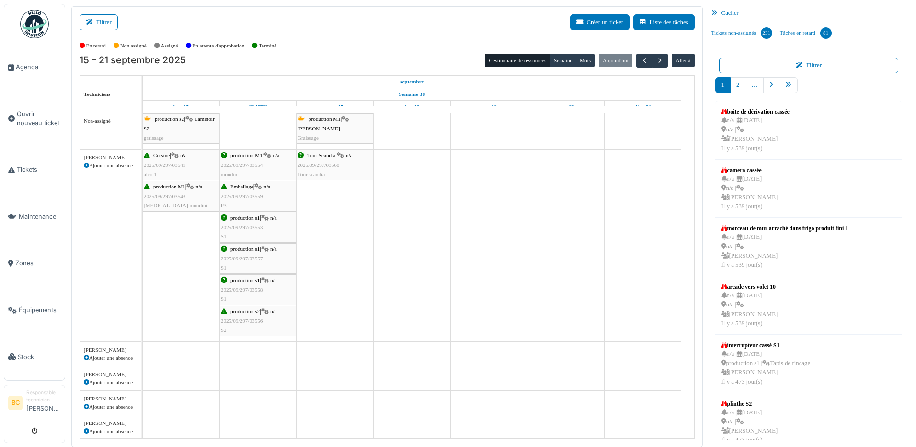
click at [339, 172] on div "Tour Scandia | n/a 2025/09/297/03560 Tour scandia" at bounding box center [335, 165] width 75 height 28
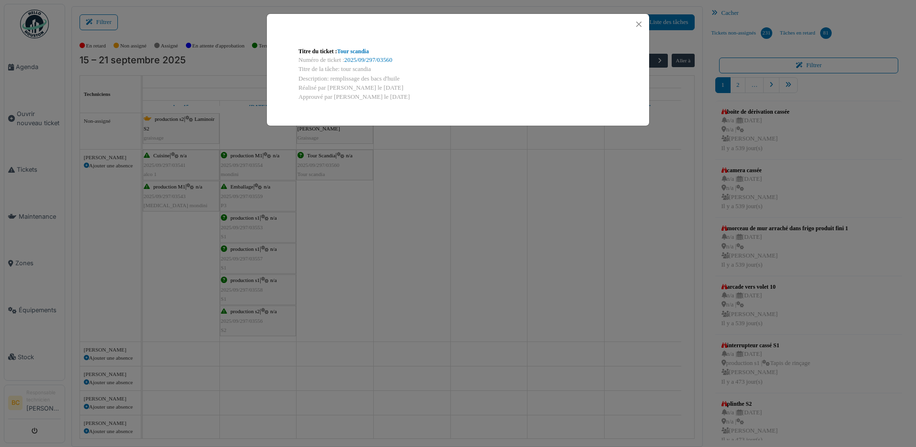
drag, startPoint x: 328, startPoint y: 78, endPoint x: 402, endPoint y: 76, distance: 73.4
click at [402, 76] on div "Description: remplissage des bacs d'huile" at bounding box center [458, 78] width 319 height 9
copy div "remplissage des bacs d'huile"
click at [405, 206] on div "Titre du ticket : Tour scandia Numéro de ticket : 2025/09/297/03560 Titre de la…" at bounding box center [458, 223] width 916 height 447
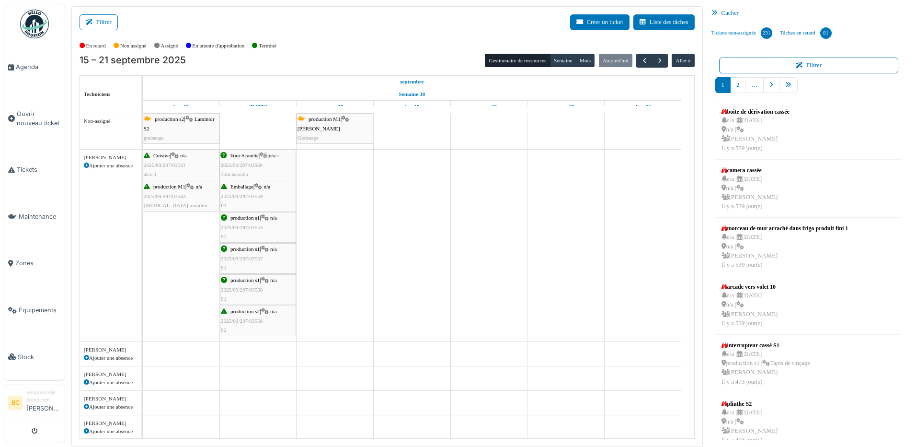
drag, startPoint x: 339, startPoint y: 169, endPoint x: 278, endPoint y: 168, distance: 61.8
click at [143, 168] on div "Cuisine | n/a 2025/09/297/03541 alco 1 production M1 | n/a 2025/09/297/03554 mo…" at bounding box center [143, 246] width 0 height 192
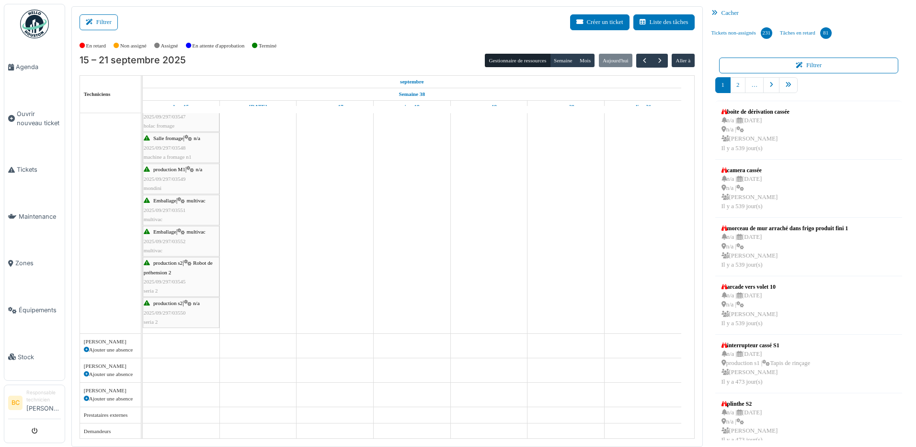
scroll to position [469, 0]
click at [643, 60] on span "button" at bounding box center [645, 61] width 8 height 8
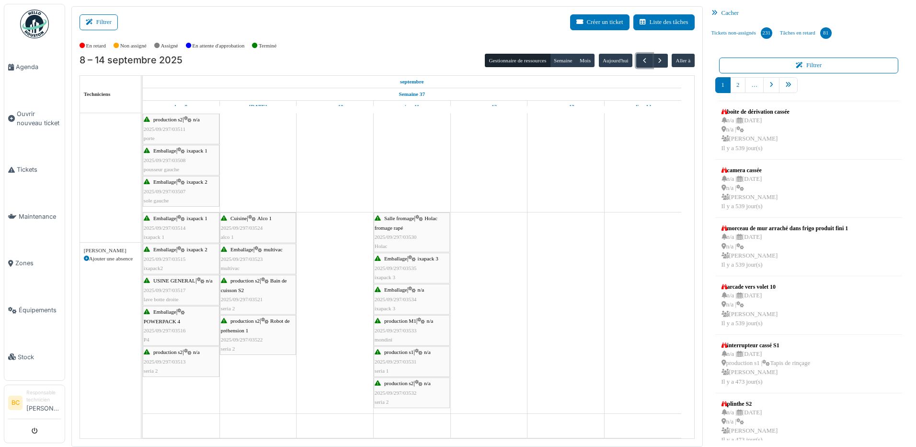
scroll to position [192, 0]
click at [400, 269] on span "2025/09/297/03535" at bounding box center [396, 268] width 42 height 6
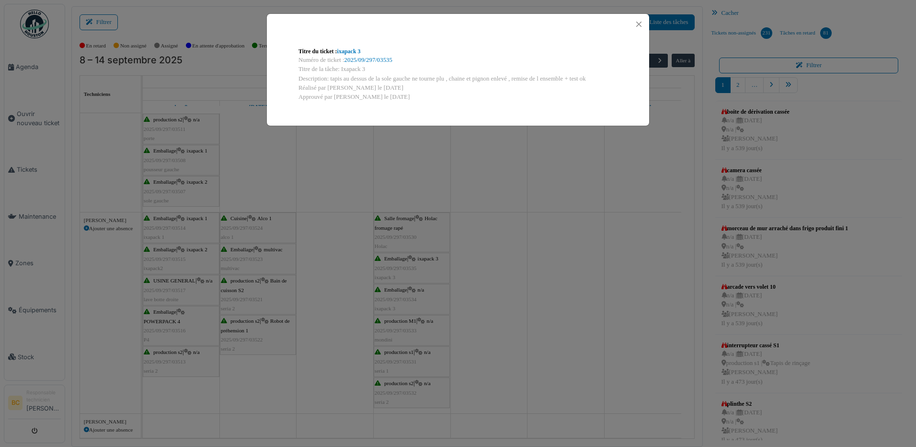
drag, startPoint x: 339, startPoint y: 68, endPoint x: 370, endPoint y: 68, distance: 30.2
click at [370, 68] on div "Titre de la tâche: Ixapack 3" at bounding box center [458, 69] width 319 height 9
drag, startPoint x: 370, startPoint y: 68, endPoint x: 357, endPoint y: 68, distance: 12.5
copy div "Ixapack 3"
click at [533, 248] on div "Titre du ticket : ixapack 3 Numéro de ticket : 2025/09/297/03535 Titre de la tâ…" at bounding box center [458, 223] width 916 height 447
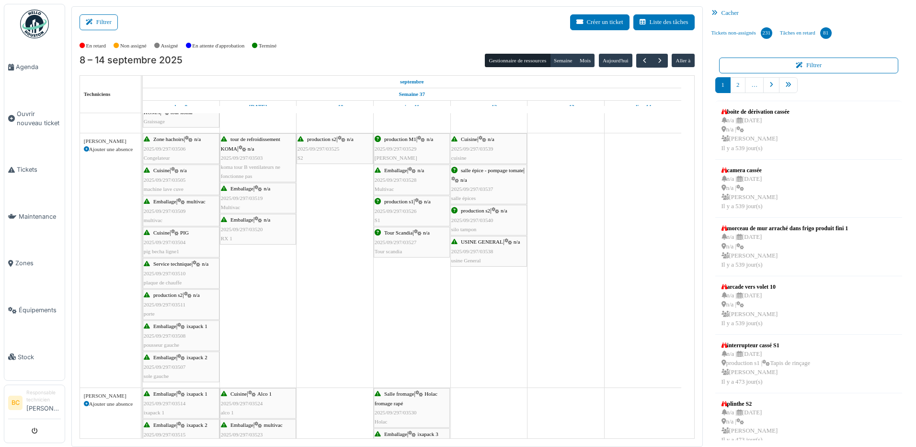
scroll to position [0, 0]
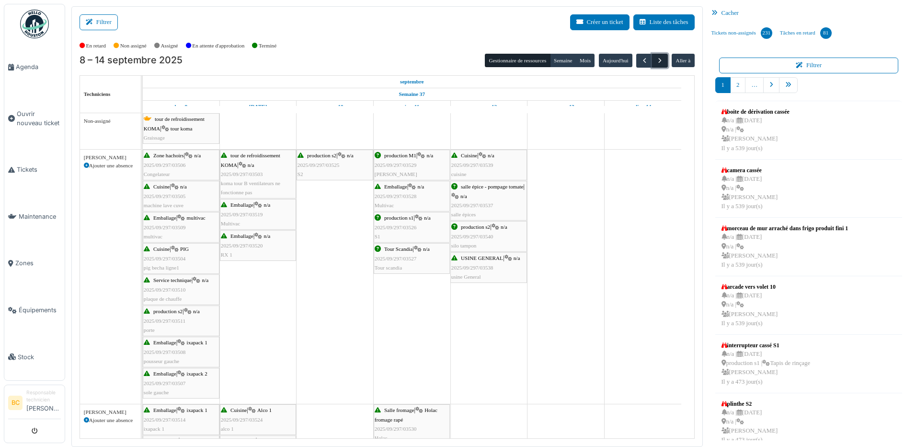
click at [656, 60] on span "button" at bounding box center [660, 61] width 8 height 8
